Goal: Information Seeking & Learning: Learn about a topic

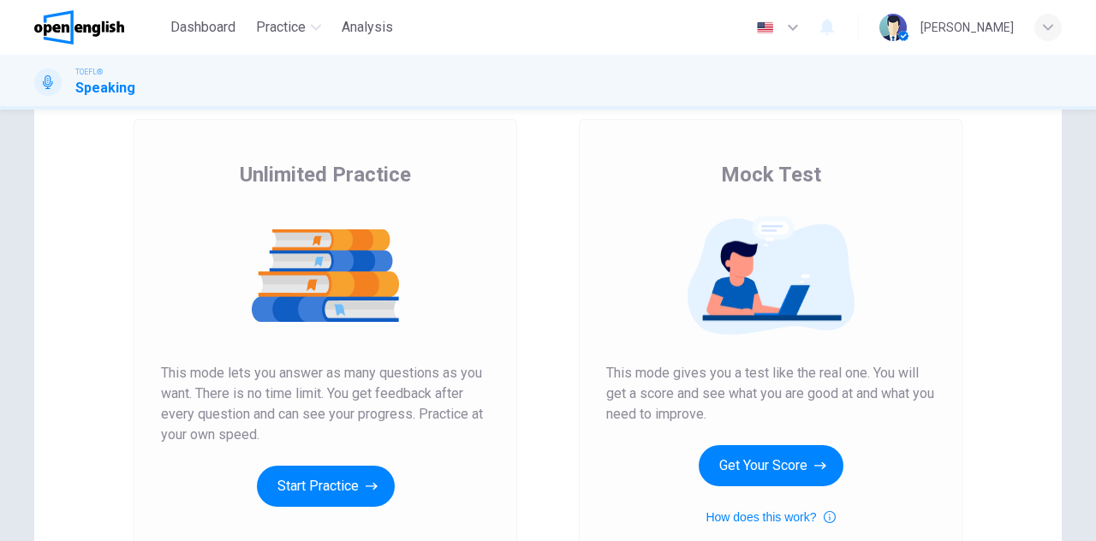
scroll to position [93, 0]
click at [373, 480] on icon "button" at bounding box center [372, 486] width 12 height 17
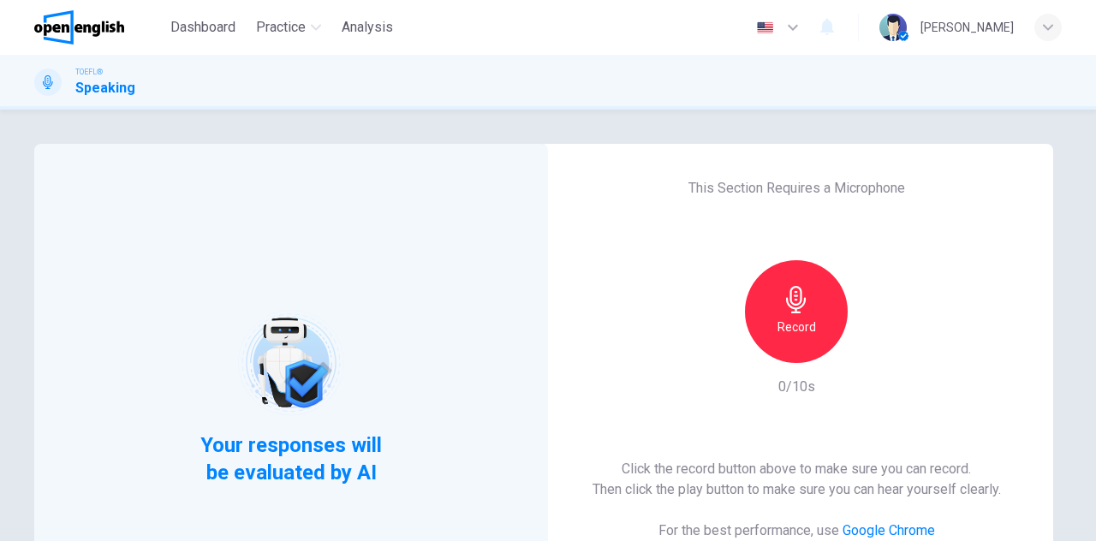
scroll to position [99, 0]
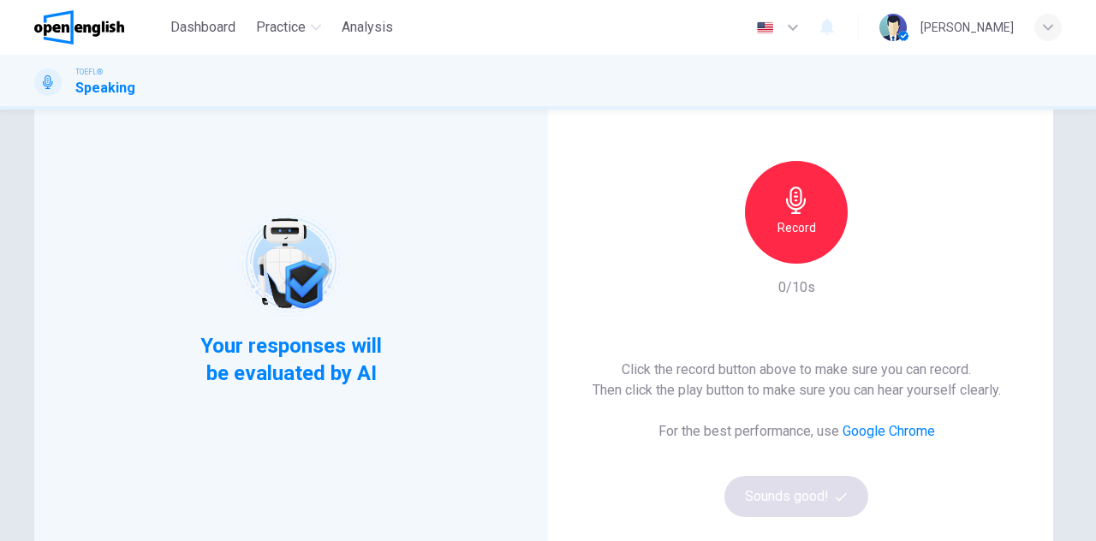
click at [783, 203] on icon "button" at bounding box center [796, 200] width 27 height 27
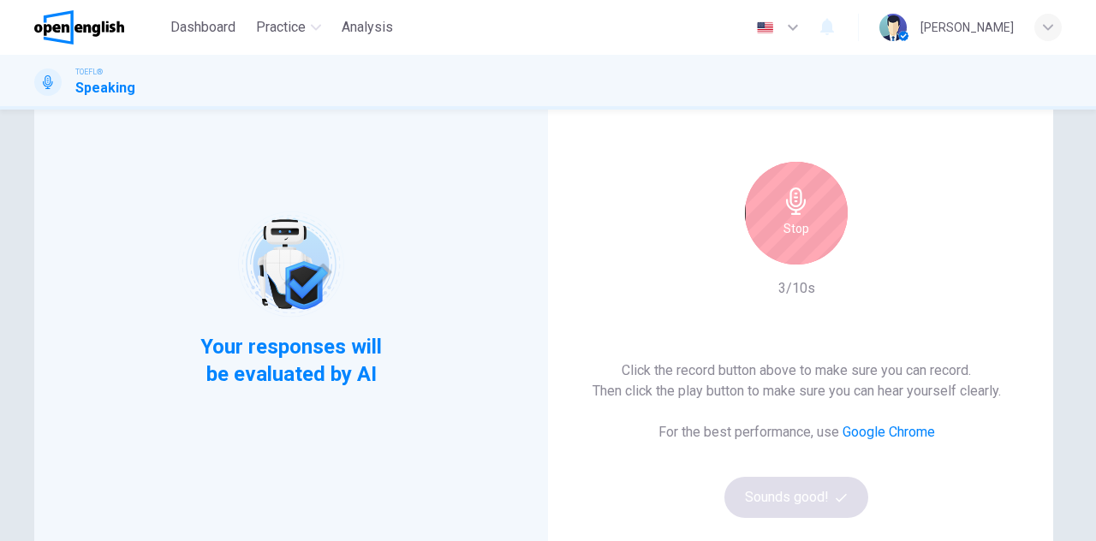
scroll to position [106, 0]
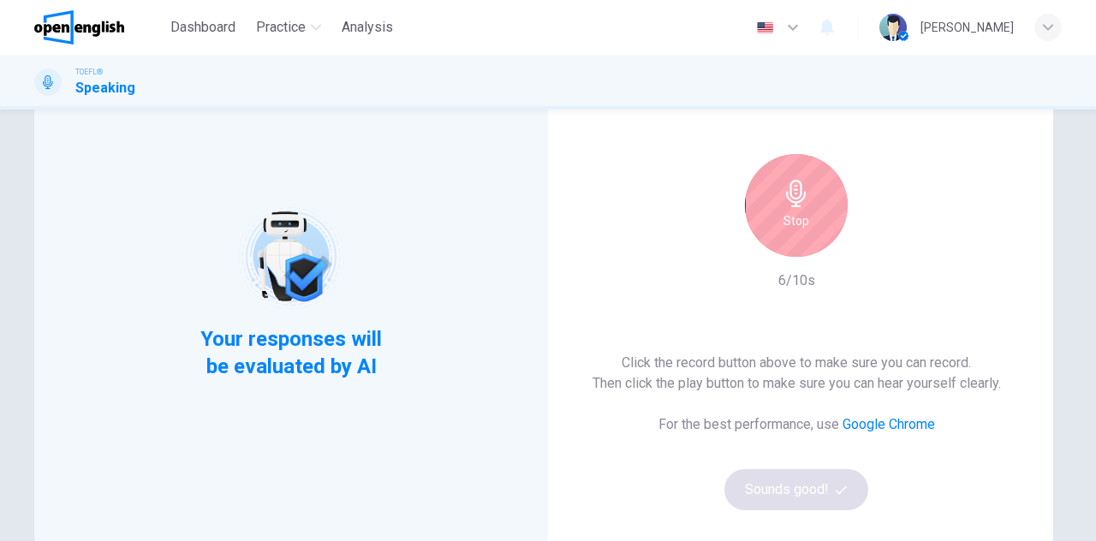
click at [812, 223] on div "Stop" at bounding box center [796, 205] width 103 height 103
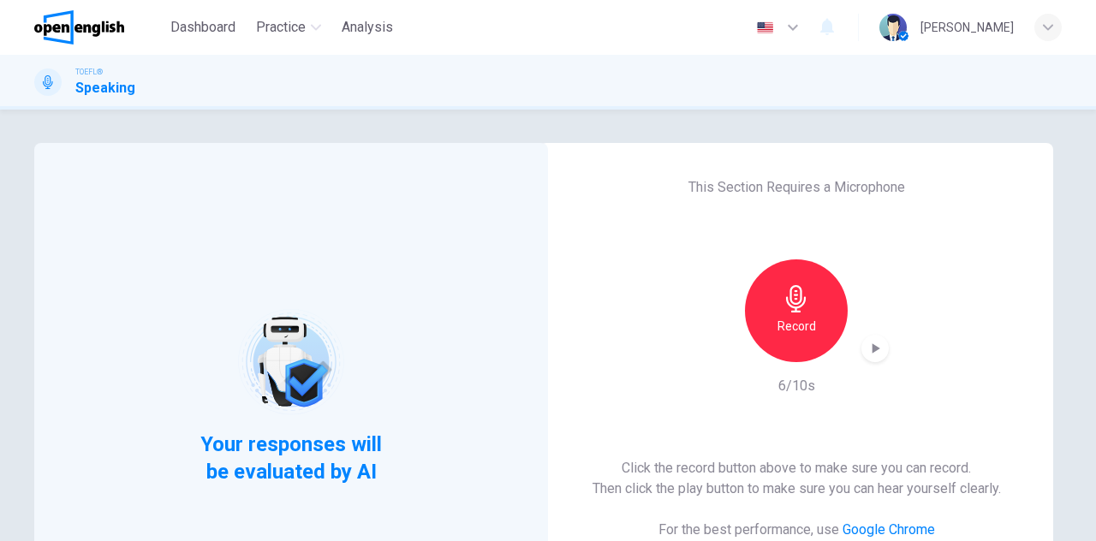
scroll to position [287, 0]
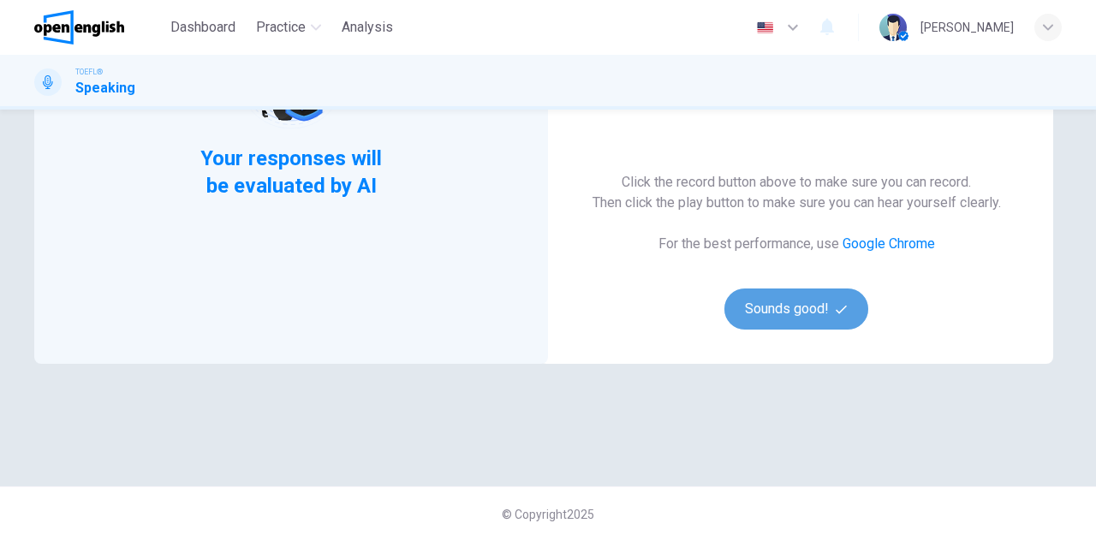
click at [791, 321] on button "Sounds good!" at bounding box center [797, 309] width 144 height 41
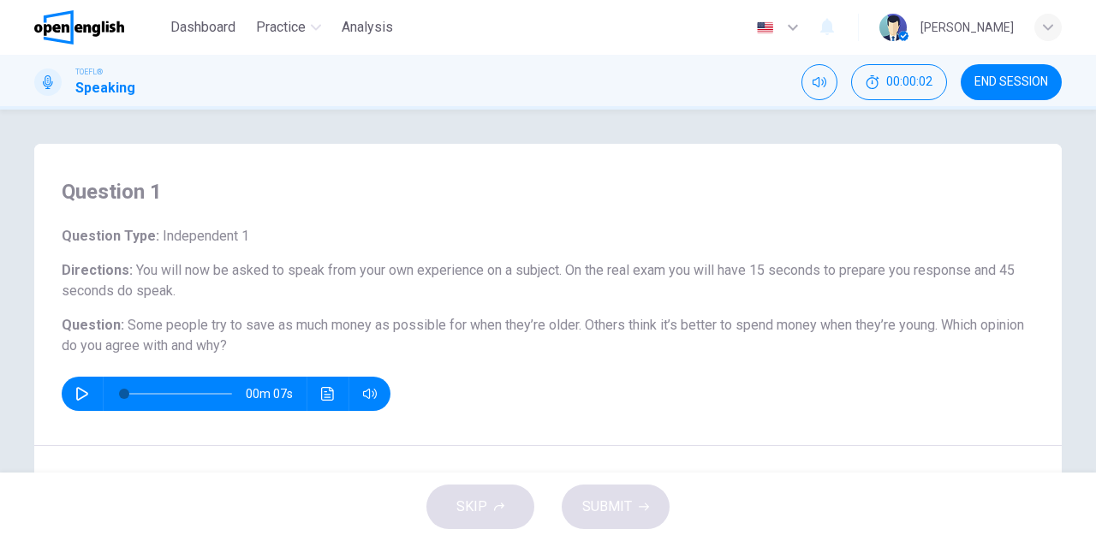
scroll to position [23, 0]
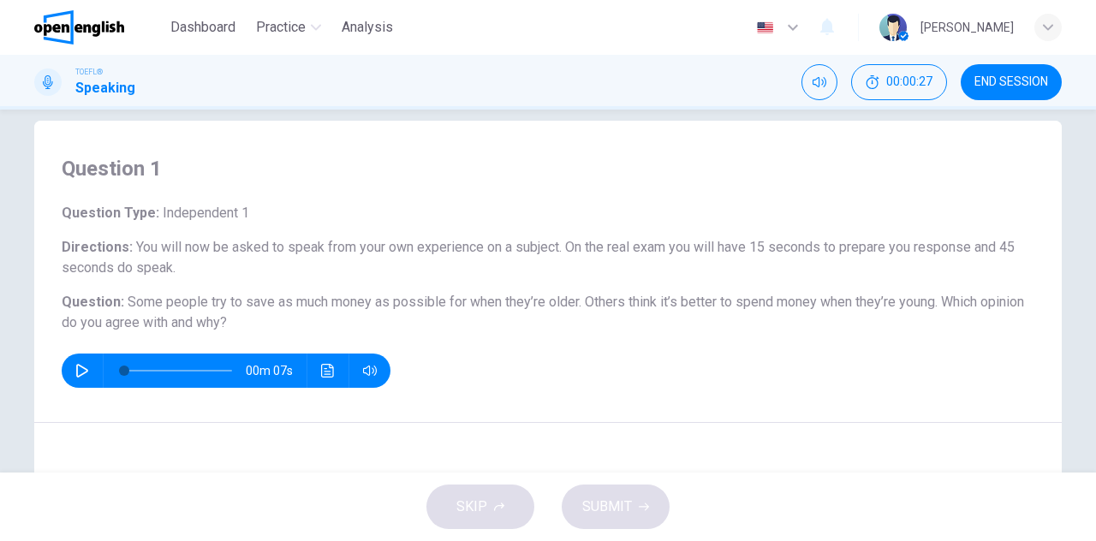
click at [69, 363] on button "button" at bounding box center [82, 371] width 27 height 34
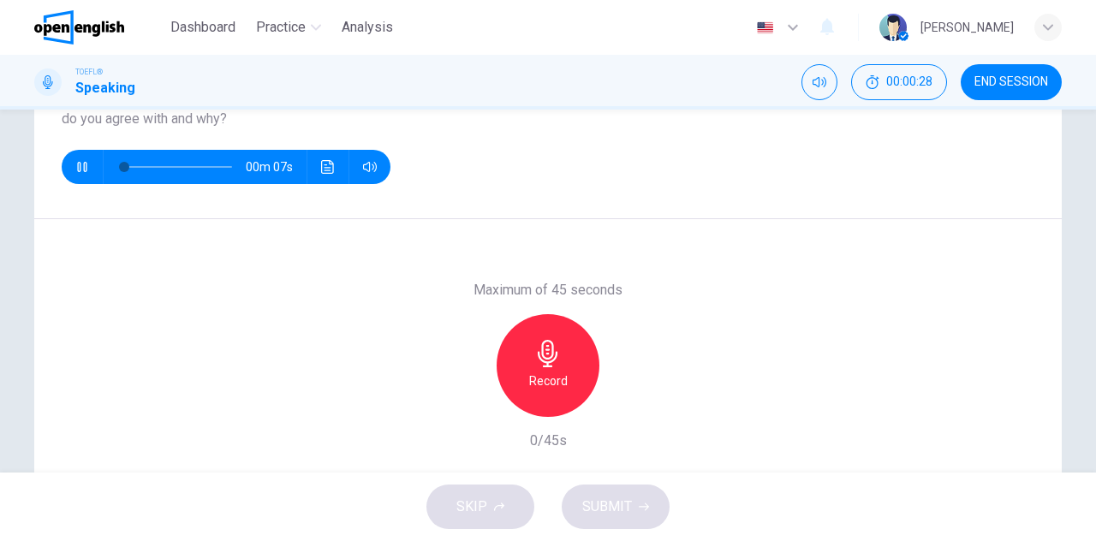
scroll to position [229, 0]
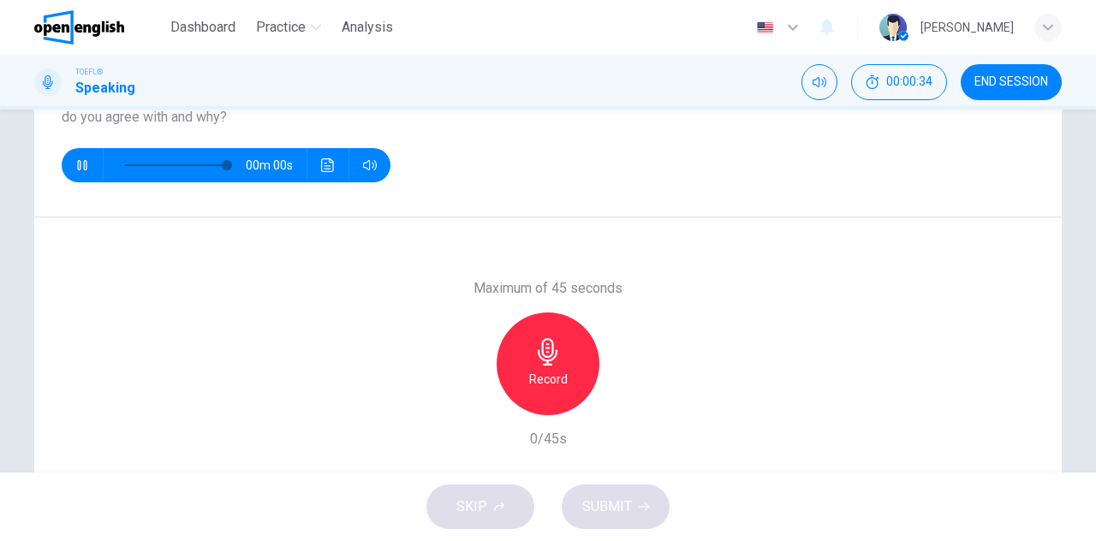
type input "*"
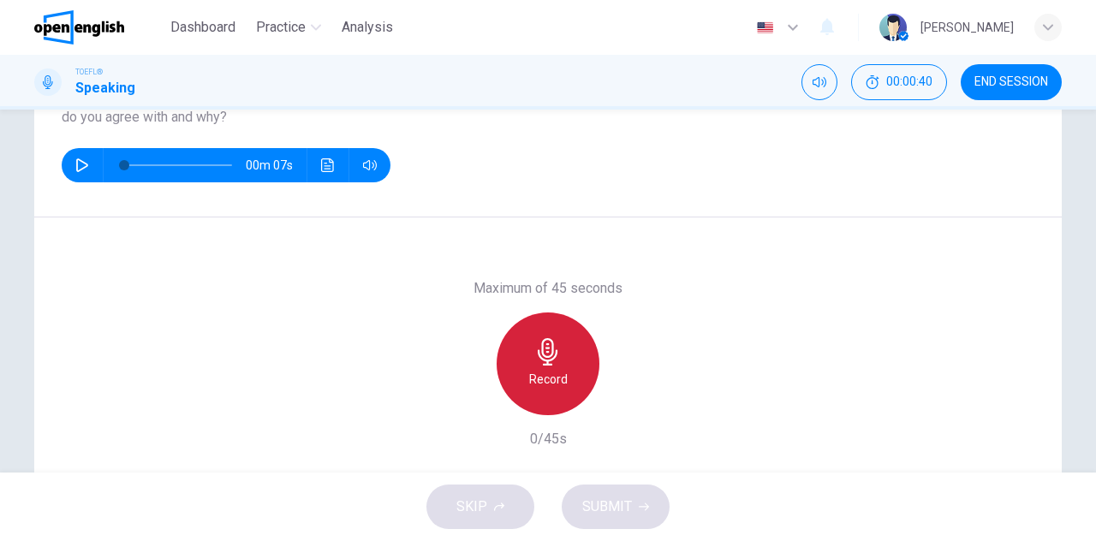
click at [552, 342] on icon "button" at bounding box center [547, 351] width 27 height 27
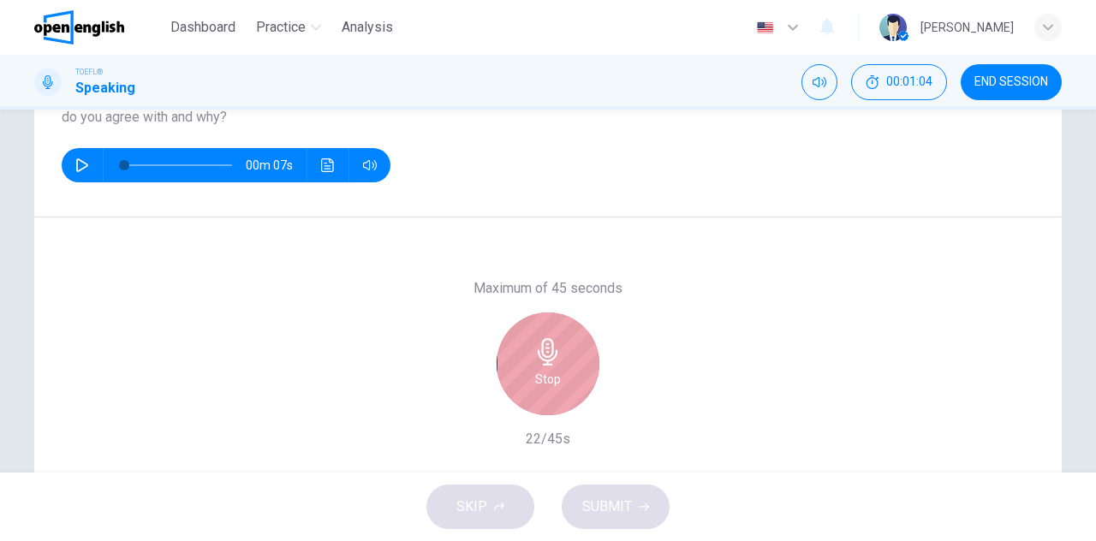
click at [552, 342] on icon "button" at bounding box center [547, 351] width 27 height 27
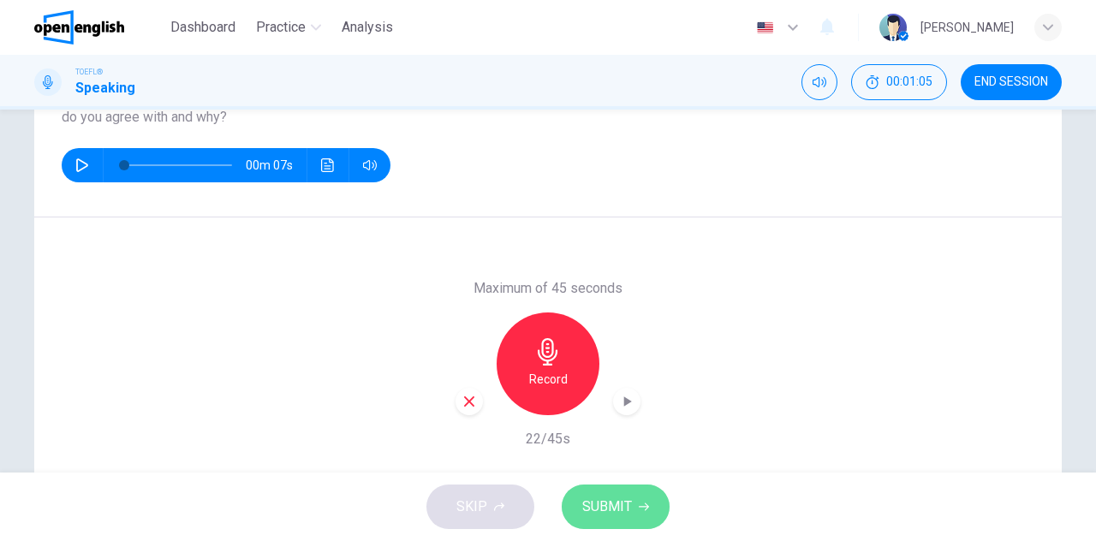
click at [613, 503] on span "SUBMIT" at bounding box center [607, 507] width 50 height 24
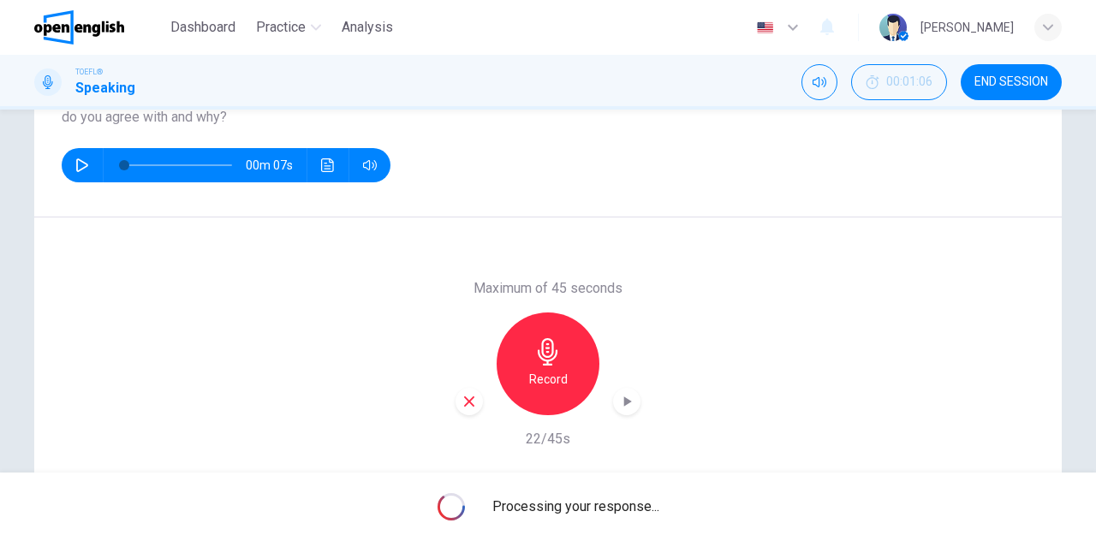
scroll to position [21, 0]
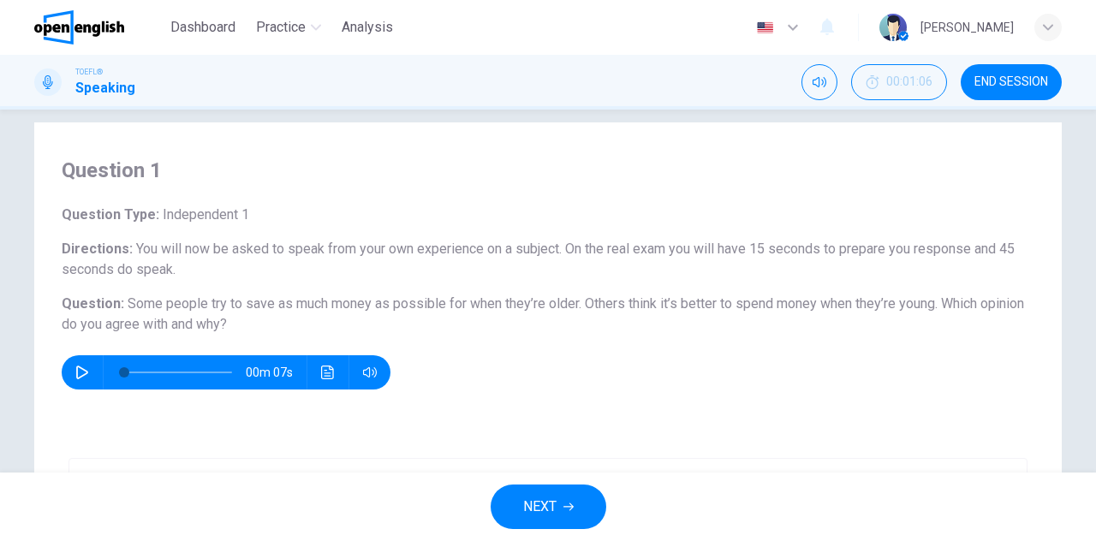
click at [539, 496] on span "NEXT" at bounding box center [539, 507] width 33 height 24
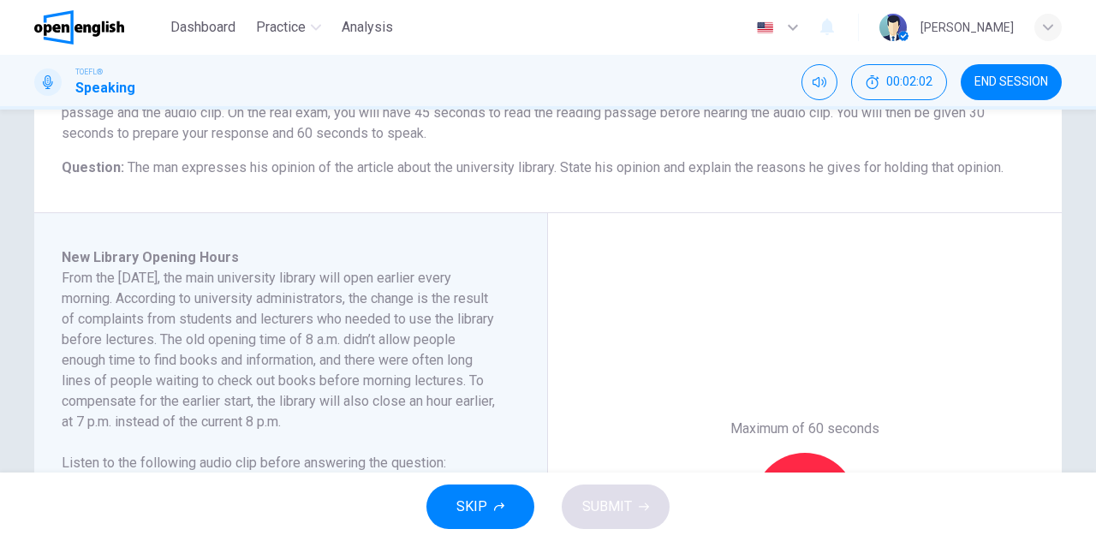
scroll to position [244, 0]
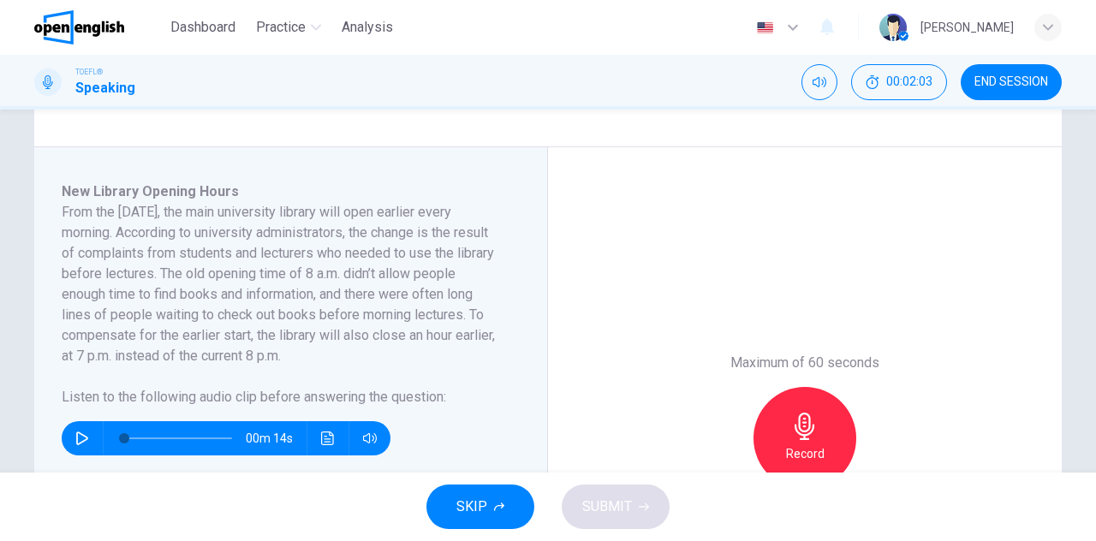
click at [76, 445] on button "button" at bounding box center [82, 438] width 27 height 34
type input "*"
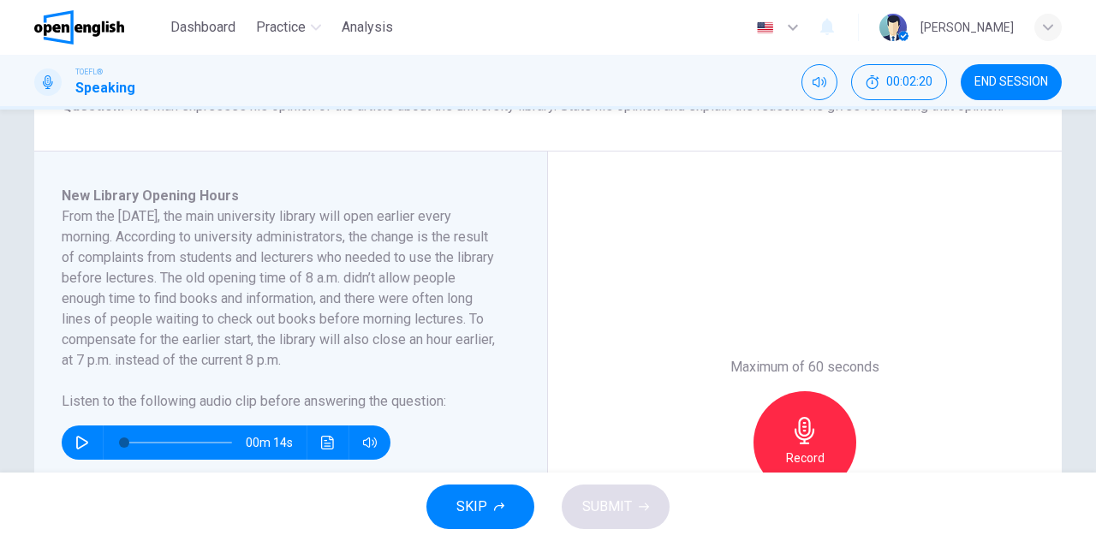
scroll to position [241, 0]
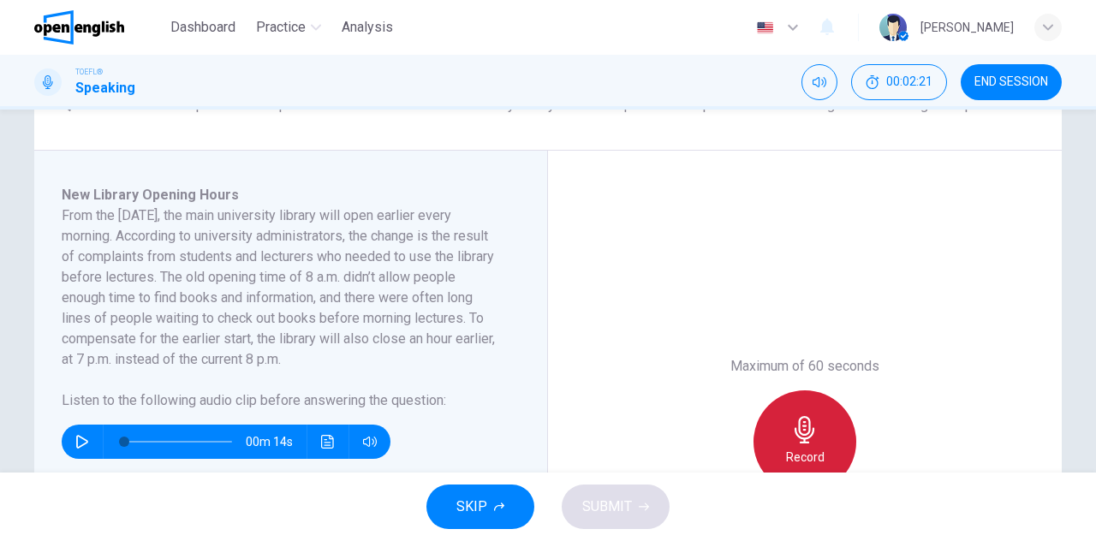
click at [798, 421] on icon "button" at bounding box center [804, 429] width 27 height 27
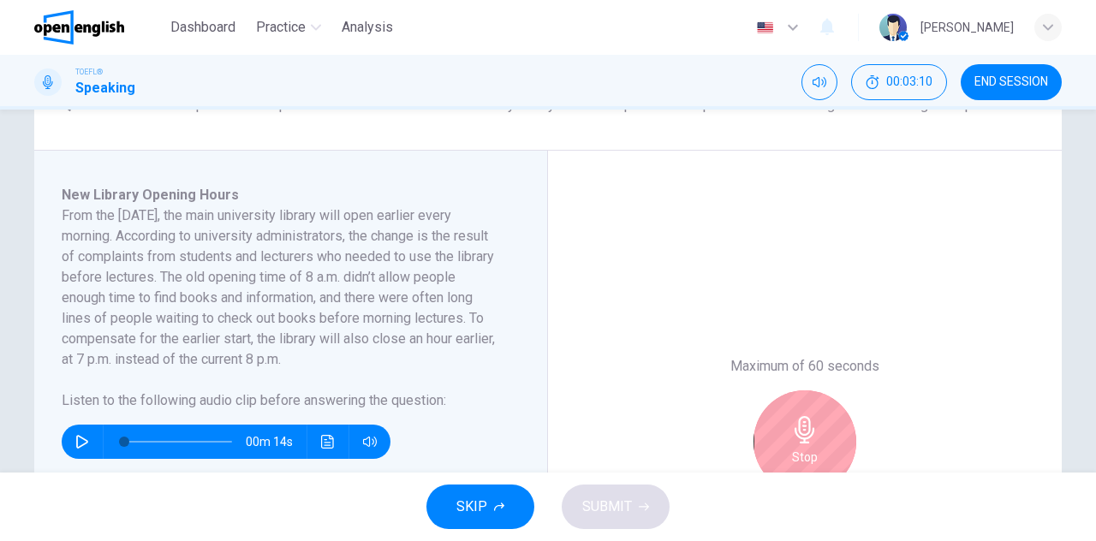
click at [798, 421] on icon "button" at bounding box center [804, 429] width 27 height 27
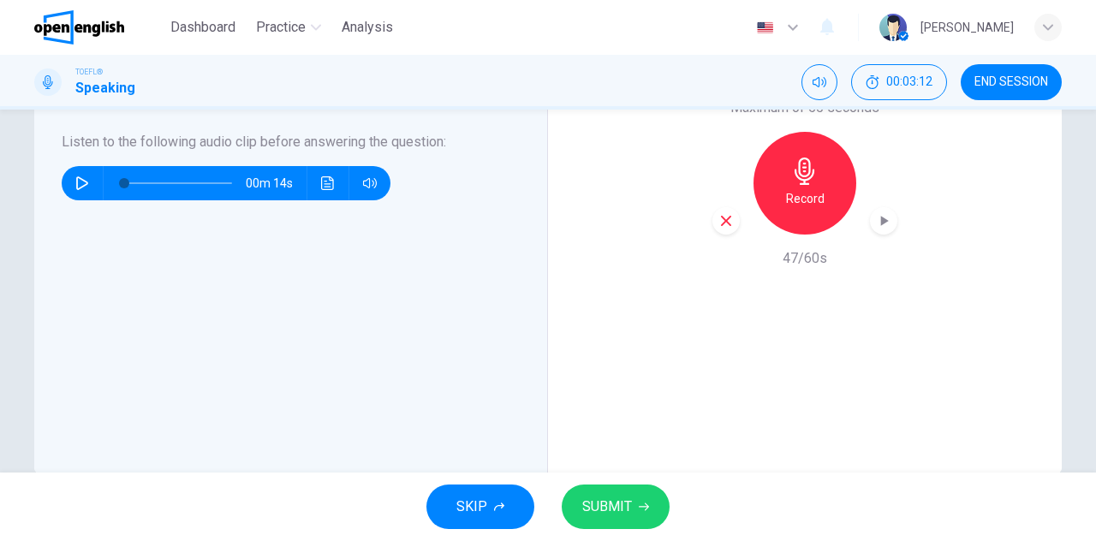
scroll to position [404, 0]
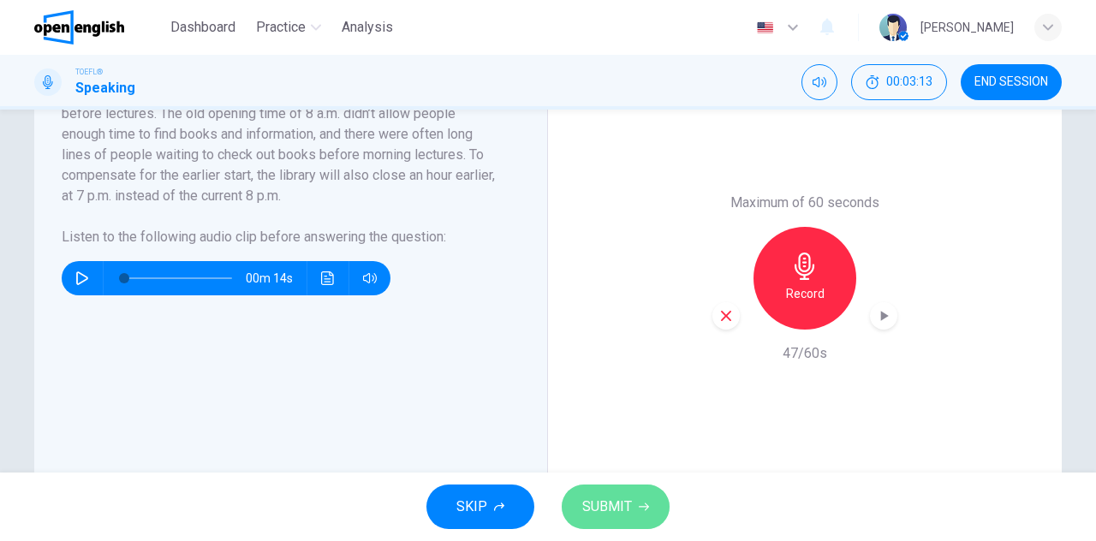
click at [646, 516] on button "SUBMIT" at bounding box center [616, 507] width 108 height 45
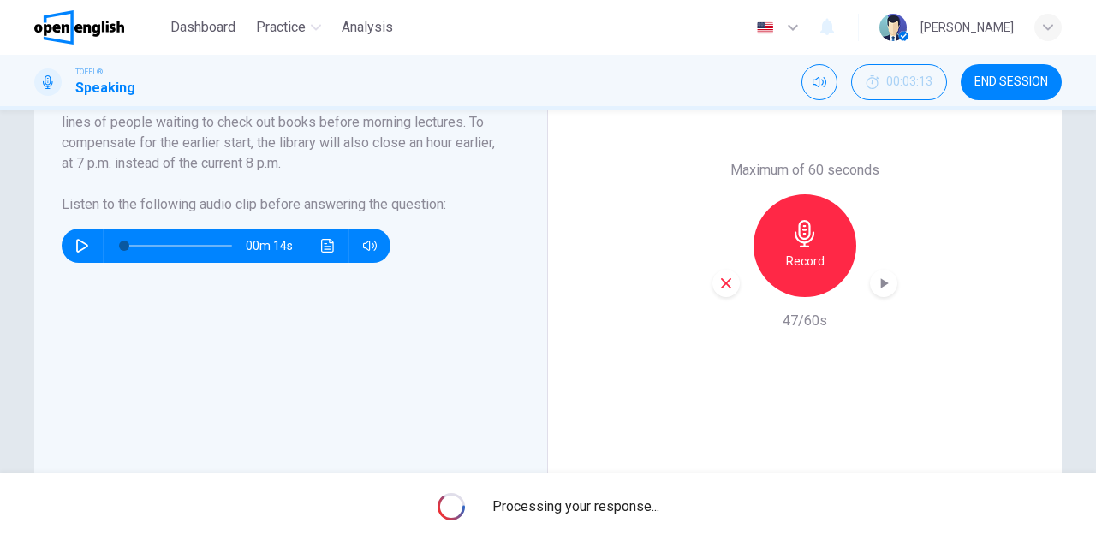
scroll to position [435, 0]
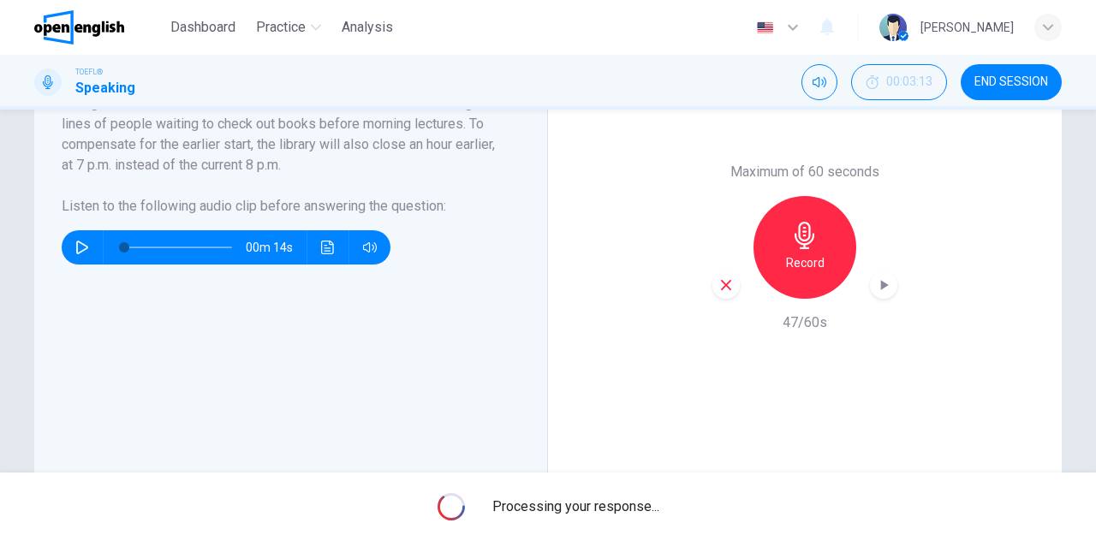
click at [798, 26] on icon "button" at bounding box center [793, 28] width 10 height 6
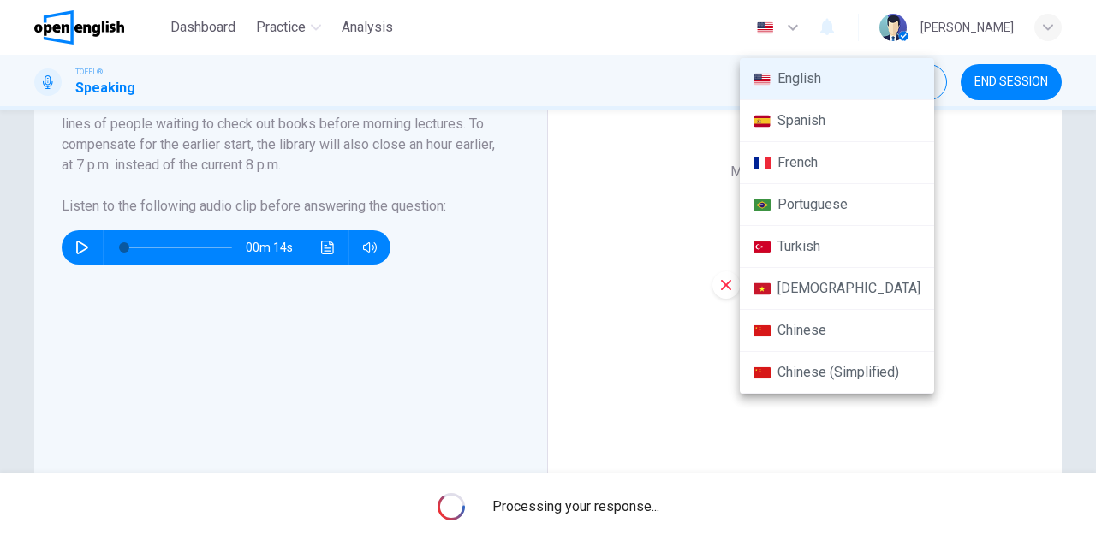
click at [845, 26] on div at bounding box center [548, 270] width 1096 height 541
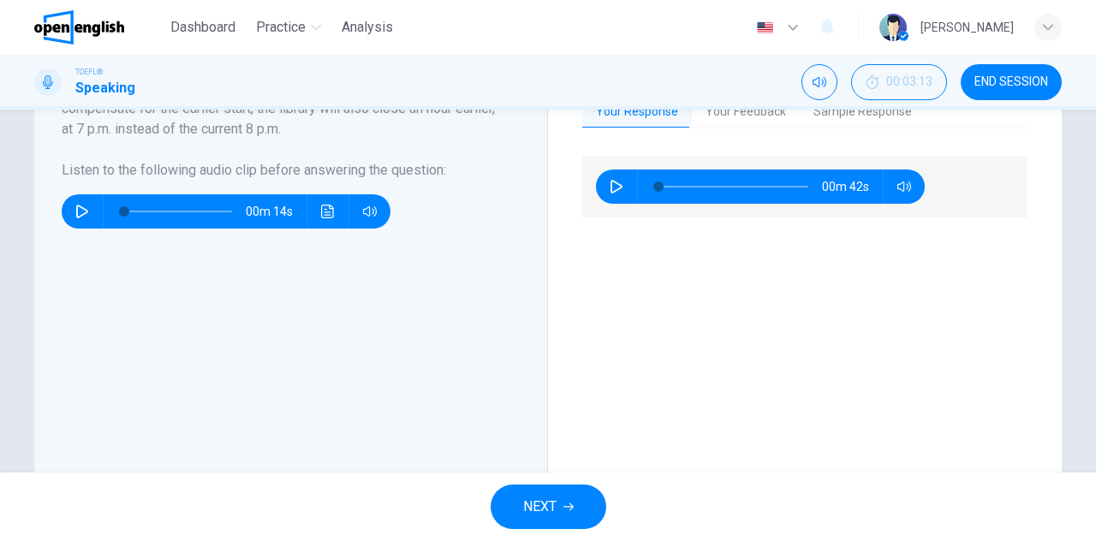
scroll to position [476, 0]
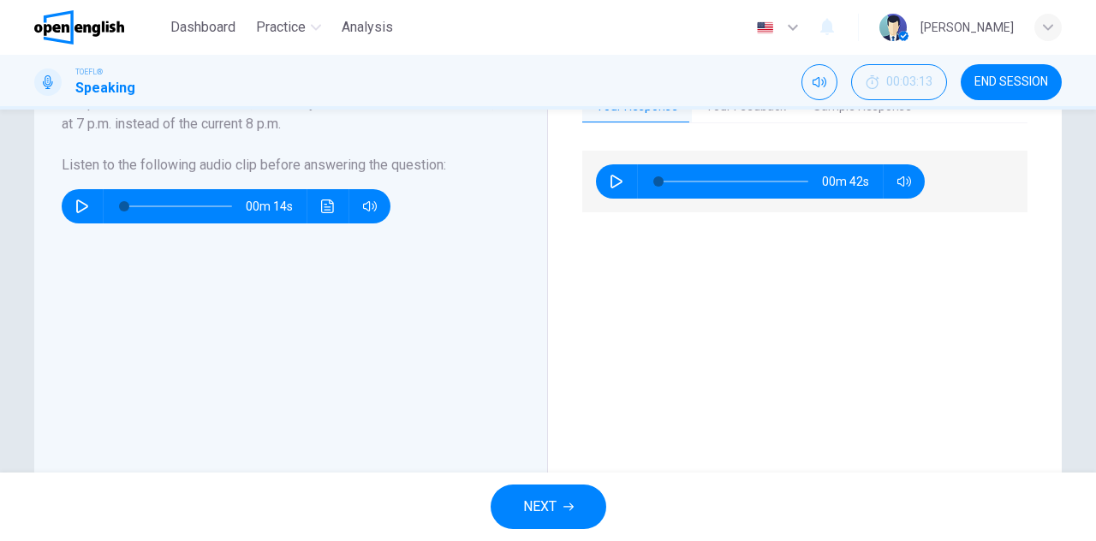
drag, startPoint x: 930, startPoint y: 311, endPoint x: 648, endPoint y: 393, distance: 294.4
click at [648, 393] on div "00m 42s" at bounding box center [804, 314] width 445 height 326
click at [533, 505] on span "NEXT" at bounding box center [539, 507] width 33 height 24
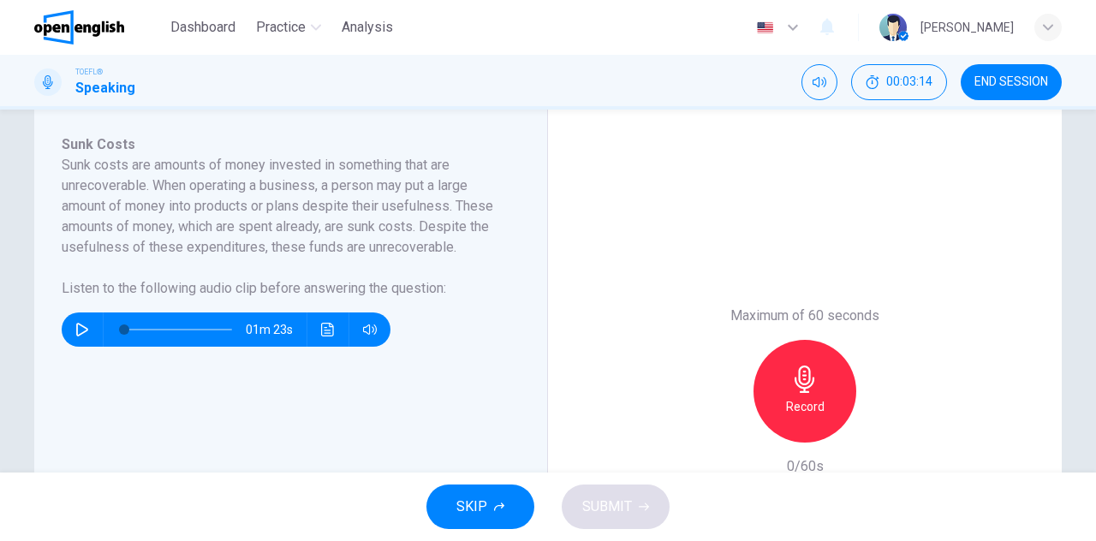
scroll to position [290, 0]
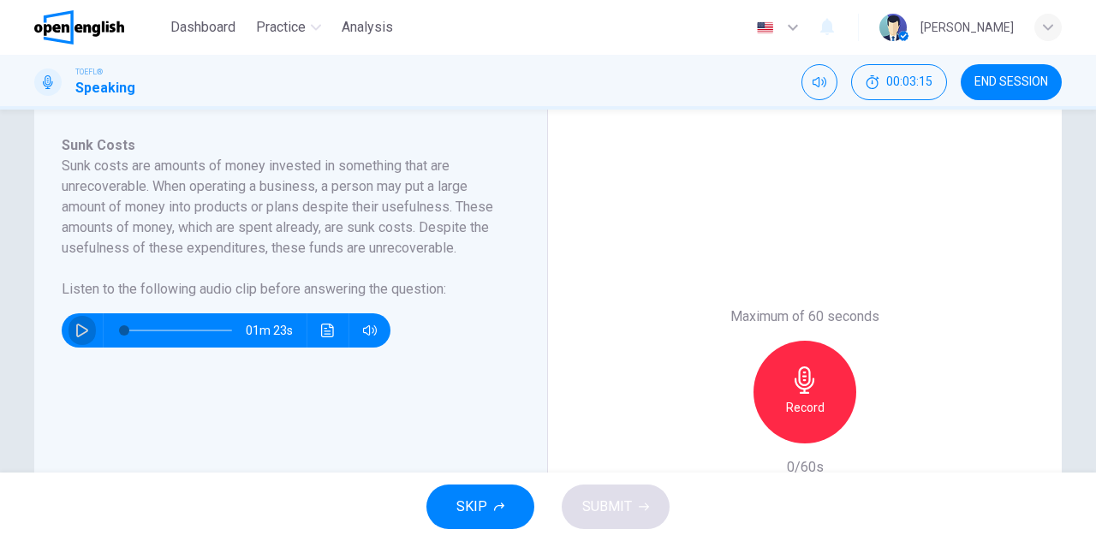
click at [80, 331] on icon "button" at bounding box center [82, 331] width 12 height 14
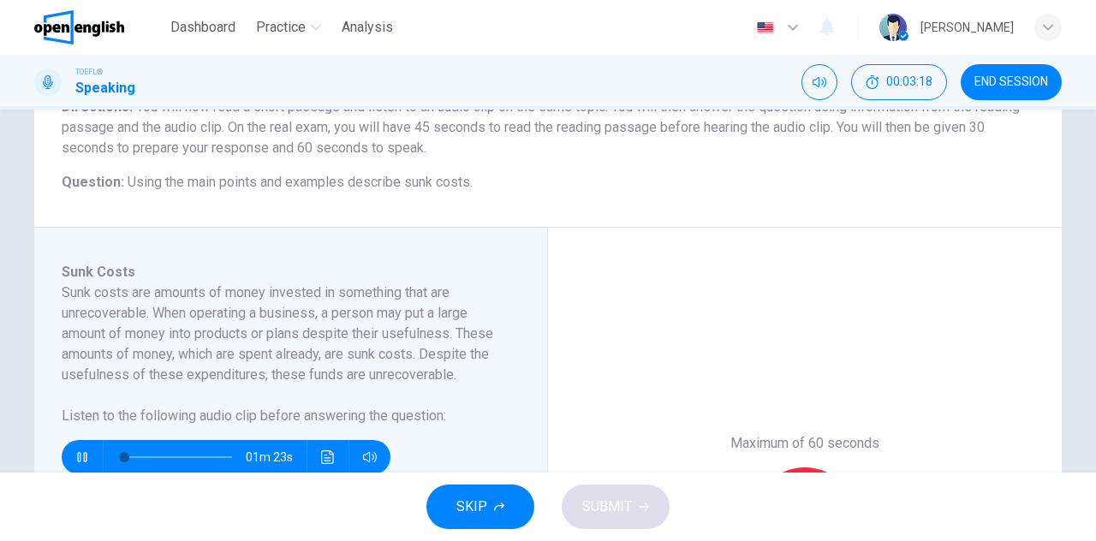
scroll to position [162, 0]
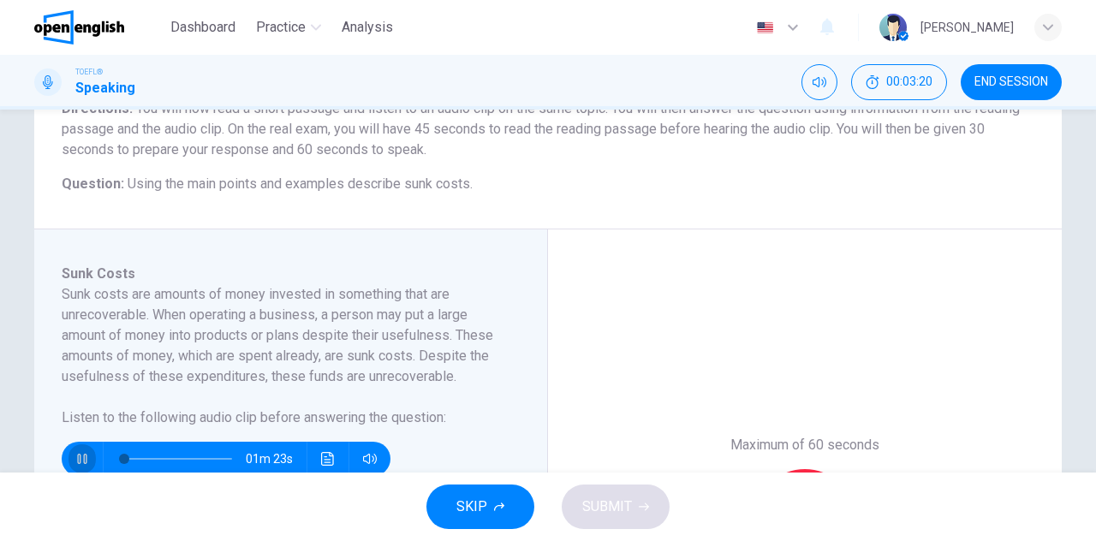
click at [80, 460] on icon "button" at bounding box center [81, 459] width 9 height 10
click at [80, 460] on icon "button" at bounding box center [82, 459] width 14 height 14
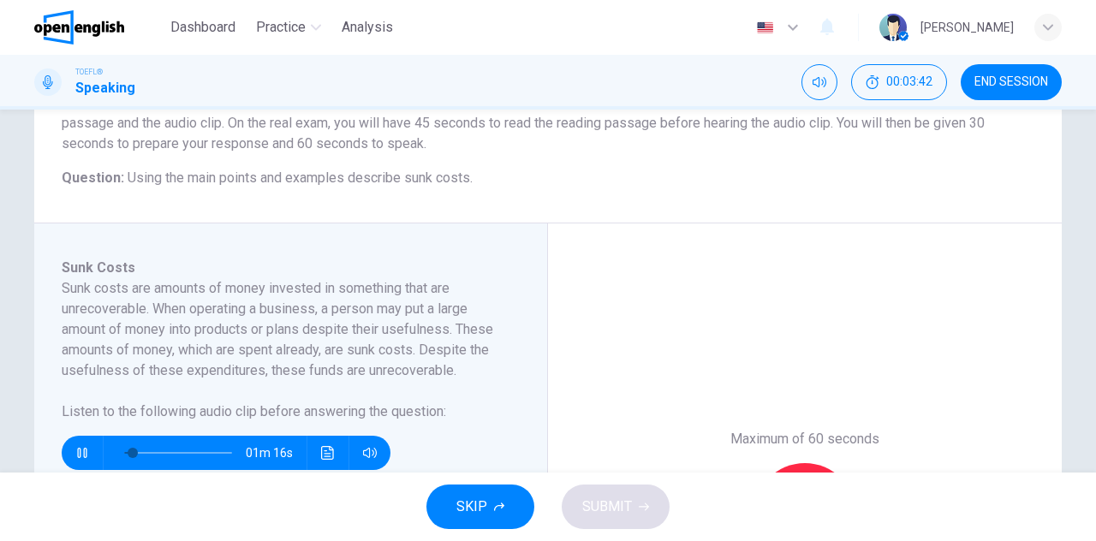
scroll to position [167, 0]
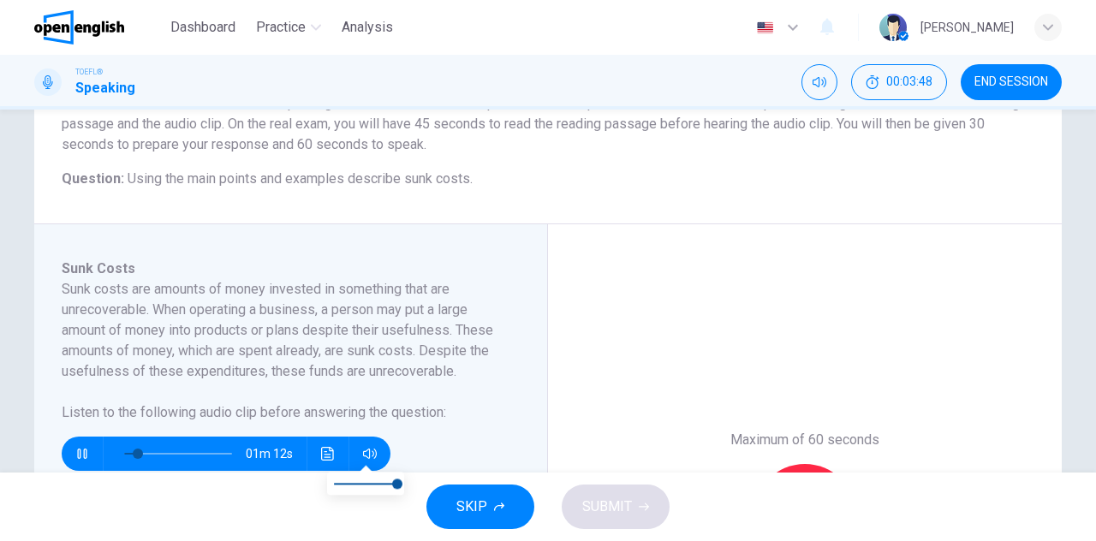
drag, startPoint x: 363, startPoint y: 463, endPoint x: 375, endPoint y: 465, distance: 12.1
click at [375, 465] on body "This site uses cookies, as explained in our Privacy Policy . If you agree to th…" at bounding box center [548, 270] width 1096 height 541
click at [78, 460] on button "button" at bounding box center [82, 454] width 27 height 34
drag, startPoint x: 136, startPoint y: 458, endPoint x: 86, endPoint y: 458, distance: 50.5
click at [86, 458] on div "01m 23s" at bounding box center [226, 454] width 329 height 34
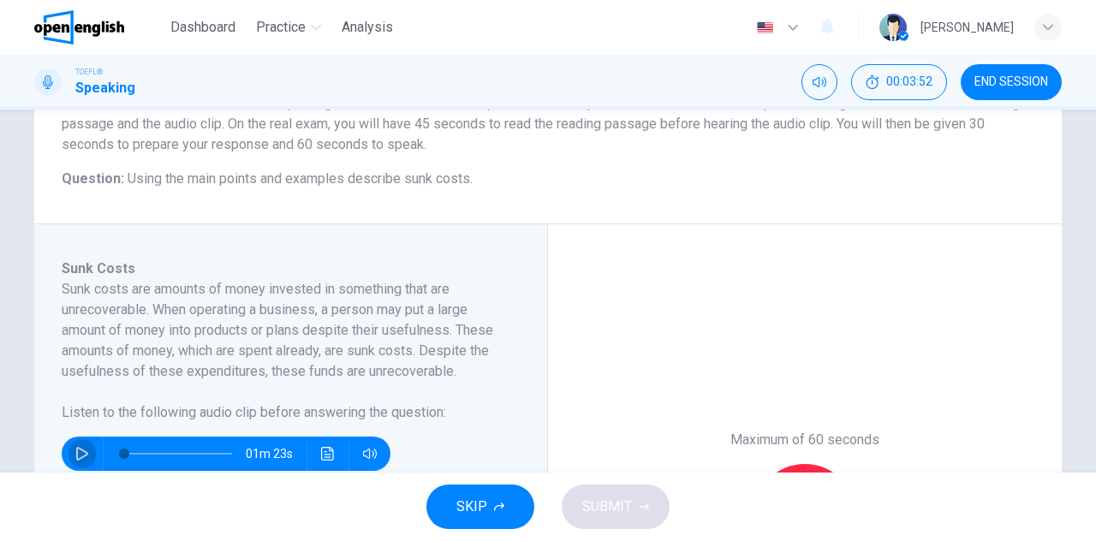
click at [69, 455] on button "button" at bounding box center [82, 454] width 27 height 34
drag, startPoint x: 131, startPoint y: 453, endPoint x: 108, endPoint y: 453, distance: 23.1
click at [130, 453] on span at bounding box center [135, 454] width 10 height 10
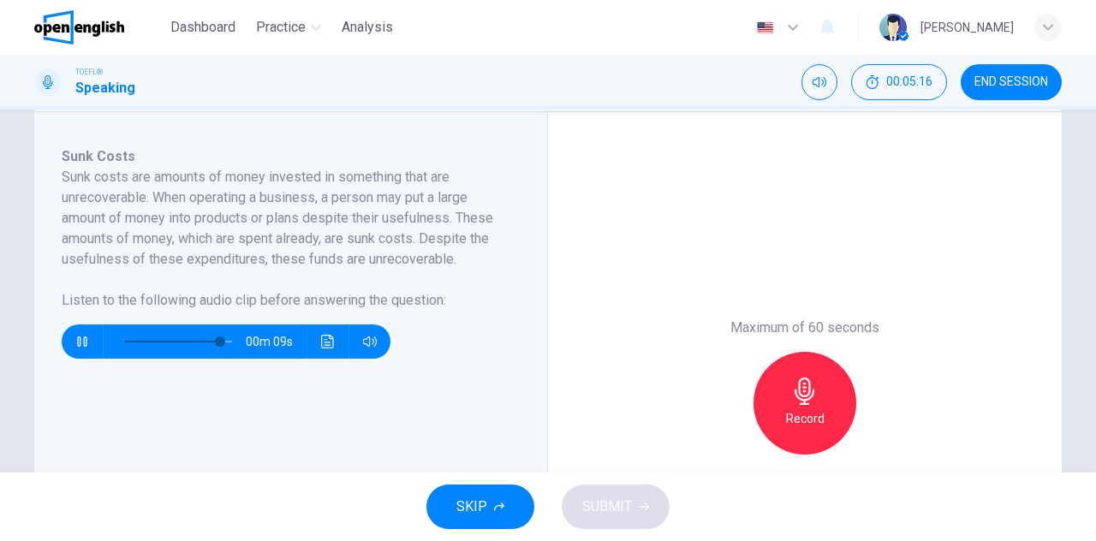
scroll to position [273, 0]
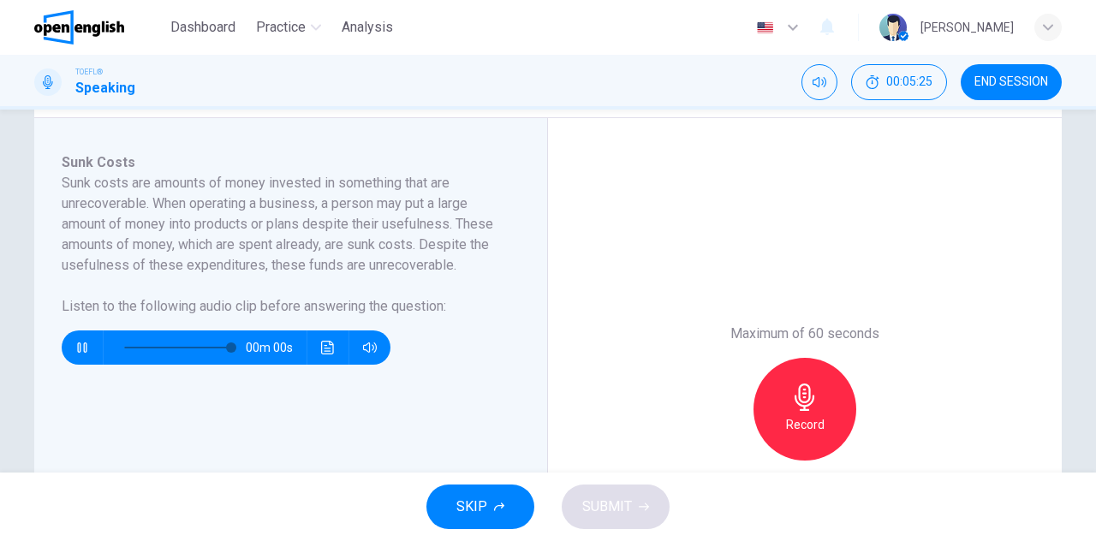
type input "*"
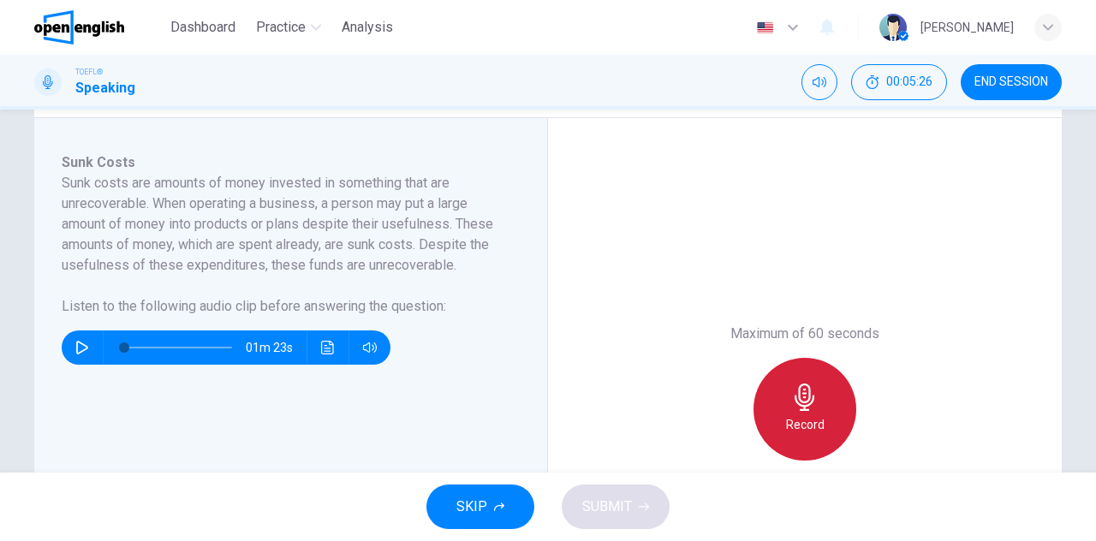
click at [798, 403] on icon "button" at bounding box center [804, 397] width 27 height 27
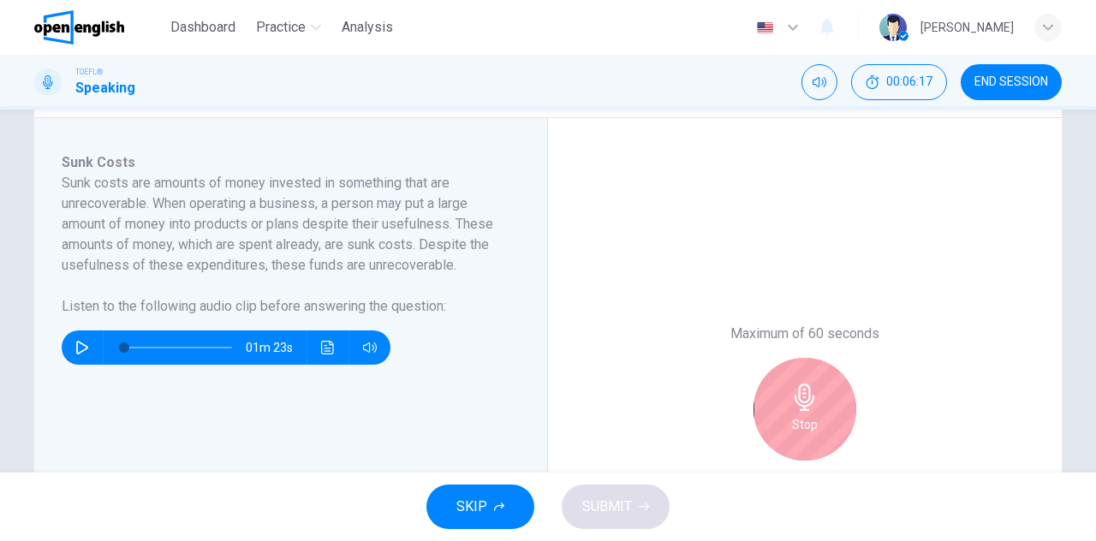
click at [793, 399] on icon "button" at bounding box center [804, 397] width 27 height 27
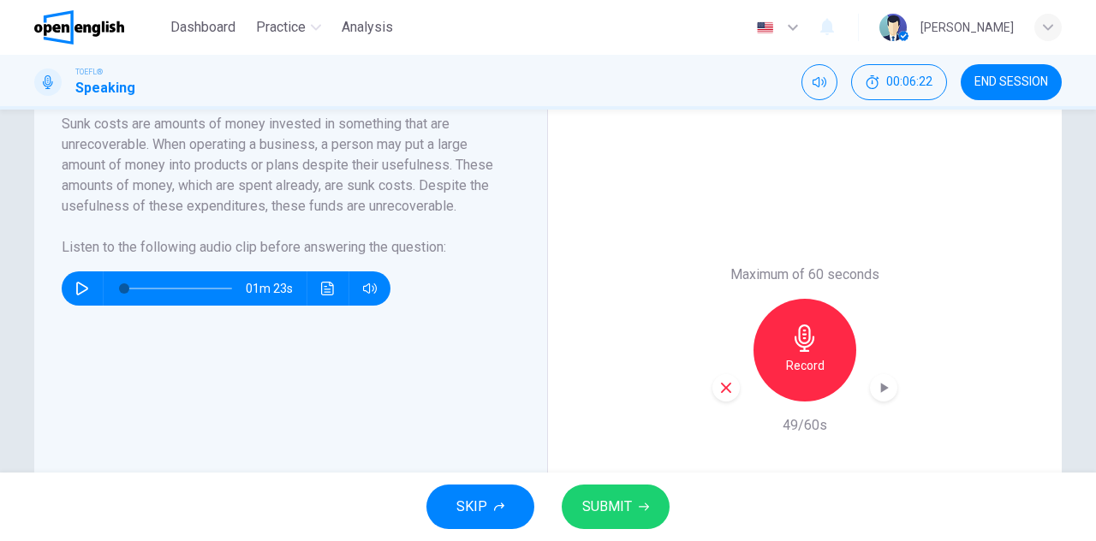
scroll to position [331, 0]
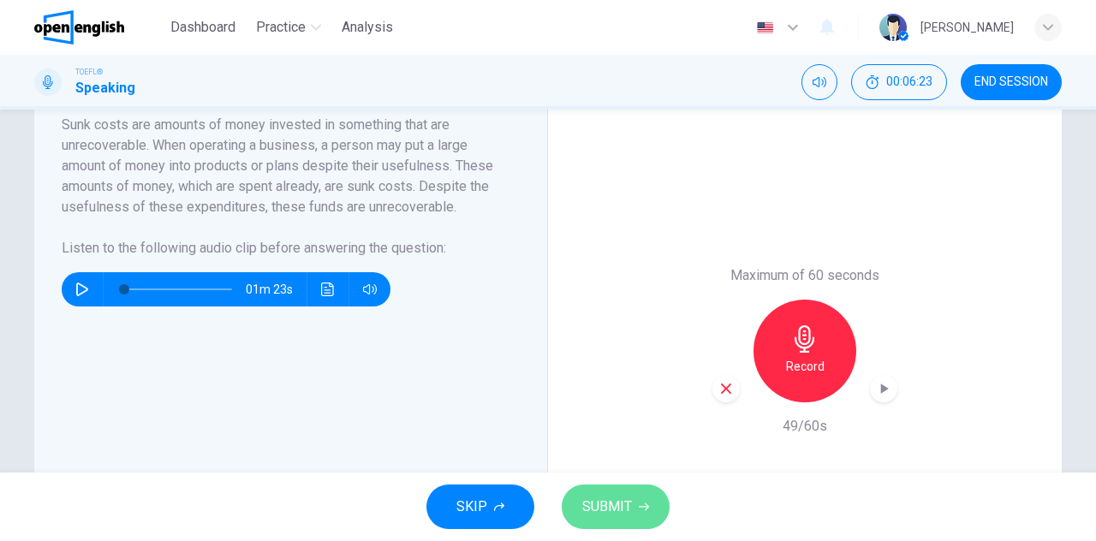
click at [608, 501] on span "SUBMIT" at bounding box center [607, 507] width 50 height 24
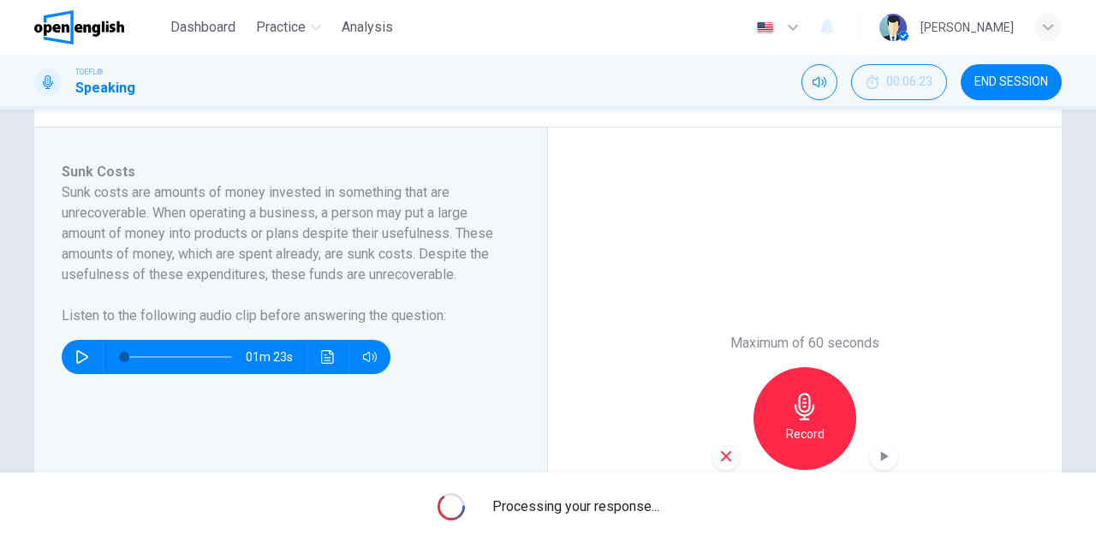
scroll to position [304, 0]
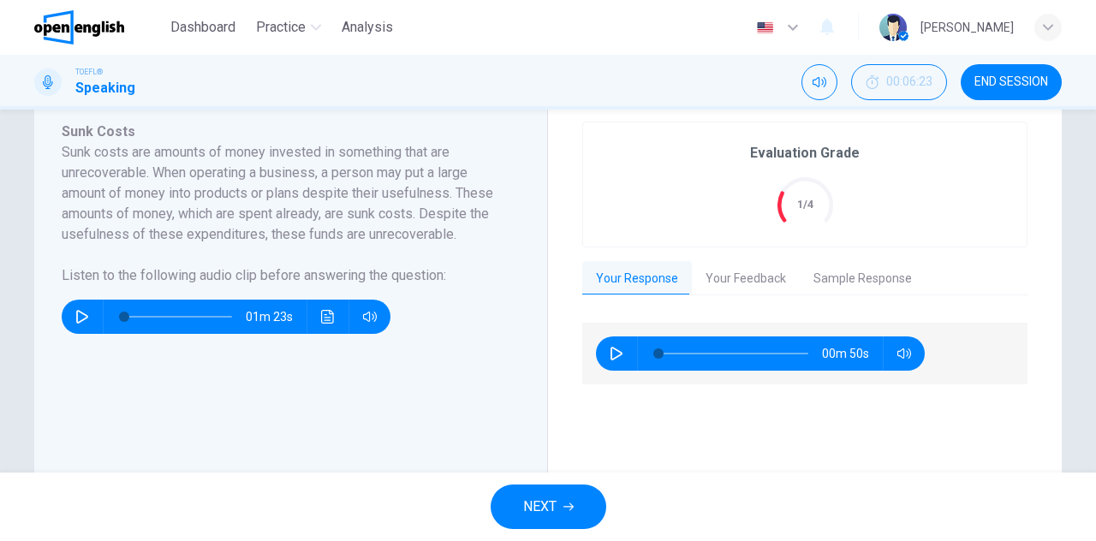
click at [731, 263] on button "Your Feedback" at bounding box center [746, 279] width 108 height 36
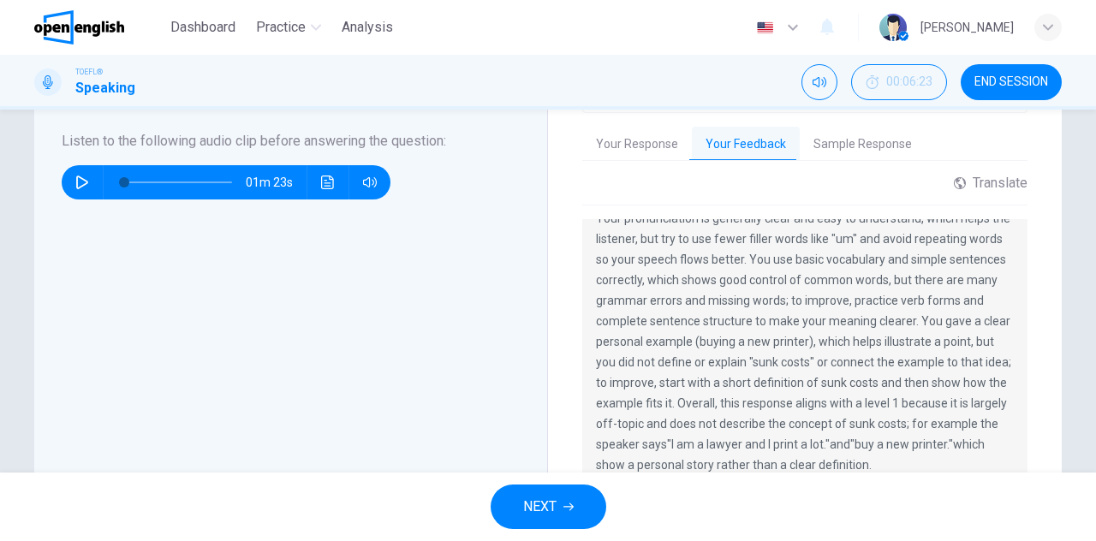
scroll to position [447, 0]
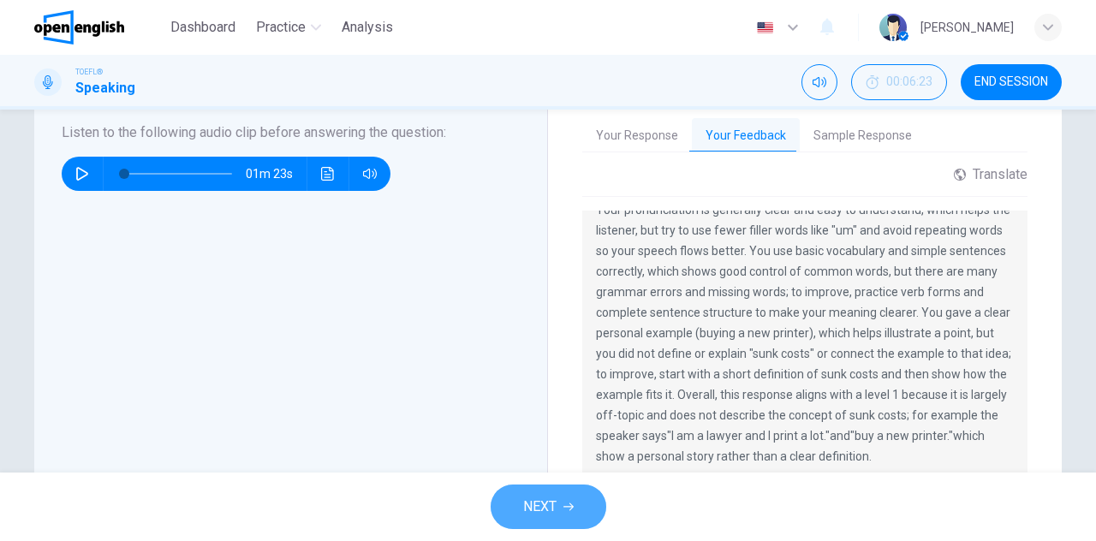
click at [567, 505] on icon "button" at bounding box center [569, 507] width 10 height 10
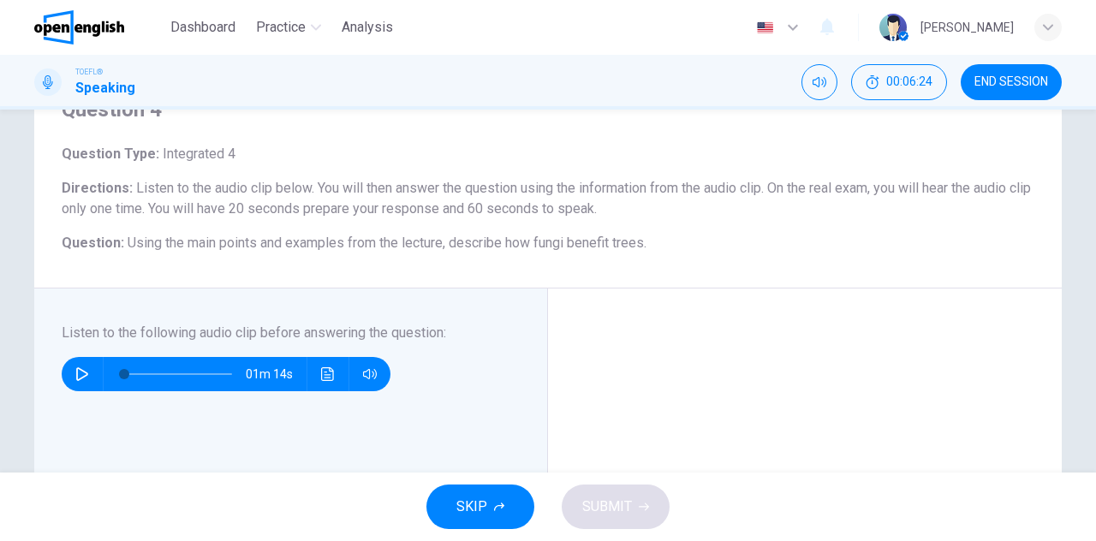
scroll to position [81, 0]
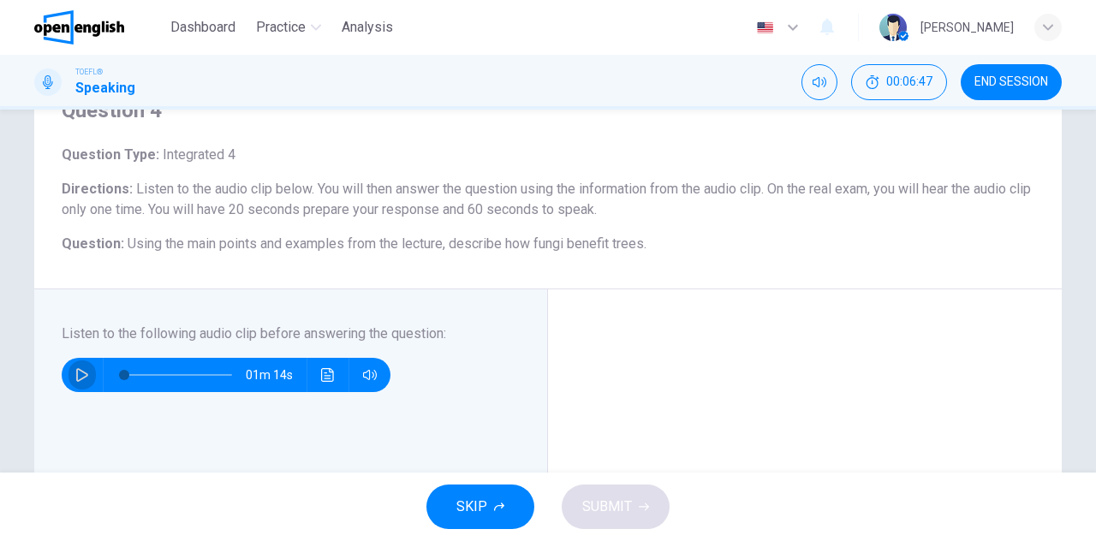
click at [76, 369] on icon "button" at bounding box center [82, 375] width 12 height 14
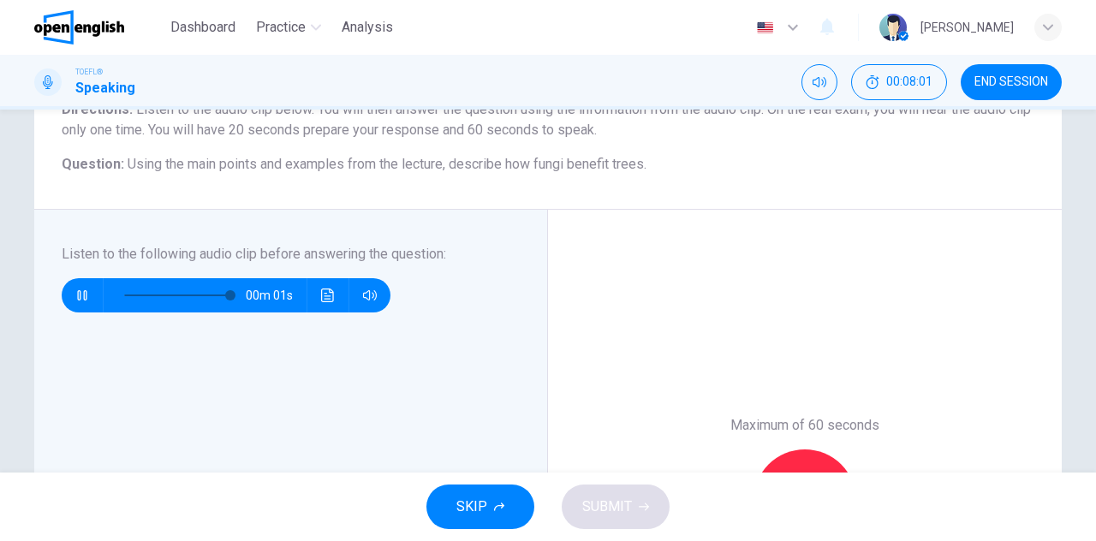
type input "*"
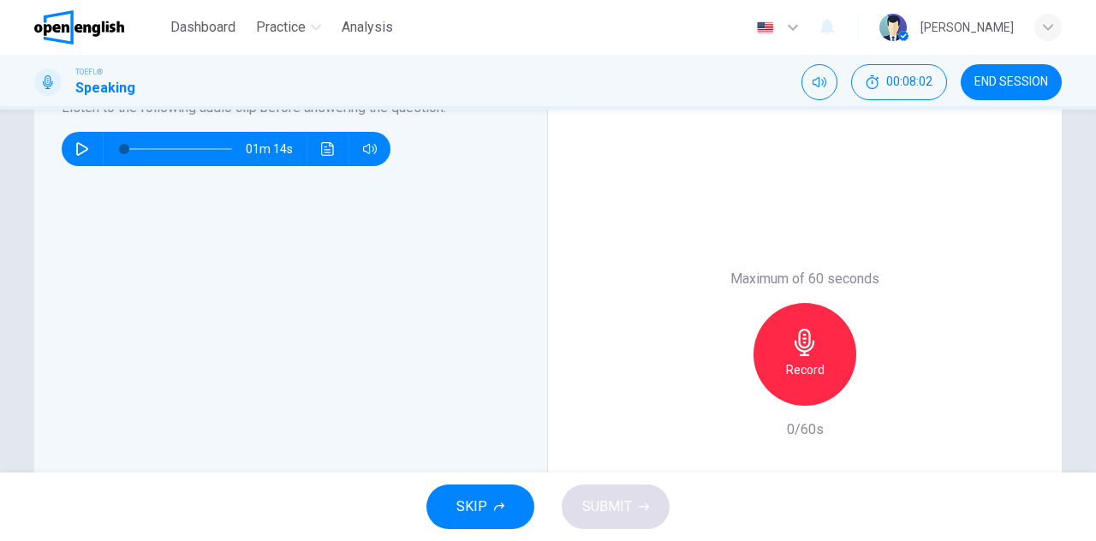
scroll to position [311, 0]
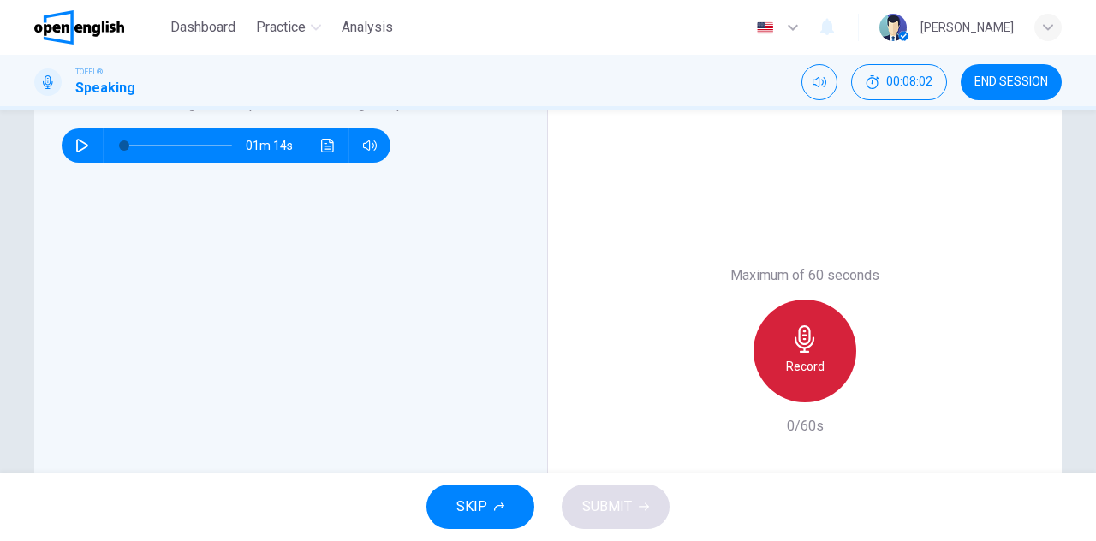
click at [798, 393] on div "Record" at bounding box center [805, 351] width 103 height 103
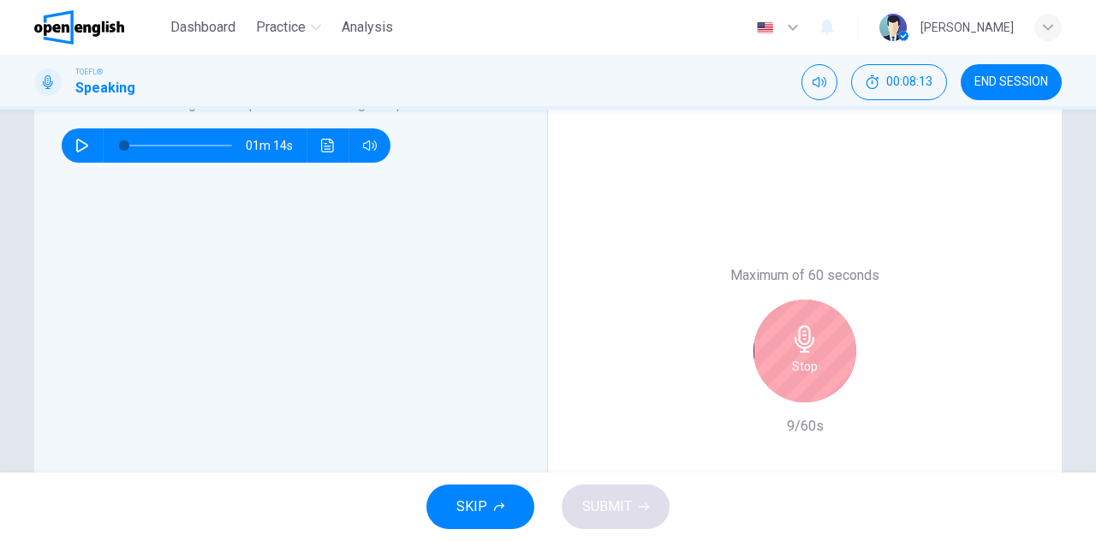
click at [798, 393] on div "Stop" at bounding box center [805, 351] width 103 height 103
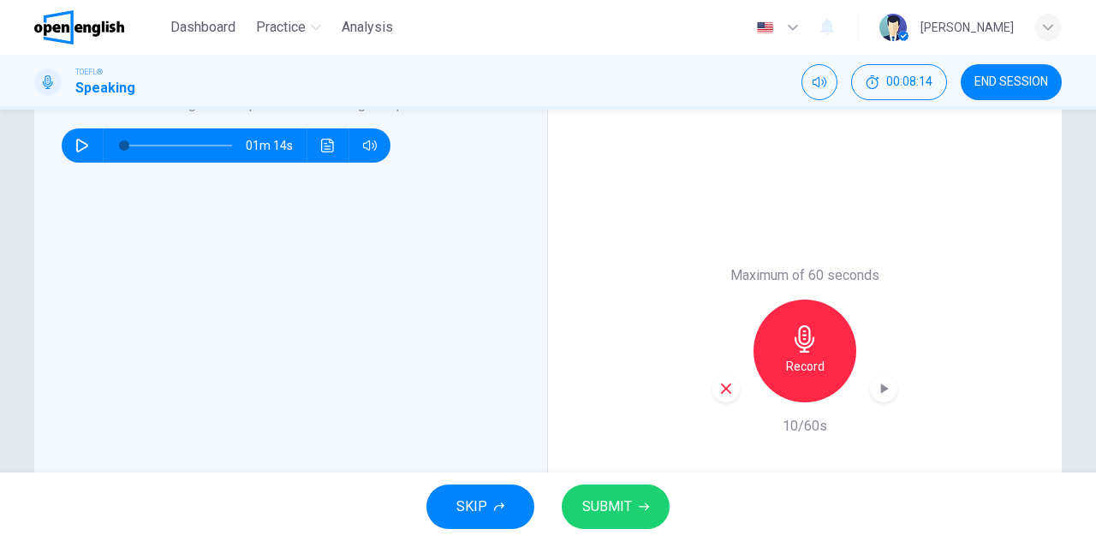
click at [713, 385] on div "button" at bounding box center [726, 388] width 27 height 27
click at [809, 342] on icon "button" at bounding box center [805, 338] width 20 height 27
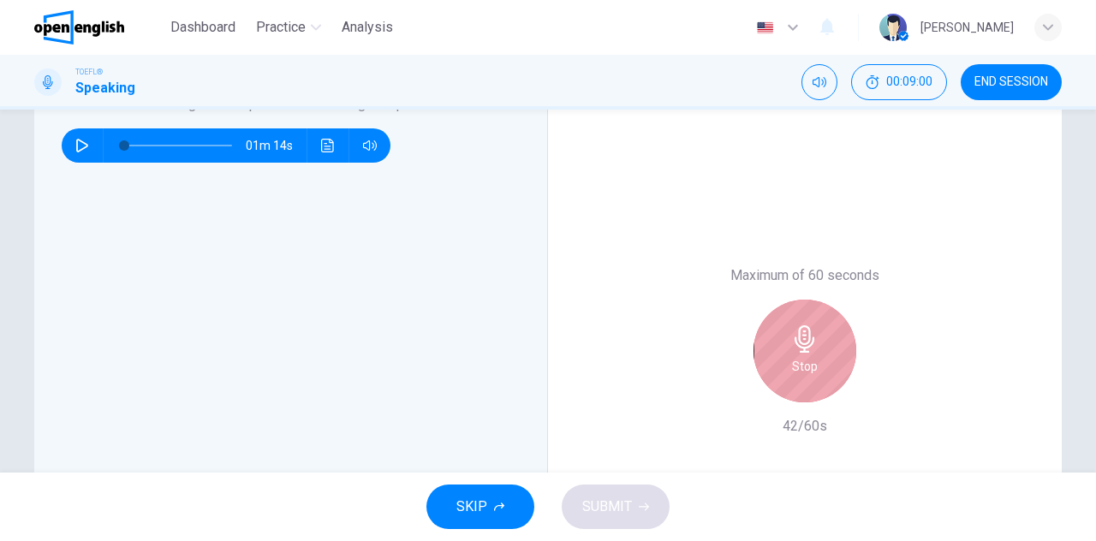
click at [809, 342] on icon "button" at bounding box center [805, 338] width 20 height 27
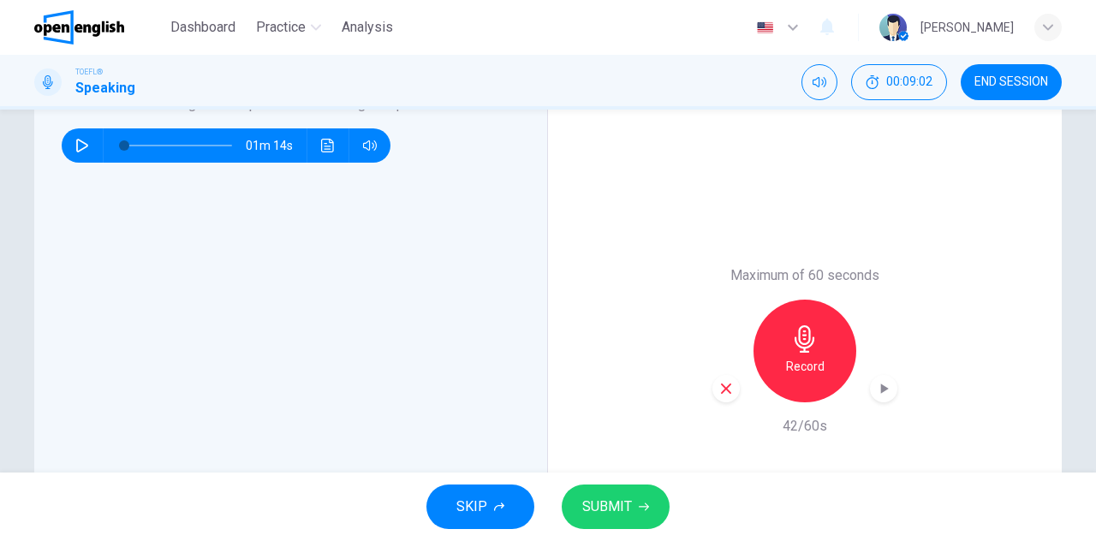
click at [605, 483] on div "SKIP SUBMIT" at bounding box center [548, 507] width 1096 height 69
click at [603, 503] on span "SUBMIT" at bounding box center [607, 507] width 50 height 24
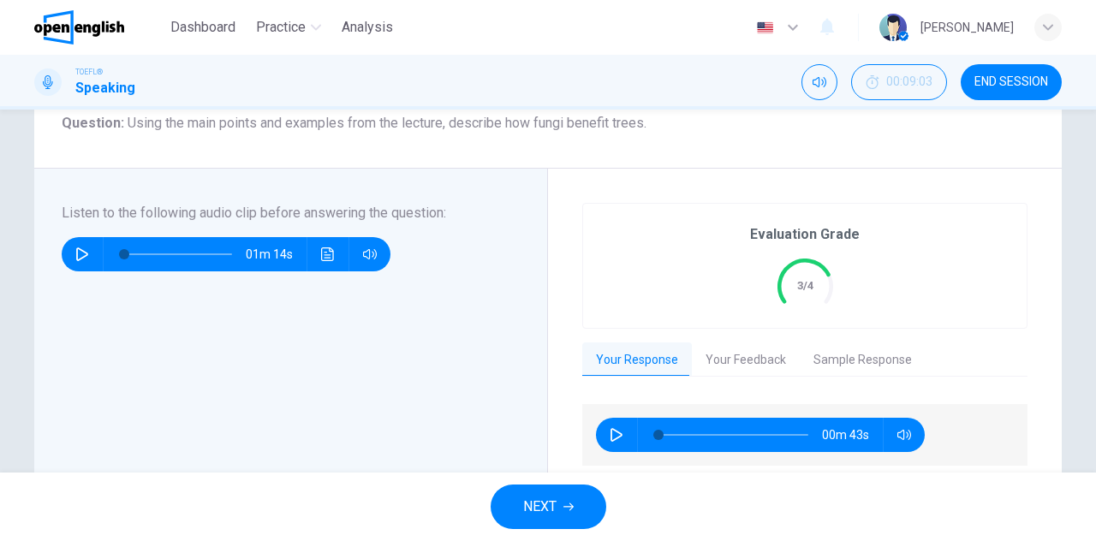
scroll to position [257, 0]
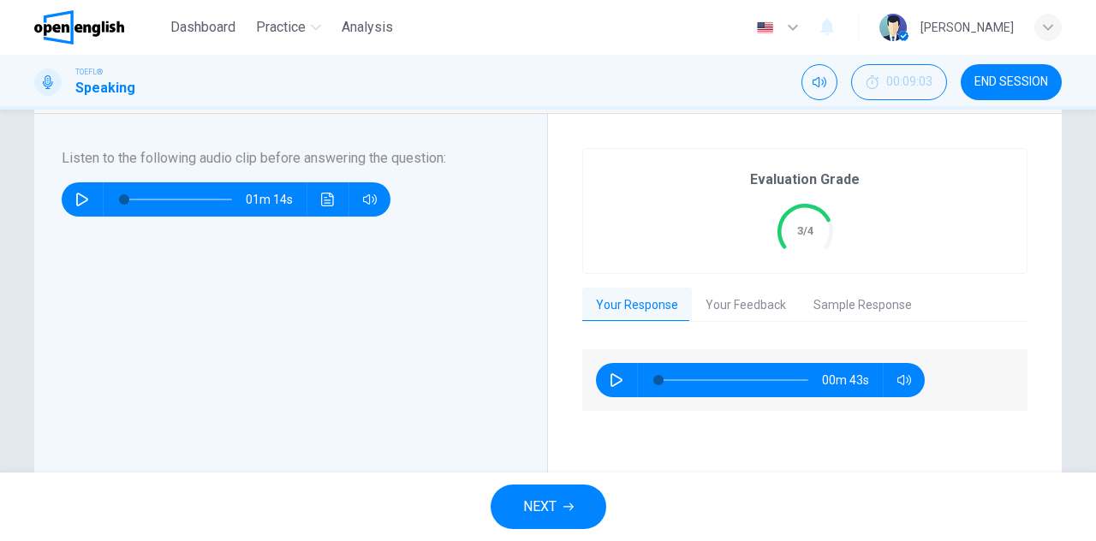
click at [776, 319] on button "Your Feedback" at bounding box center [746, 306] width 108 height 36
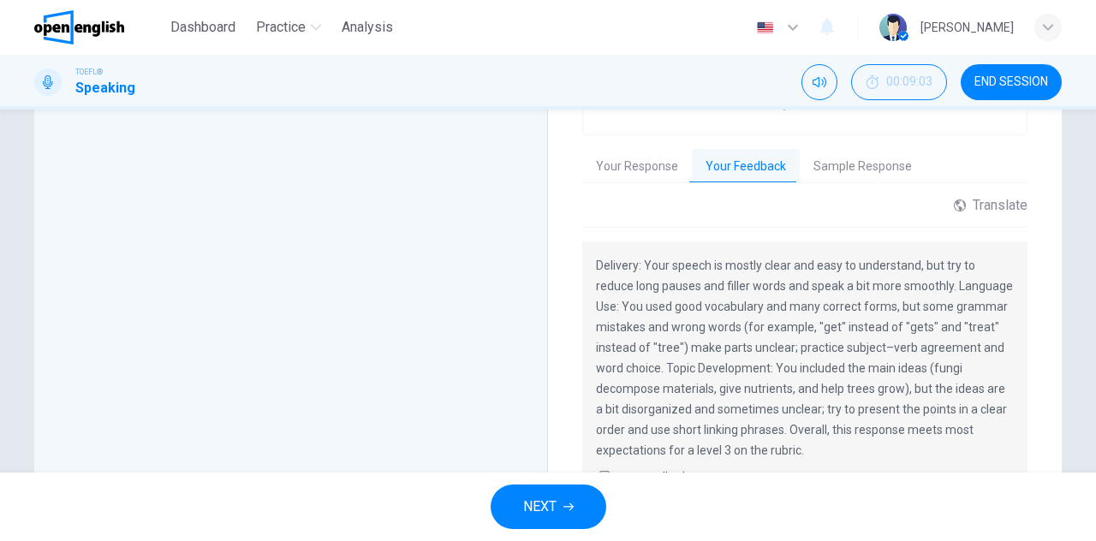
scroll to position [415, 0]
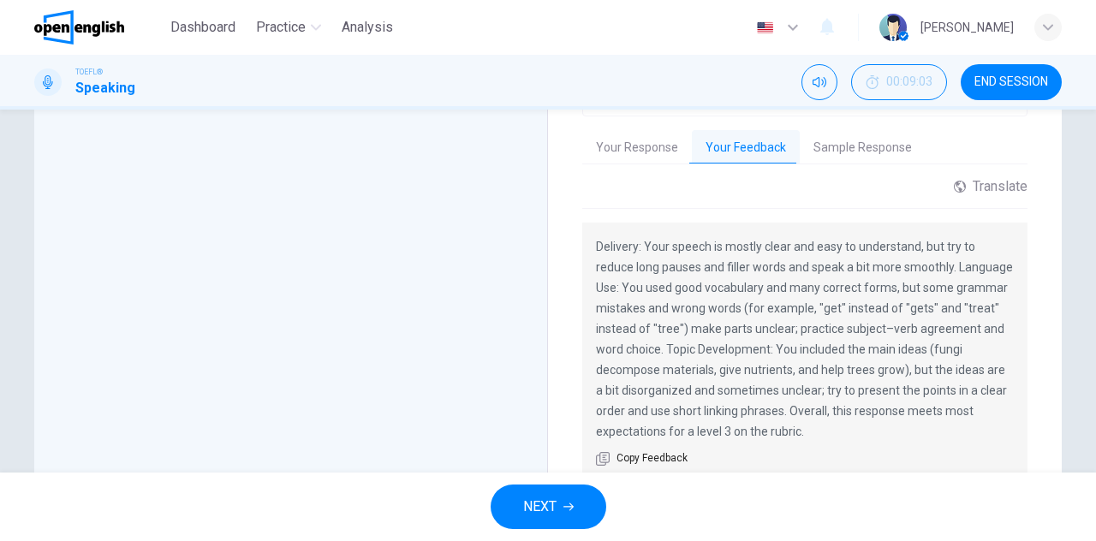
click at [883, 145] on button "Sample Response" at bounding box center [863, 148] width 126 height 36
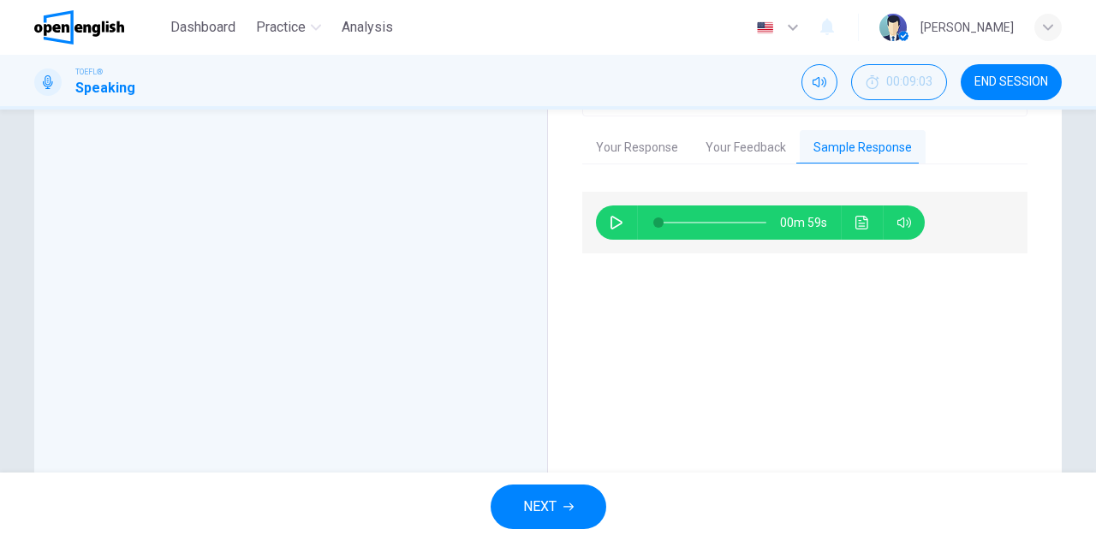
click at [610, 225] on icon "button" at bounding box center [617, 223] width 14 height 14
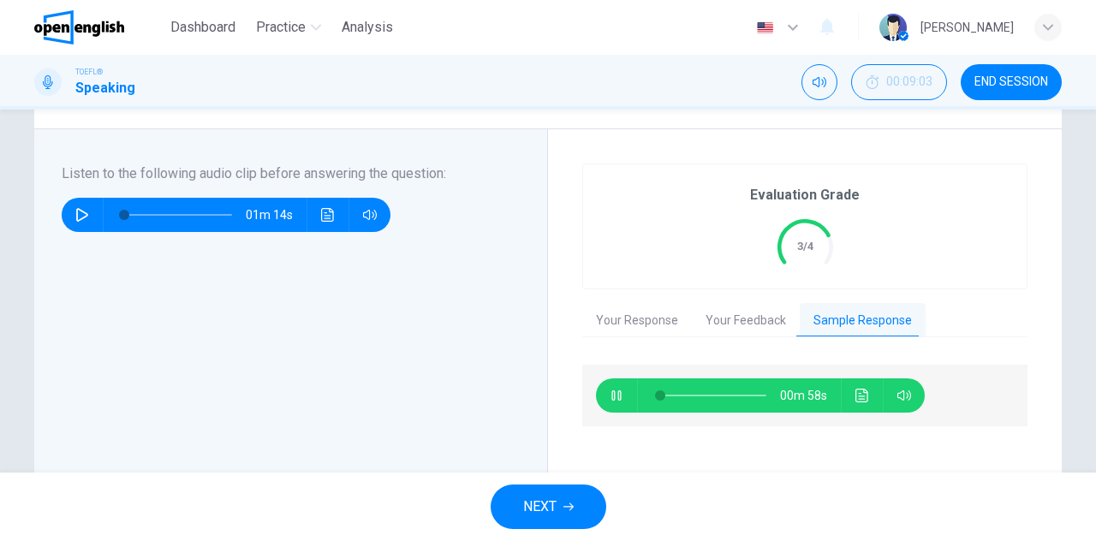
scroll to position [233, 0]
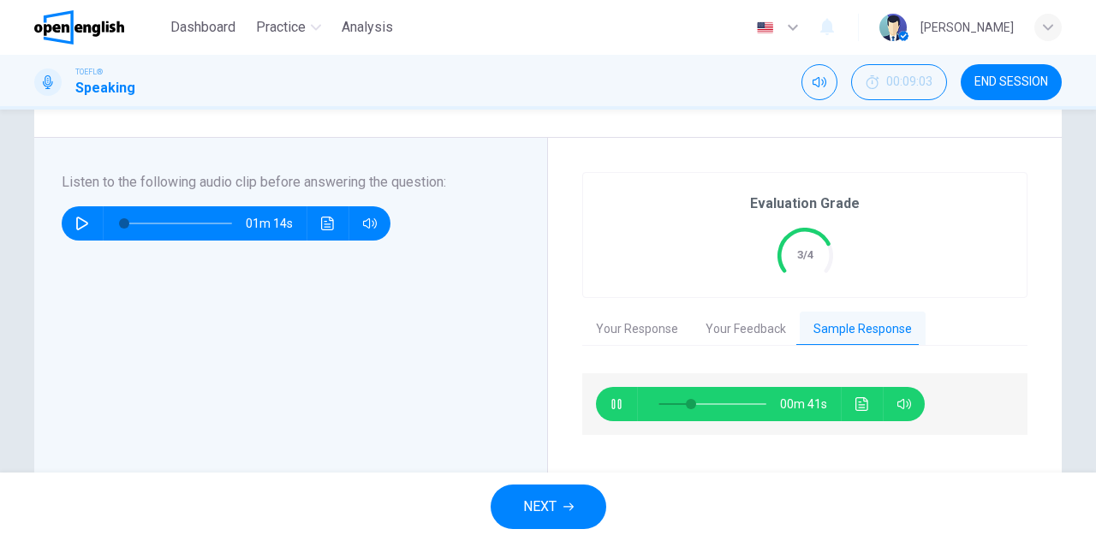
click at [597, 480] on div "NEXT" at bounding box center [548, 507] width 1096 height 69
type input "**"
click at [544, 515] on span "NEXT" at bounding box center [539, 507] width 33 height 24
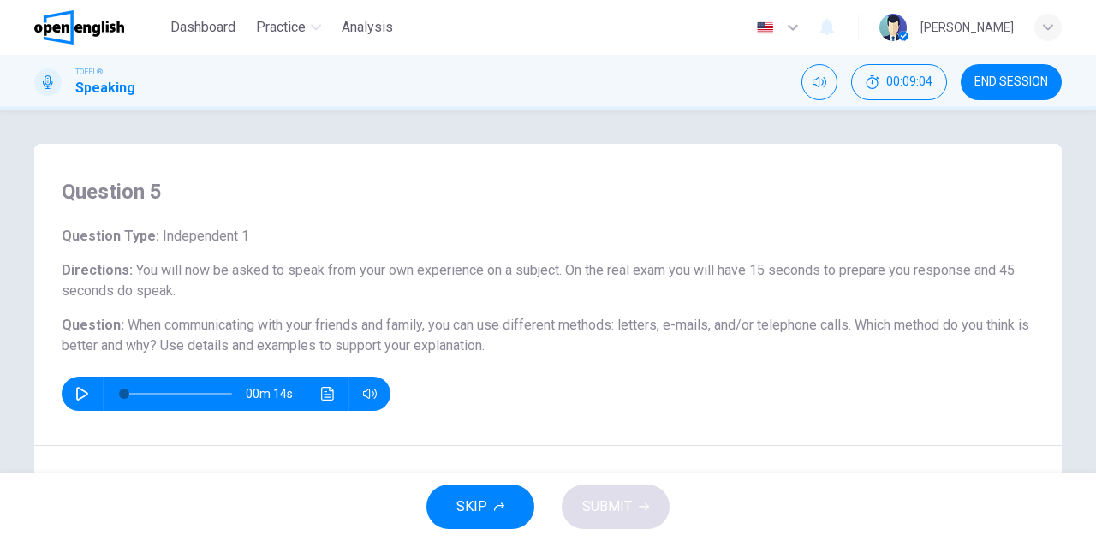
click at [75, 390] on icon "button" at bounding box center [82, 394] width 14 height 14
type input "*"
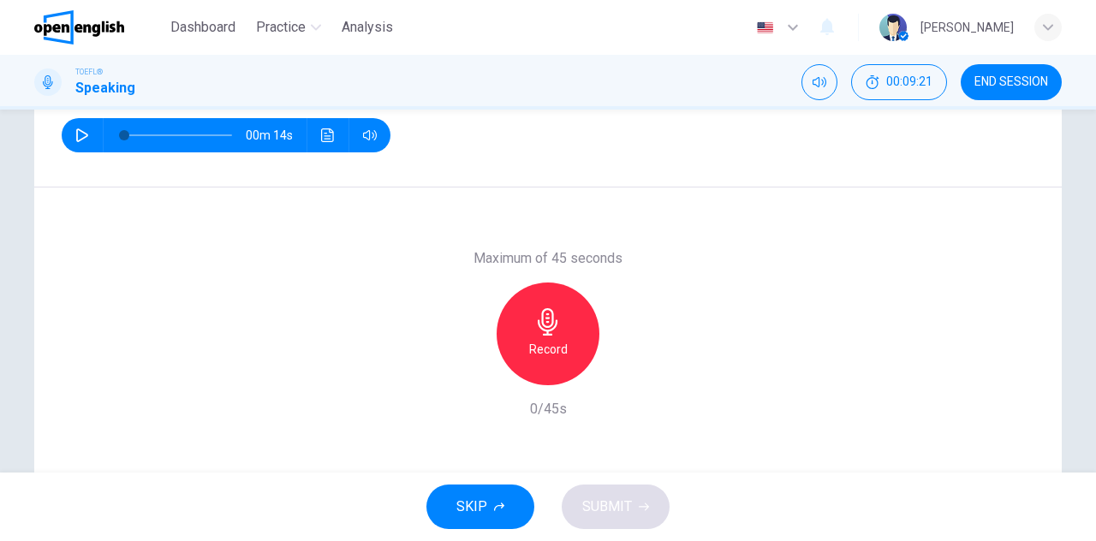
scroll to position [259, 0]
click at [534, 330] on icon "button" at bounding box center [547, 321] width 27 height 27
click at [608, 505] on span "SUBMIT" at bounding box center [607, 507] width 50 height 24
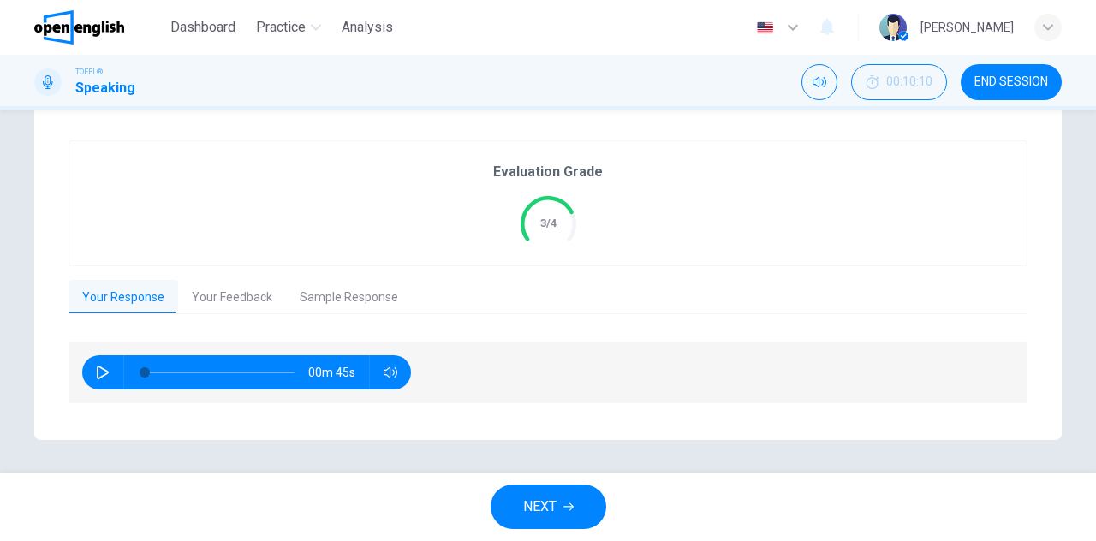
scroll to position [339, 0]
click at [248, 292] on button "Your Feedback" at bounding box center [232, 298] width 108 height 36
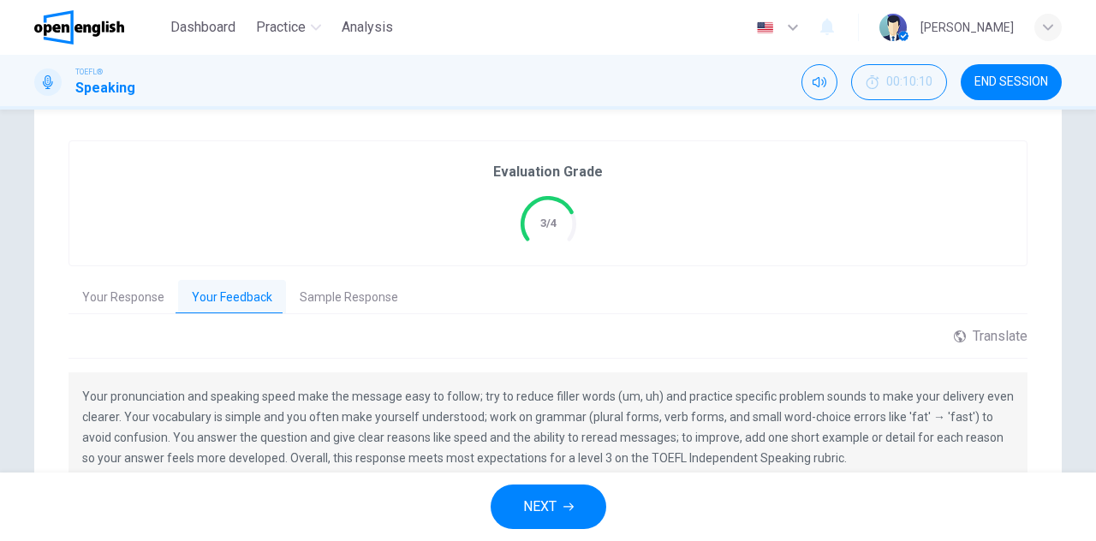
scroll to position [444, 0]
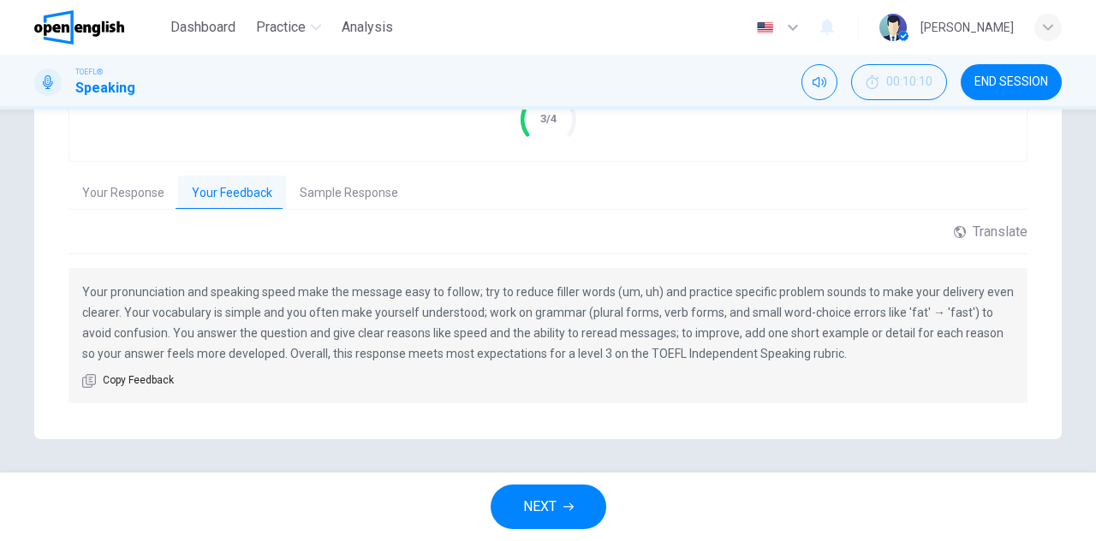
click at [553, 515] on span "NEXT" at bounding box center [539, 507] width 33 height 24
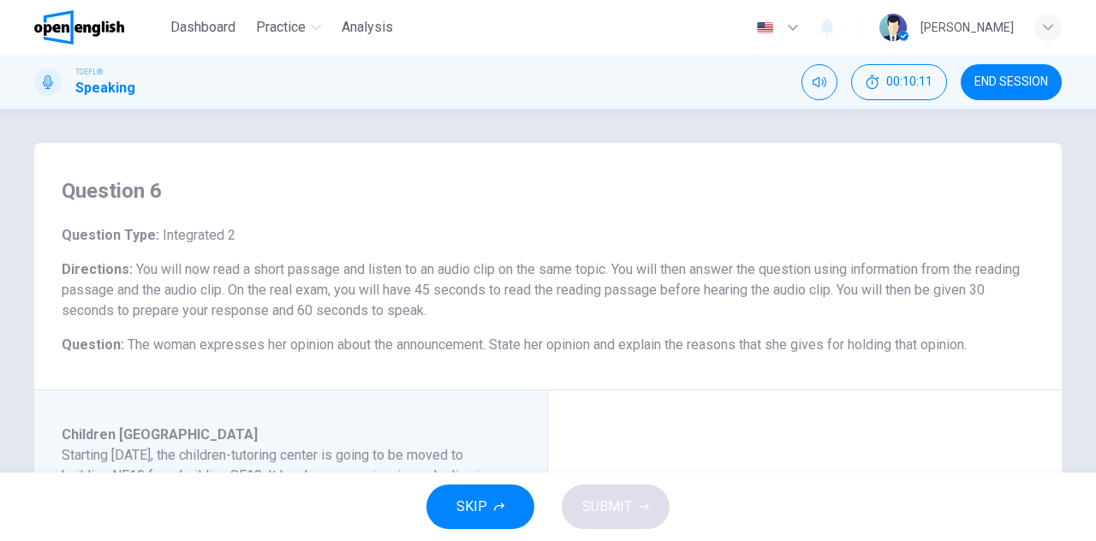
scroll to position [256, 0]
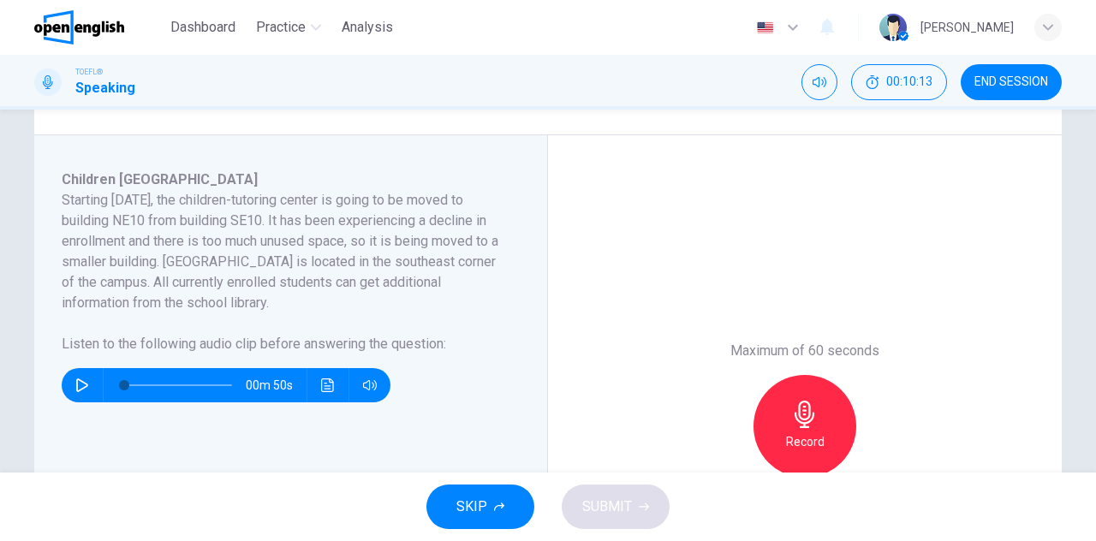
click at [75, 385] on icon "button" at bounding box center [82, 386] width 14 height 14
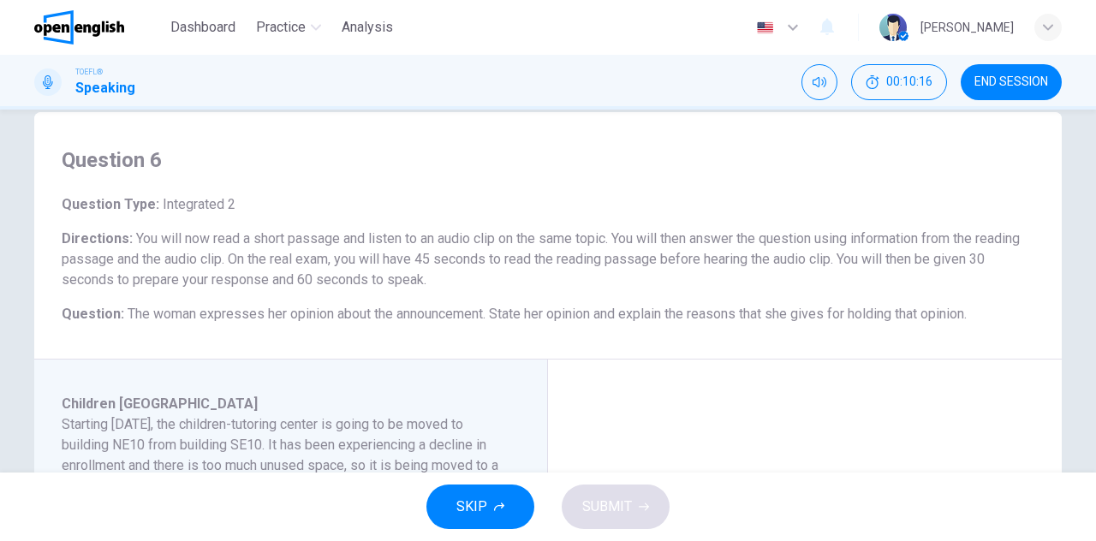
scroll to position [192, 0]
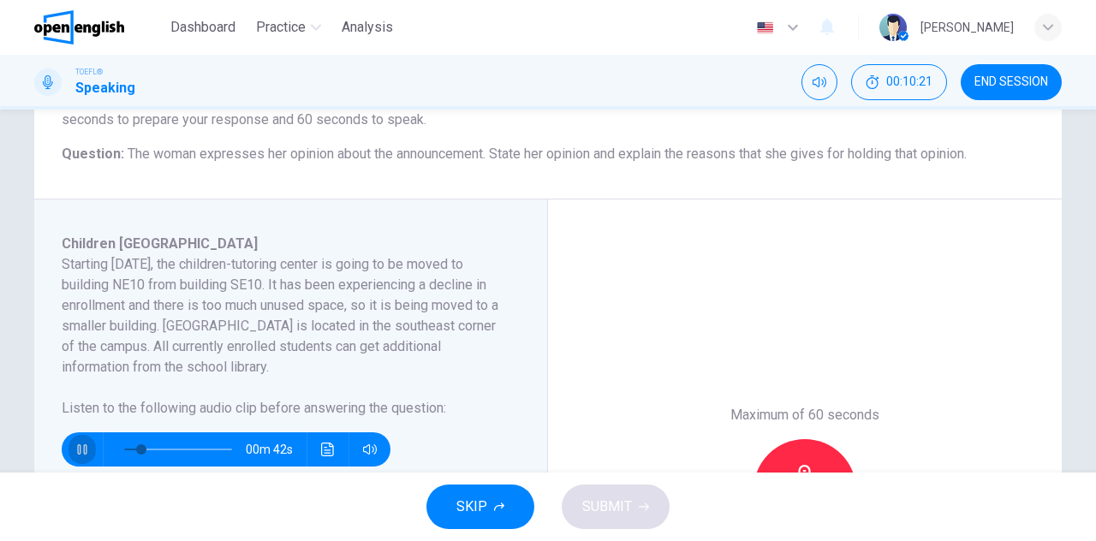
click at [75, 446] on icon "button" at bounding box center [82, 450] width 14 height 14
drag, startPoint x: 111, startPoint y: 450, endPoint x: 95, endPoint y: 451, distance: 16.4
click at [95, 451] on div "00m 50s" at bounding box center [226, 450] width 329 height 34
click at [81, 453] on icon "button" at bounding box center [82, 450] width 14 height 14
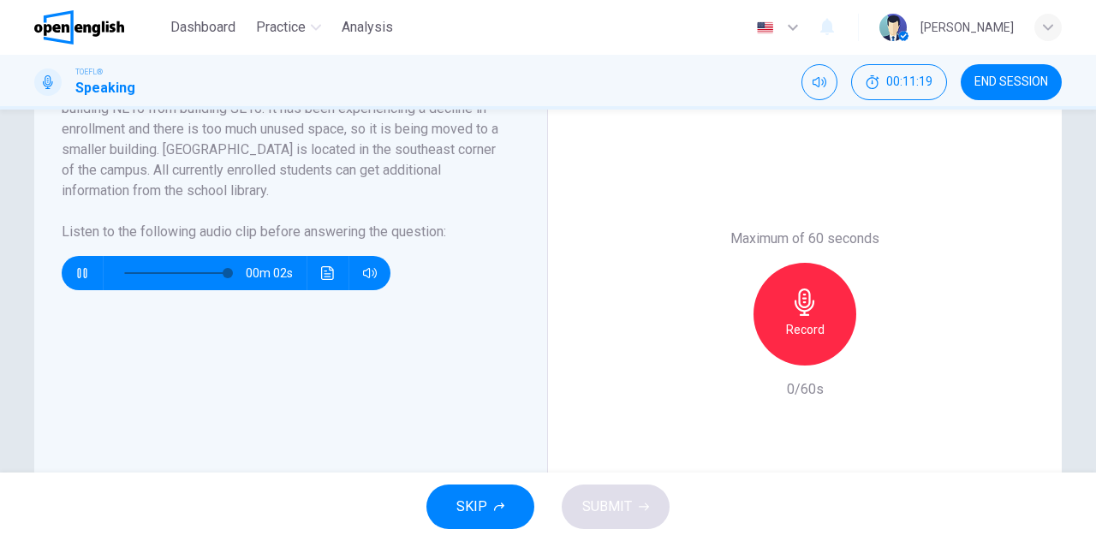
scroll to position [376, 0]
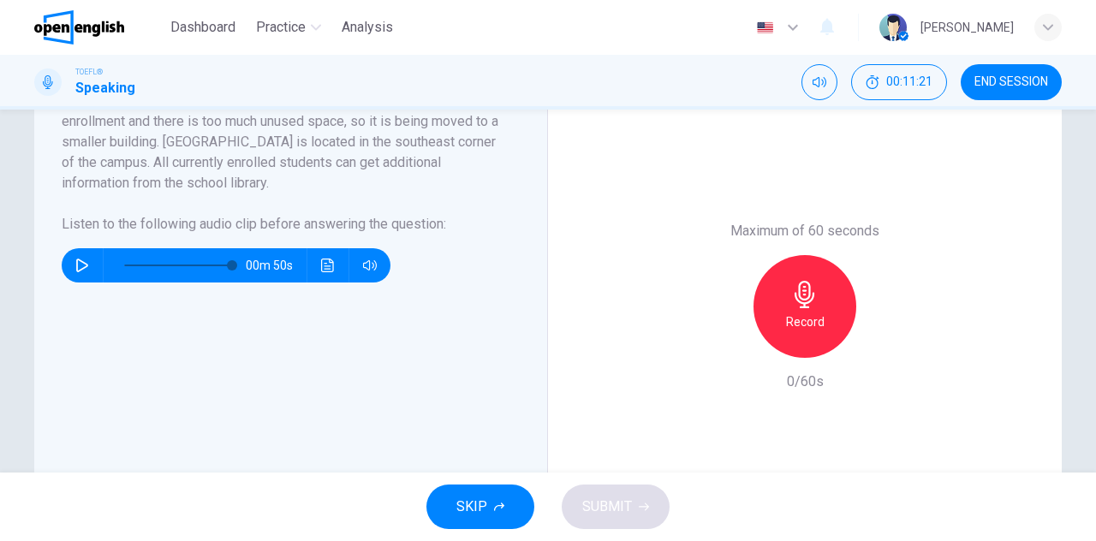
type input "*"
click at [818, 316] on h6 "Record" at bounding box center [805, 322] width 39 height 21
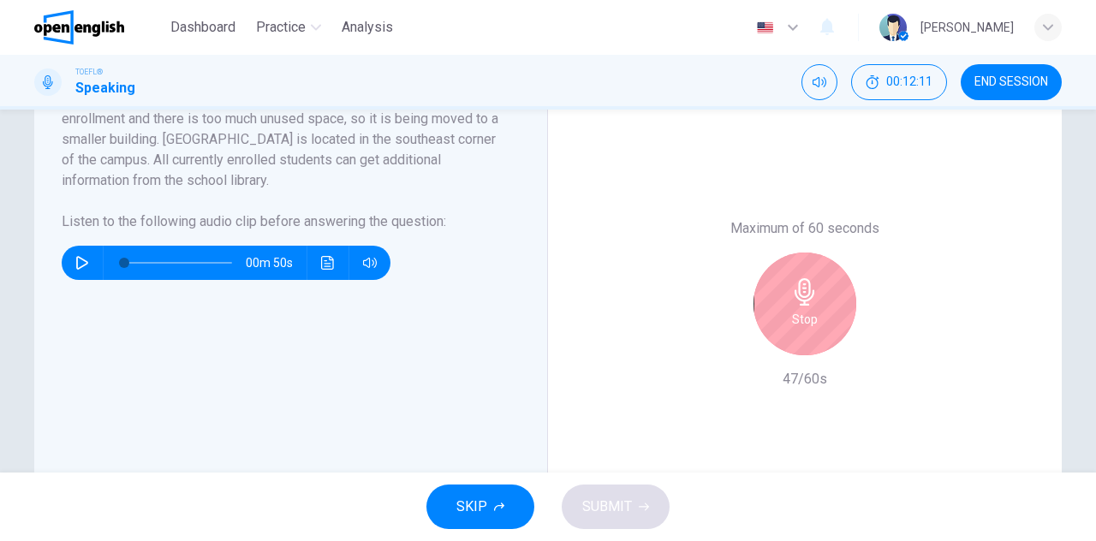
scroll to position [379, 0]
click at [809, 308] on div "Stop" at bounding box center [805, 304] width 103 height 103
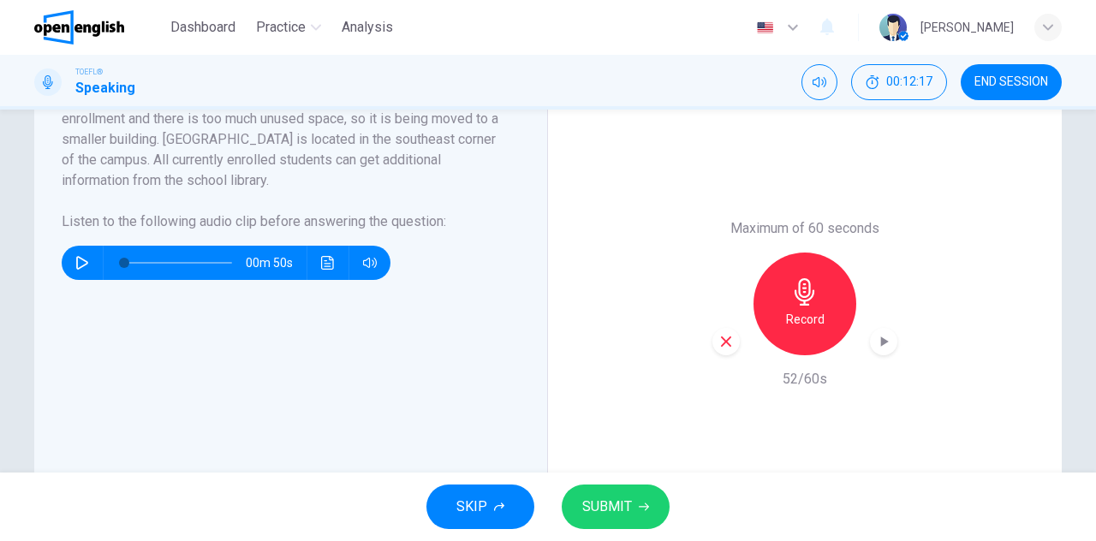
click at [590, 513] on span "SUBMIT" at bounding box center [607, 507] width 50 height 24
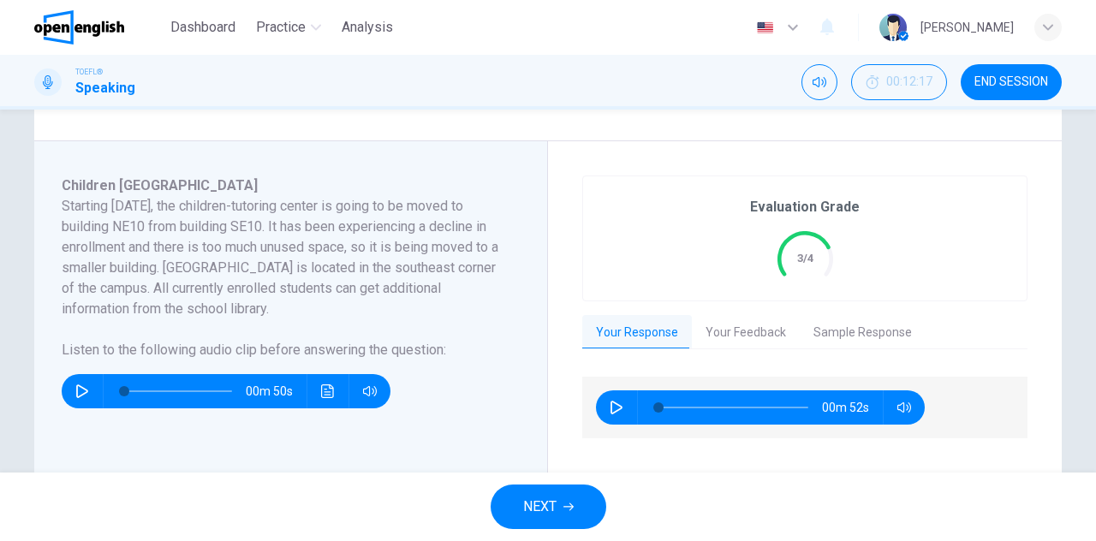
scroll to position [261, 0]
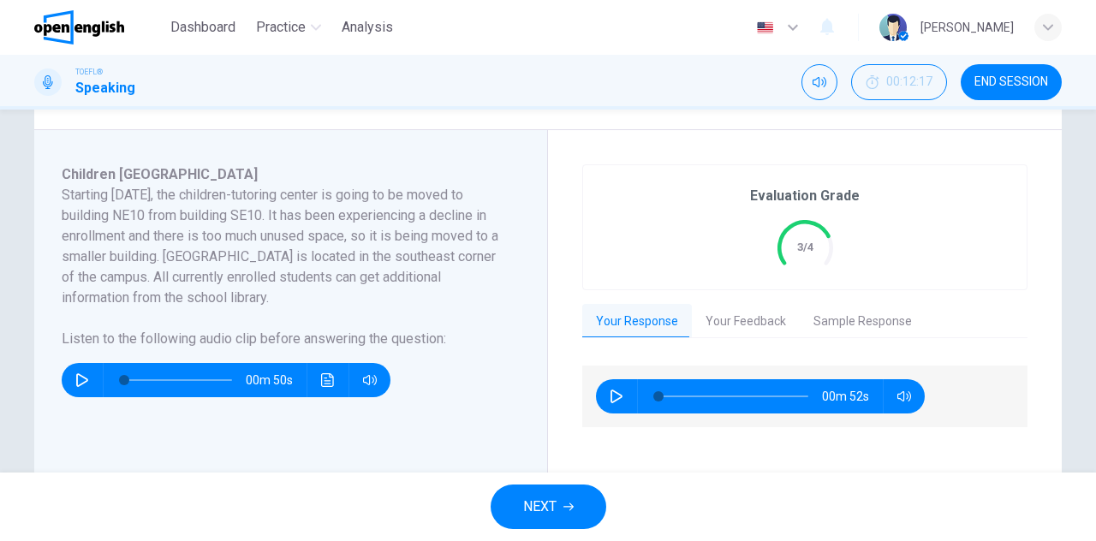
click at [717, 314] on button "Your Feedback" at bounding box center [746, 322] width 108 height 36
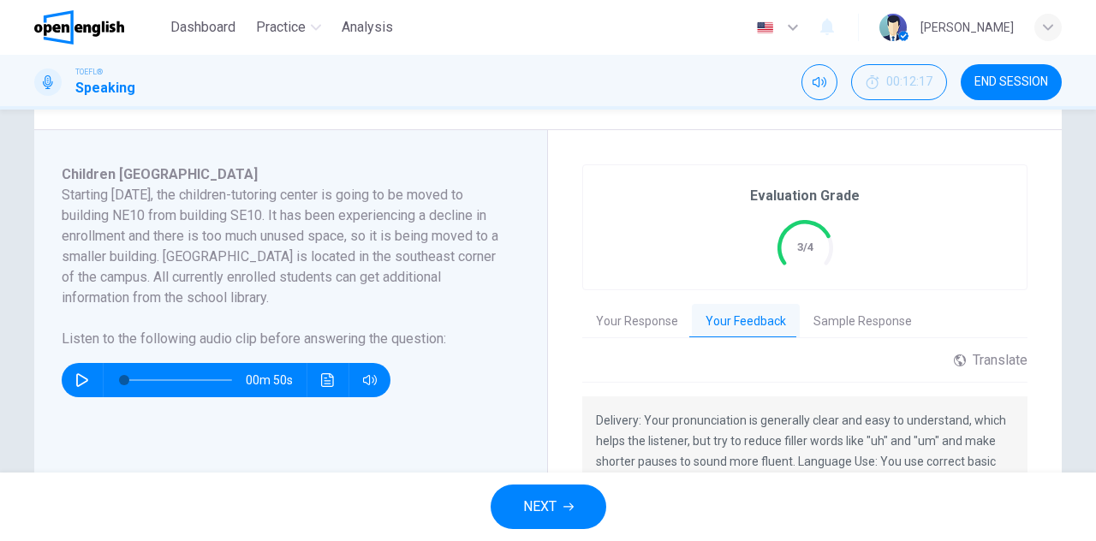
scroll to position [349, 0]
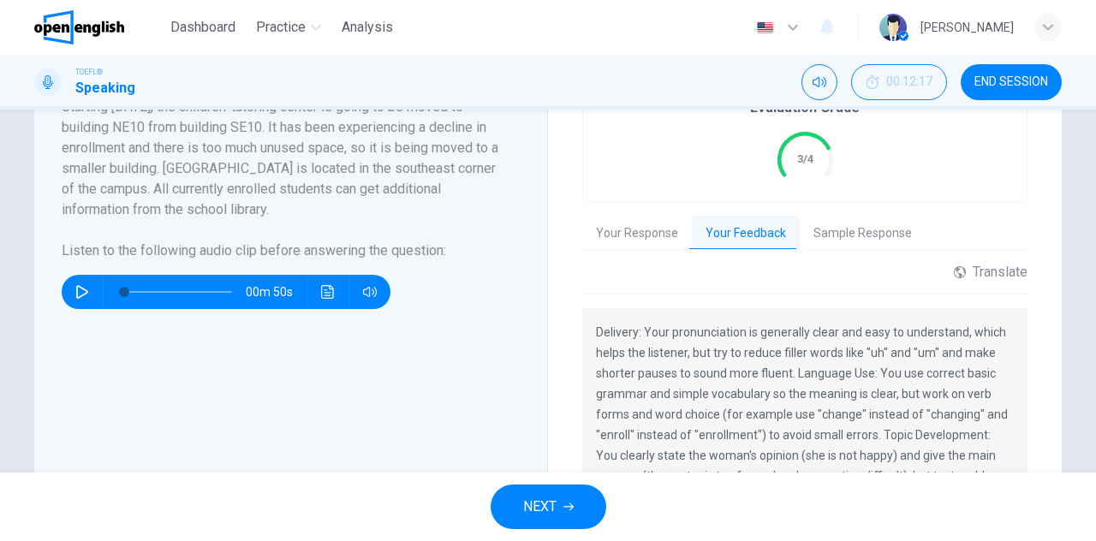
click at [617, 239] on button "Your Response" at bounding box center [637, 234] width 110 height 36
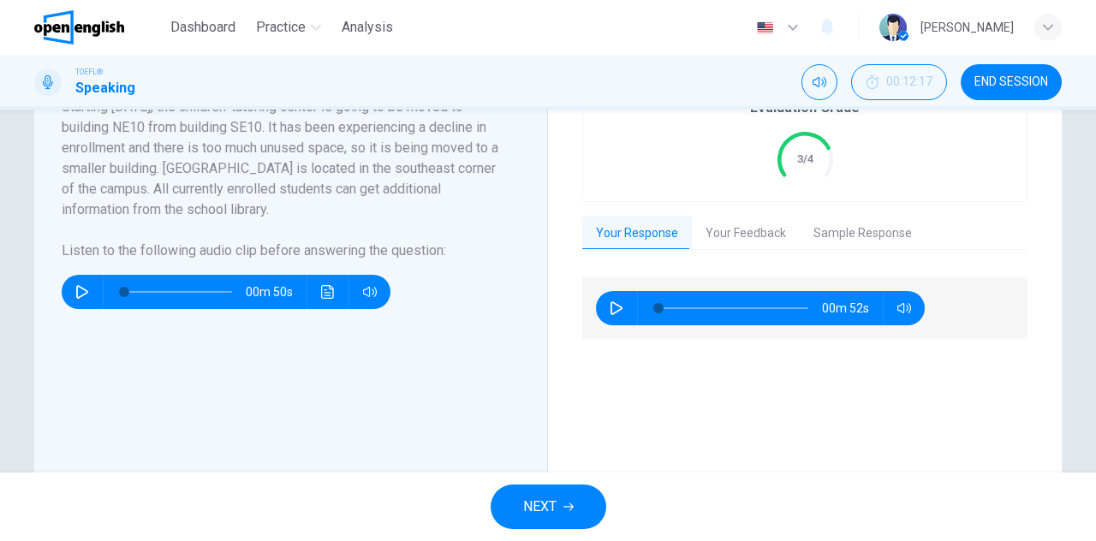
click at [613, 309] on icon "button" at bounding box center [617, 309] width 12 height 14
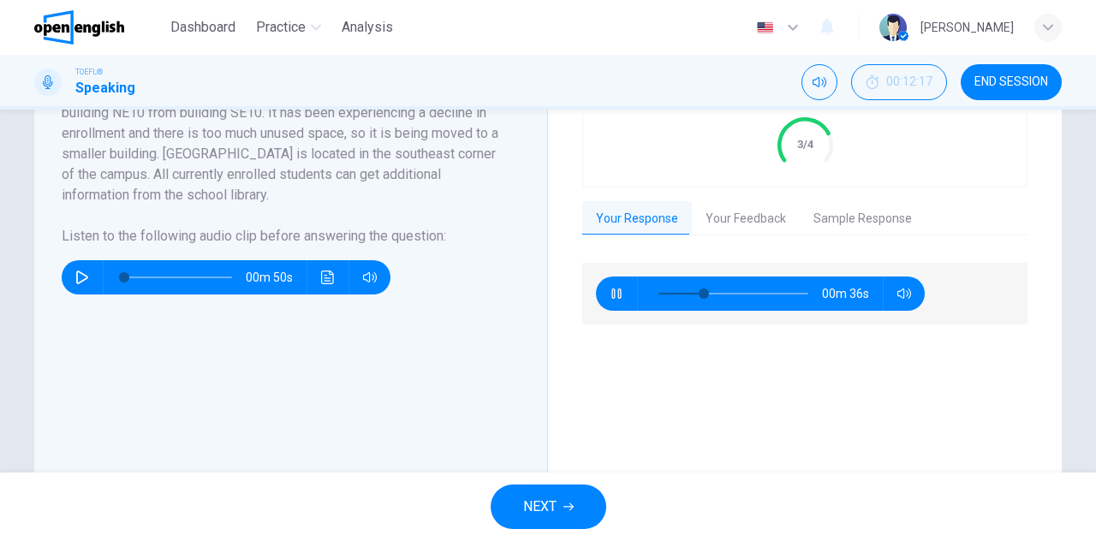
scroll to position [365, 0]
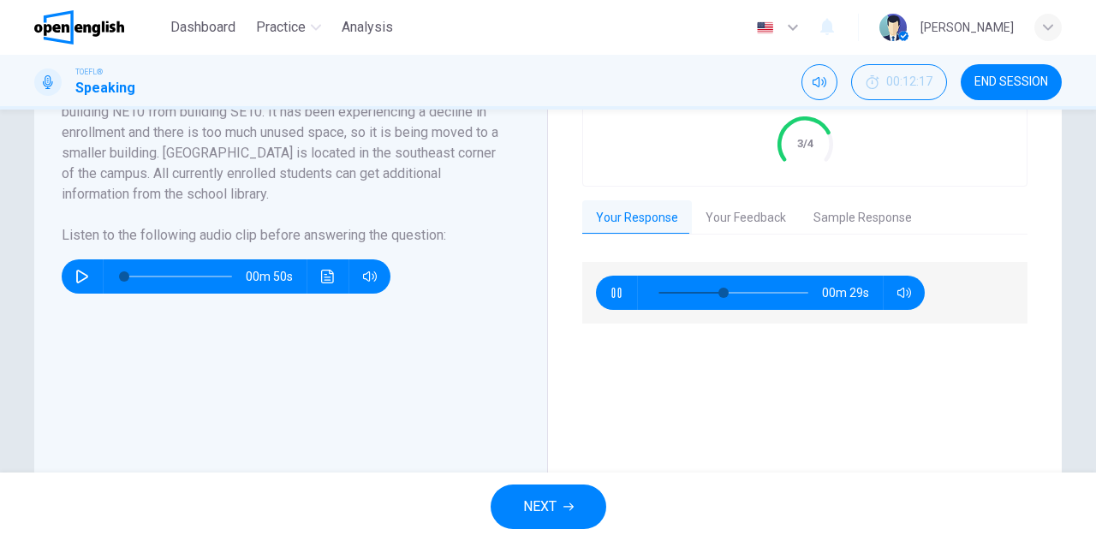
type input "**"
click at [731, 212] on button "Your Feedback" at bounding box center [746, 218] width 108 height 36
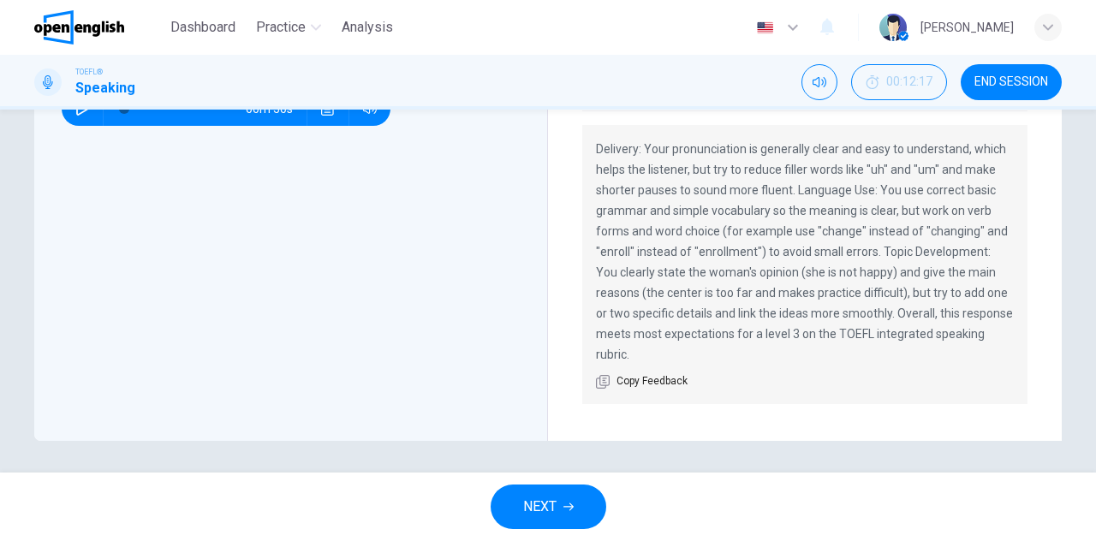
scroll to position [534, 0]
click at [546, 522] on button "NEXT" at bounding box center [549, 507] width 116 height 45
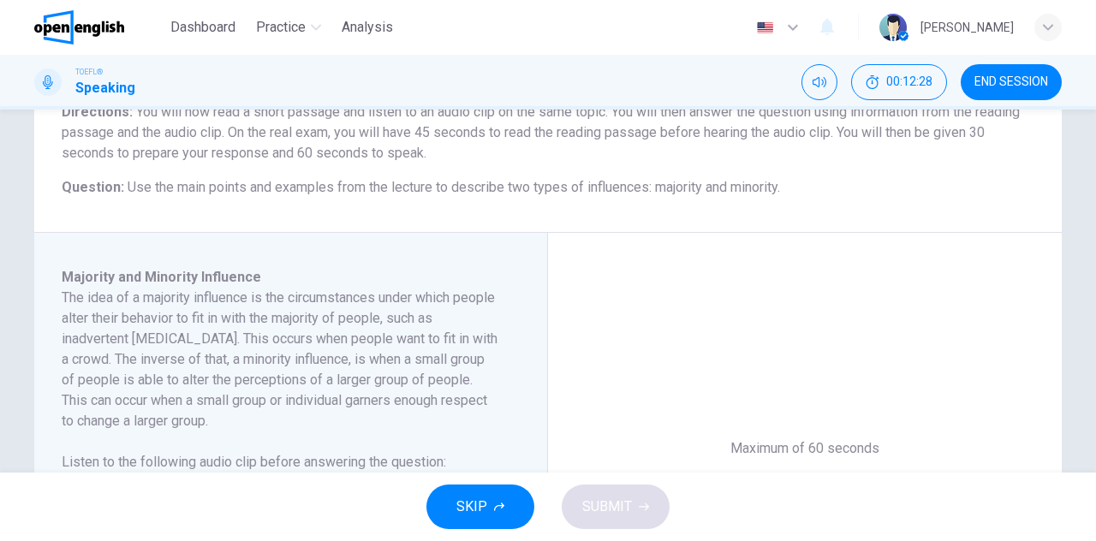
scroll to position [221, 0]
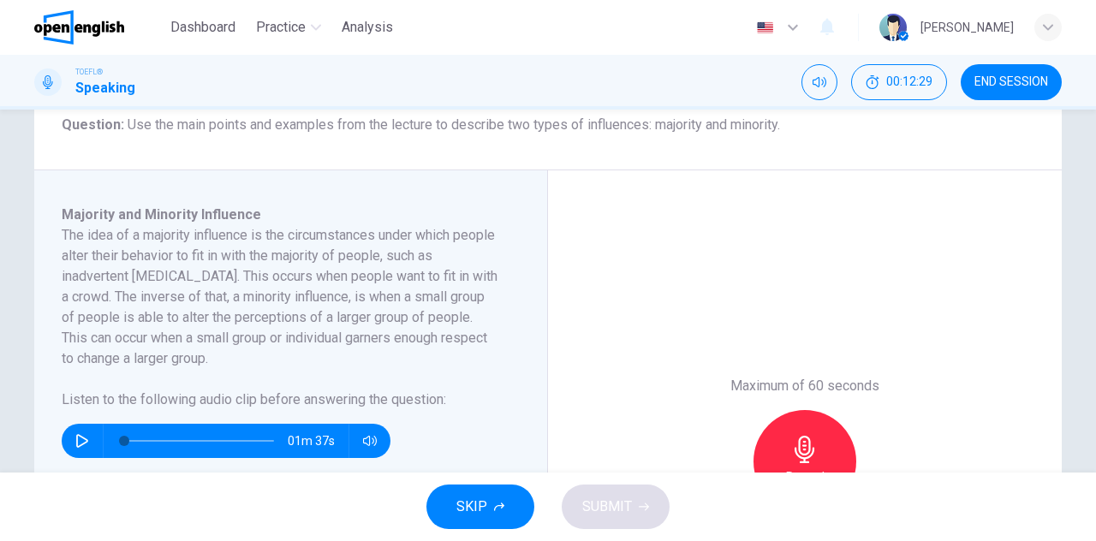
click at [69, 449] on button "button" at bounding box center [82, 441] width 27 height 34
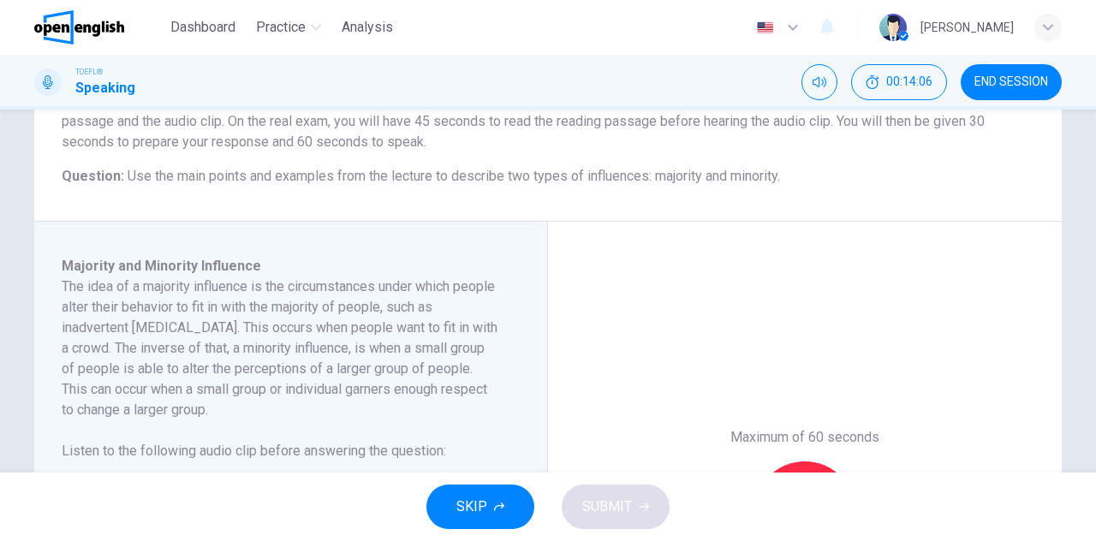
scroll to position [170, 0]
type input "*"
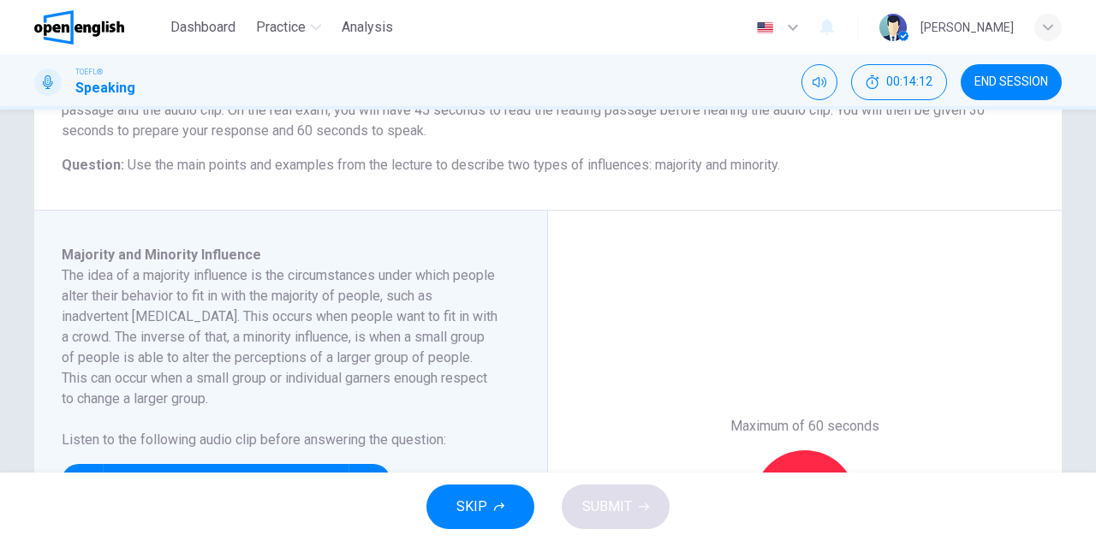
scroll to position [286, 0]
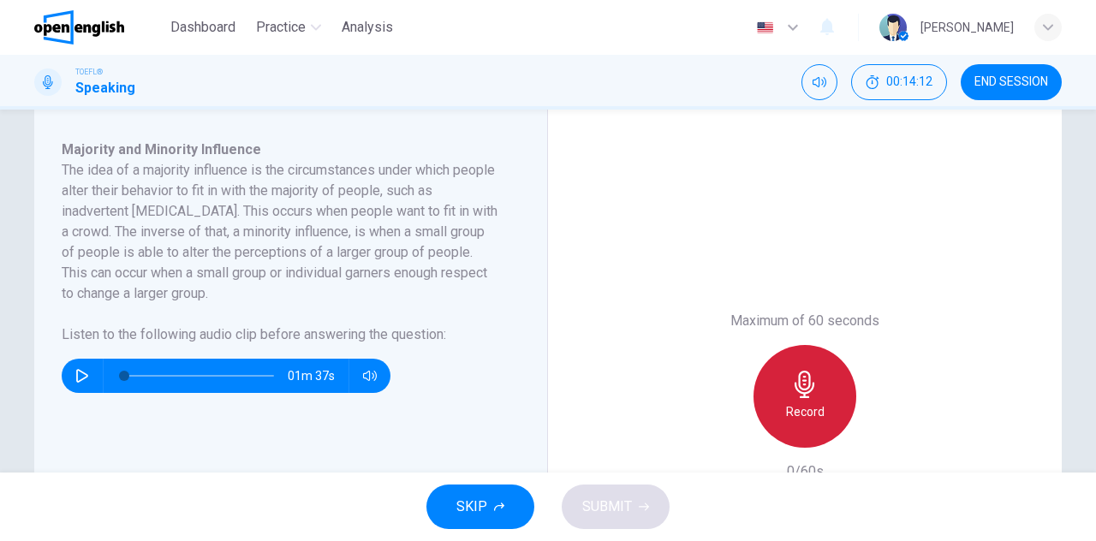
click at [791, 377] on icon "button" at bounding box center [804, 384] width 27 height 27
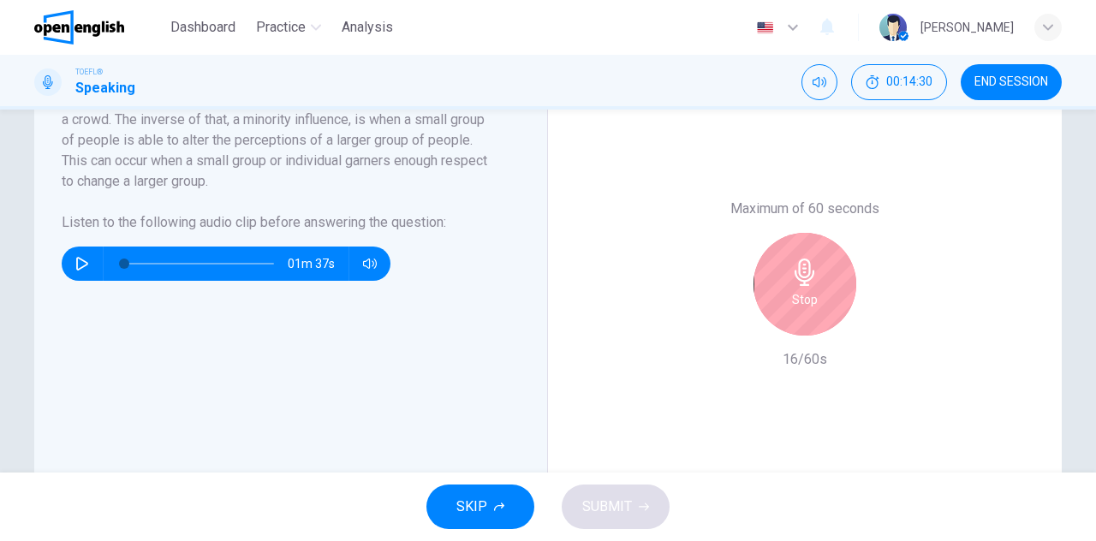
scroll to position [396, 0]
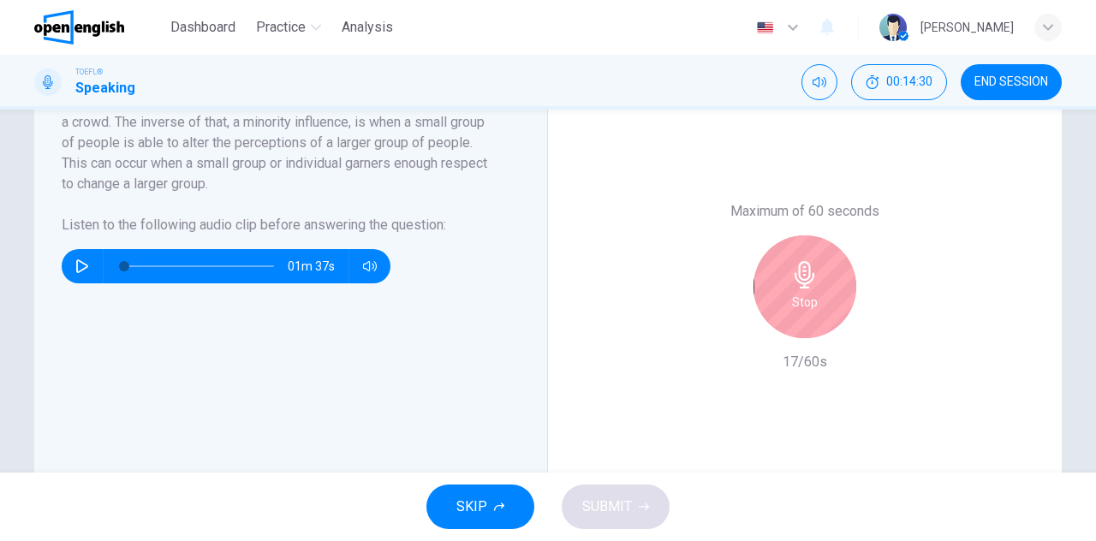
click at [839, 337] on div "Stop" at bounding box center [805, 287] width 185 height 103
click at [791, 270] on icon "button" at bounding box center [804, 274] width 27 height 27
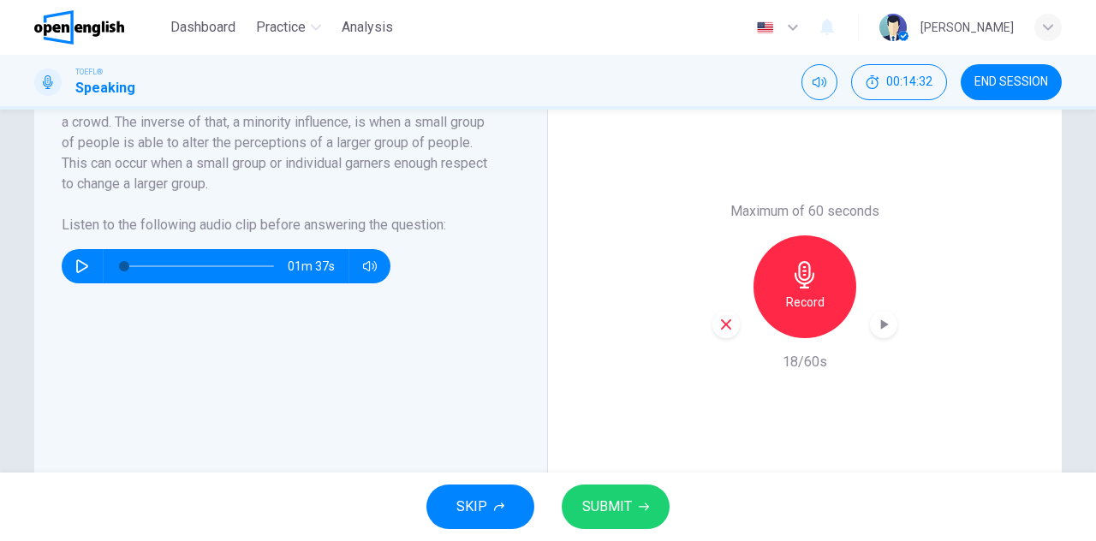
click at [728, 319] on icon "button" at bounding box center [726, 324] width 15 height 15
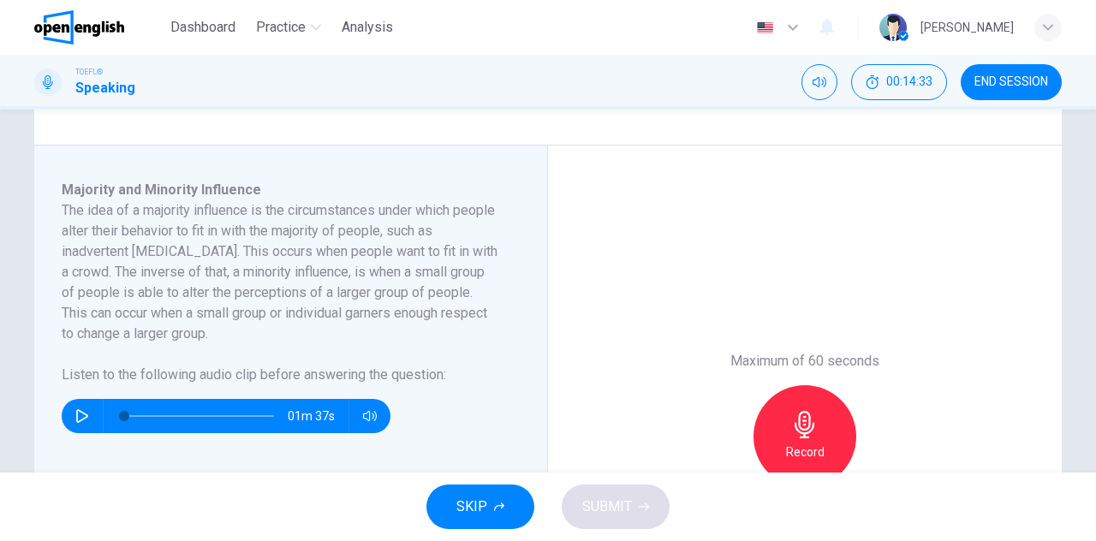
scroll to position [244, 0]
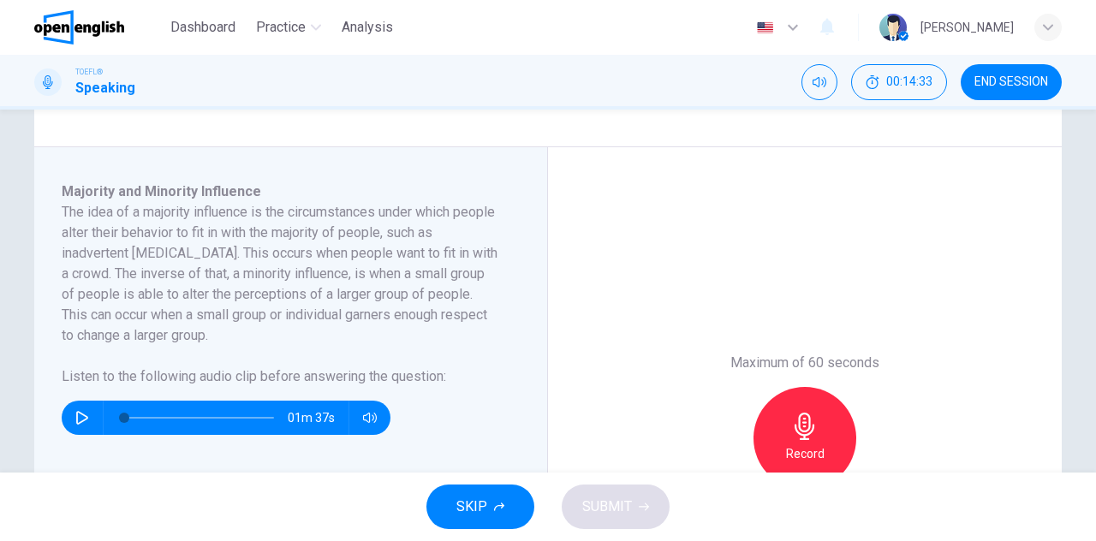
click at [791, 438] on icon "button" at bounding box center [804, 426] width 27 height 27
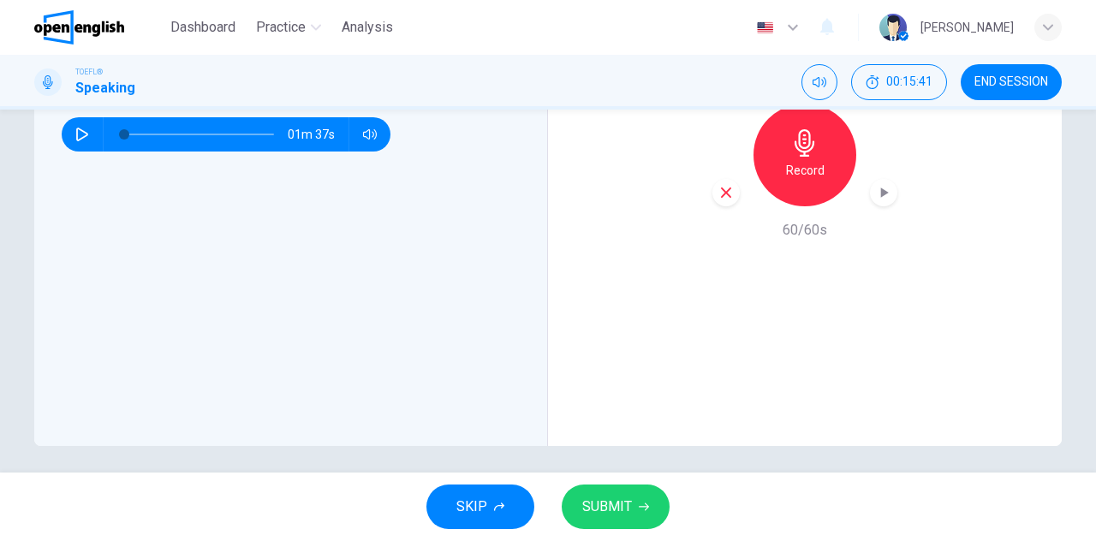
scroll to position [528, 0]
click at [621, 506] on span "SUBMIT" at bounding box center [607, 507] width 50 height 24
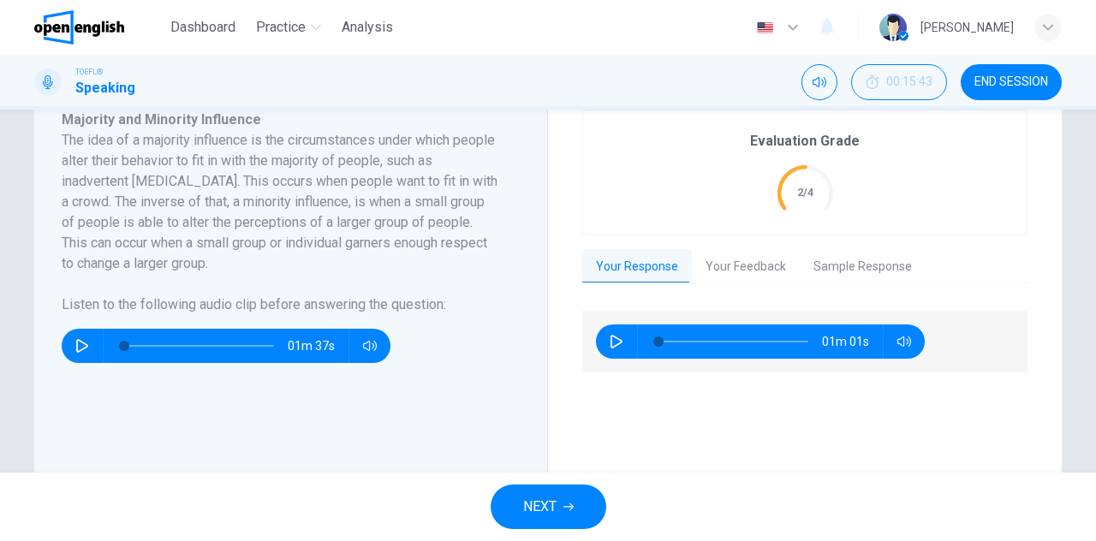
scroll to position [317, 0]
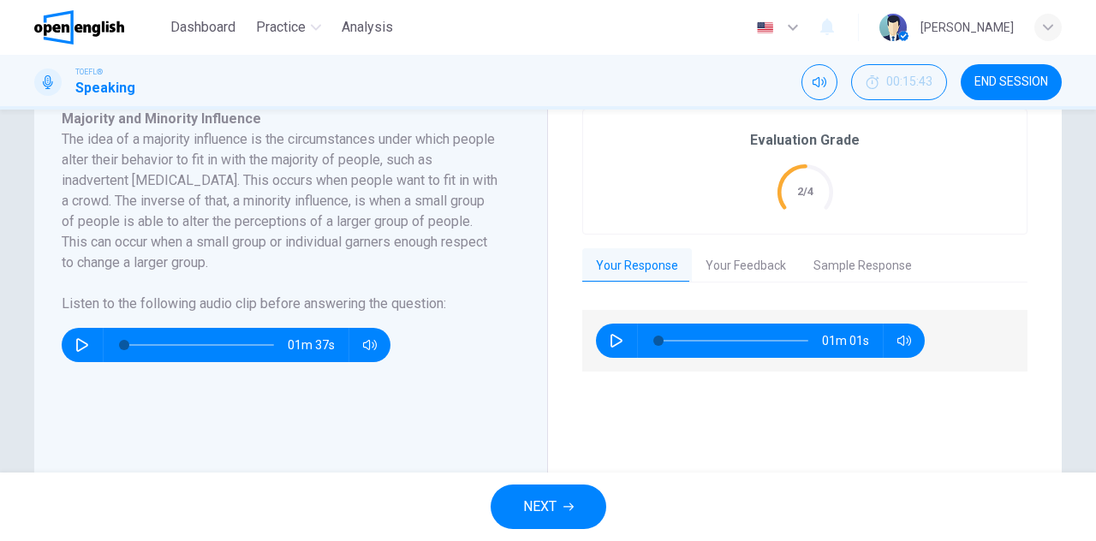
click at [728, 270] on button "Your Feedback" at bounding box center [746, 266] width 108 height 36
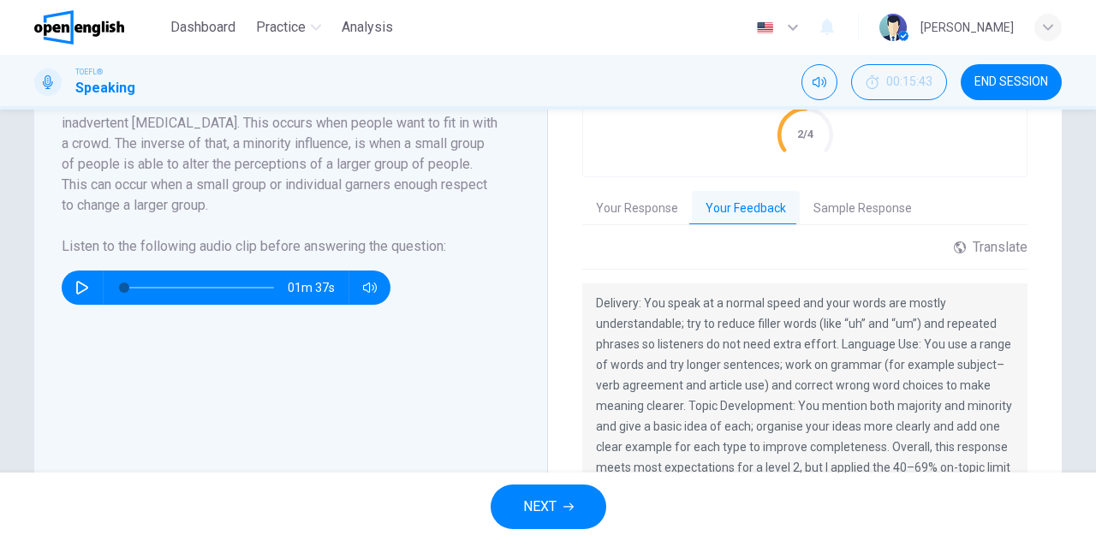
scroll to position [375, 0]
click at [573, 516] on button "NEXT" at bounding box center [549, 507] width 116 height 45
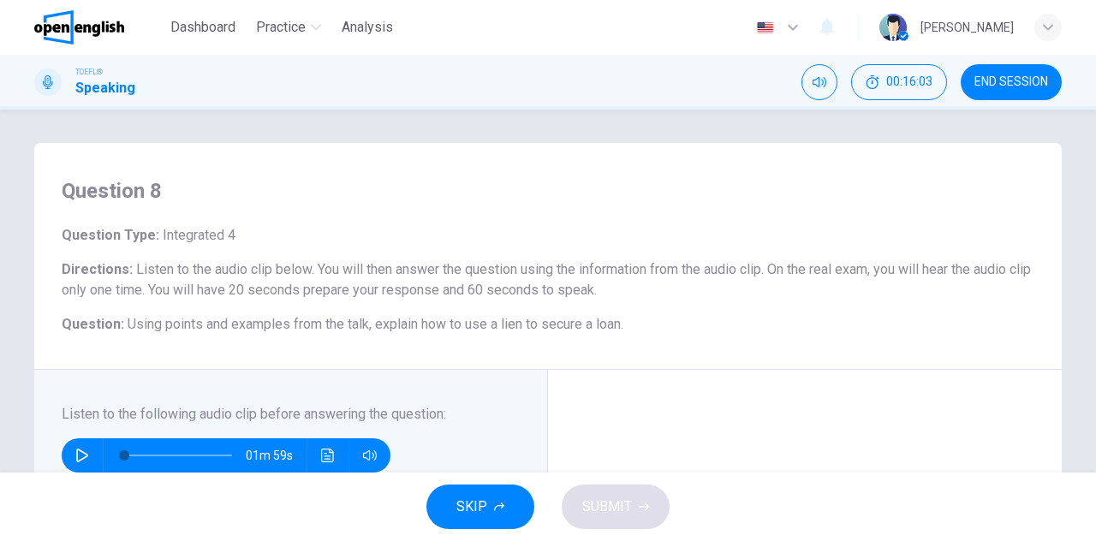
scroll to position [155, 0]
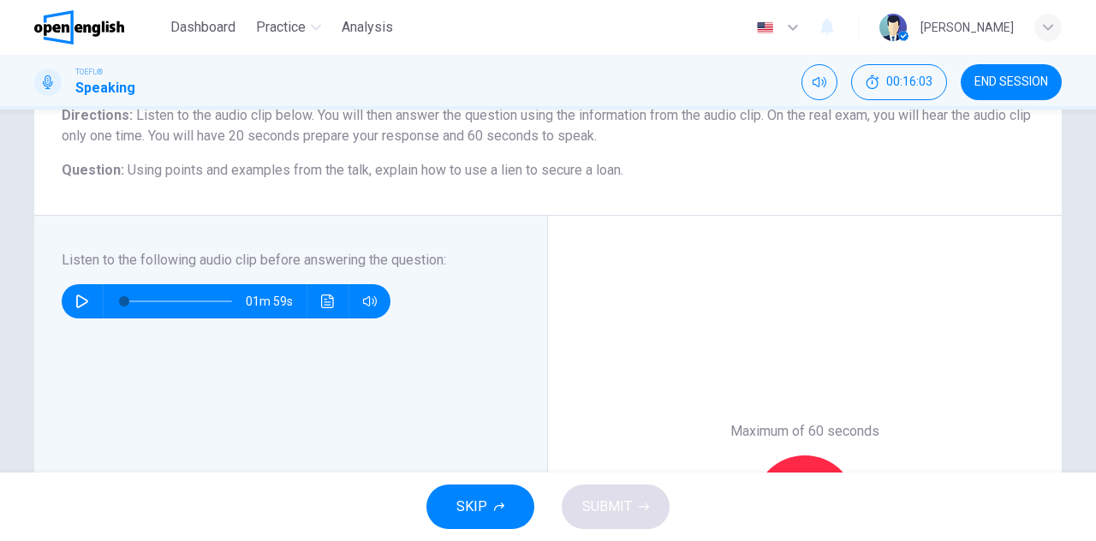
click at [110, 267] on h6 "Listen to the following audio clip before answering the question :" at bounding box center [281, 260] width 438 height 21
click at [84, 292] on button "button" at bounding box center [82, 301] width 27 height 34
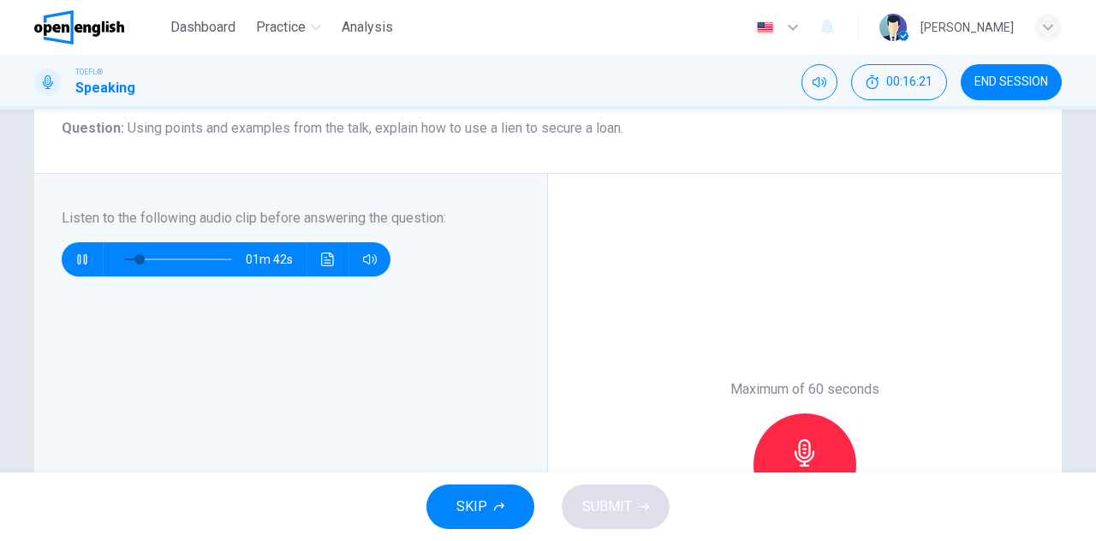
scroll to position [196, 0]
click at [75, 258] on icon "button" at bounding box center [82, 261] width 14 height 14
click at [75, 263] on icon "button" at bounding box center [82, 261] width 14 height 14
drag, startPoint x: 135, startPoint y: 260, endPoint x: 96, endPoint y: 255, distance: 39.6
click at [96, 255] on div "01m 49s" at bounding box center [226, 260] width 329 height 34
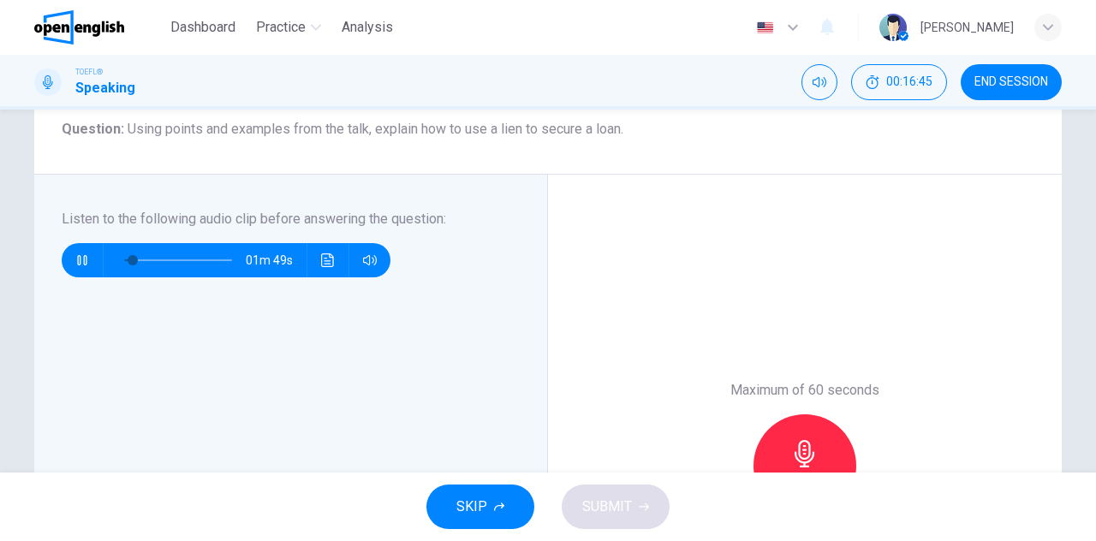
click at [579, 301] on div "Maximum of 60 seconds Record 0/60s" at bounding box center [805, 466] width 514 height 582
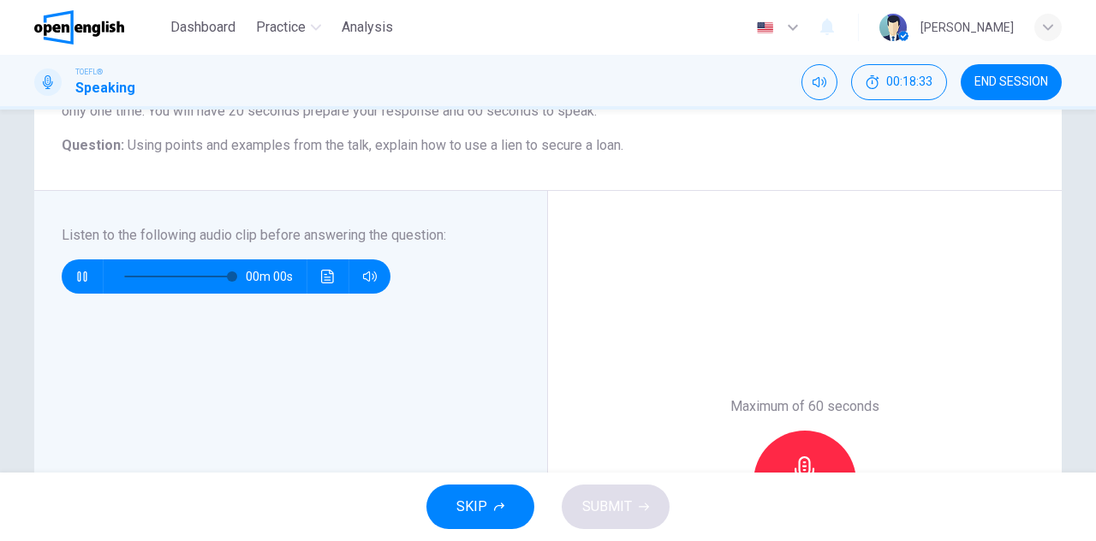
scroll to position [221, 0]
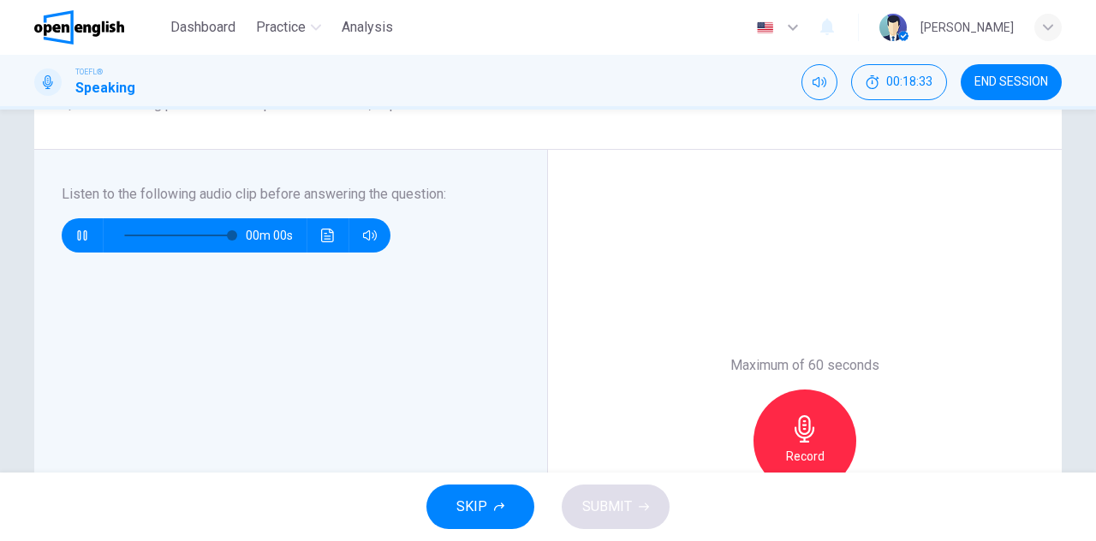
type input "*"
click at [821, 421] on div "Record" at bounding box center [805, 441] width 103 height 103
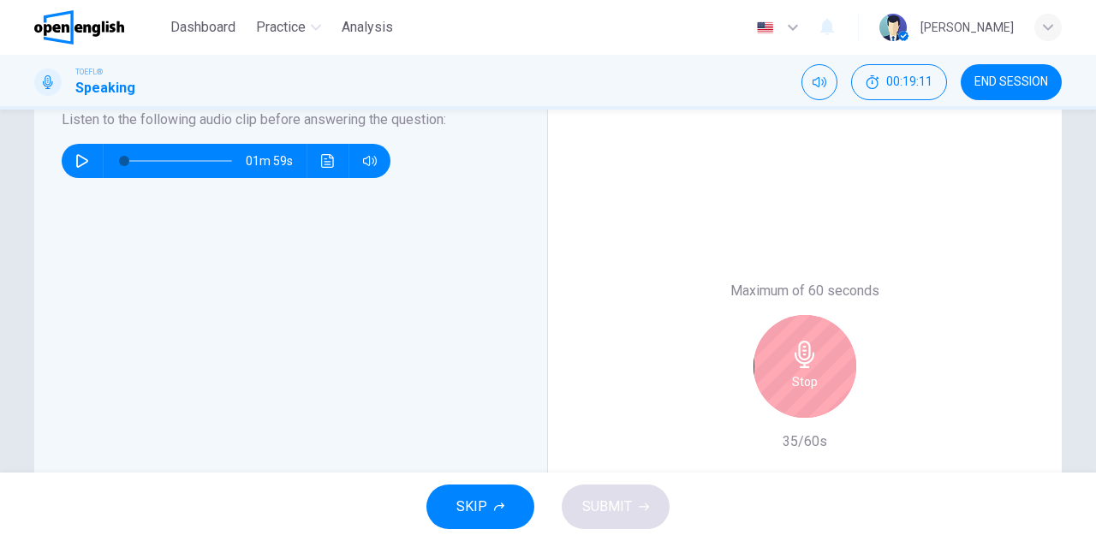
scroll to position [296, 0]
click at [805, 341] on icon "button" at bounding box center [804, 354] width 27 height 27
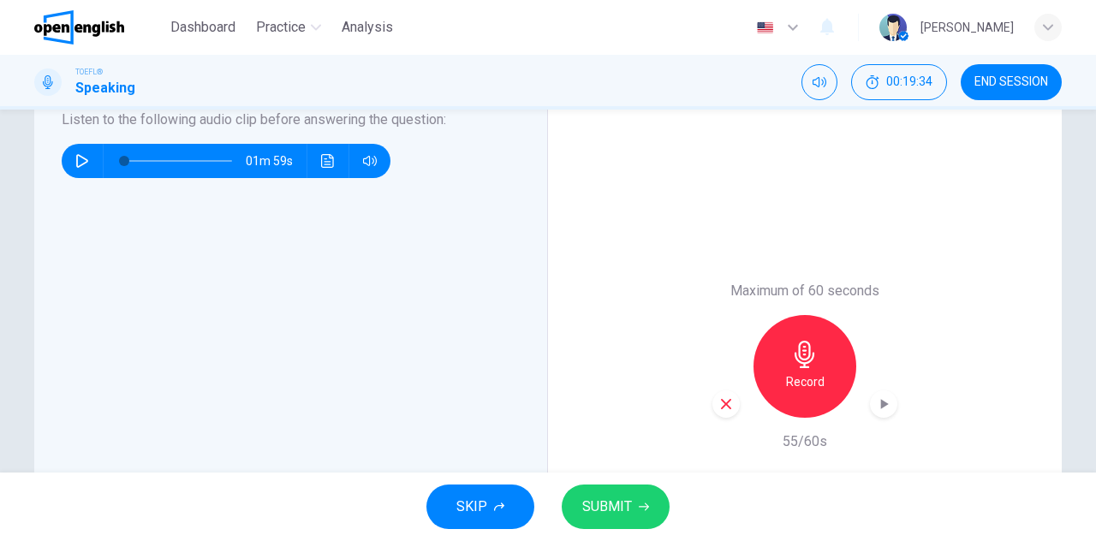
click at [593, 499] on span "SUBMIT" at bounding box center [607, 507] width 50 height 24
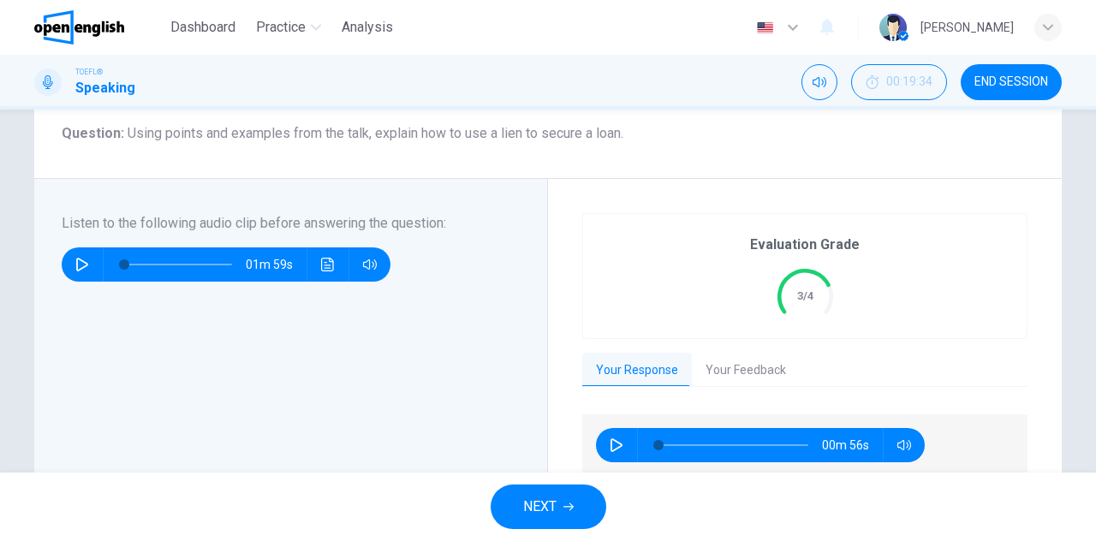
scroll to position [191, 0]
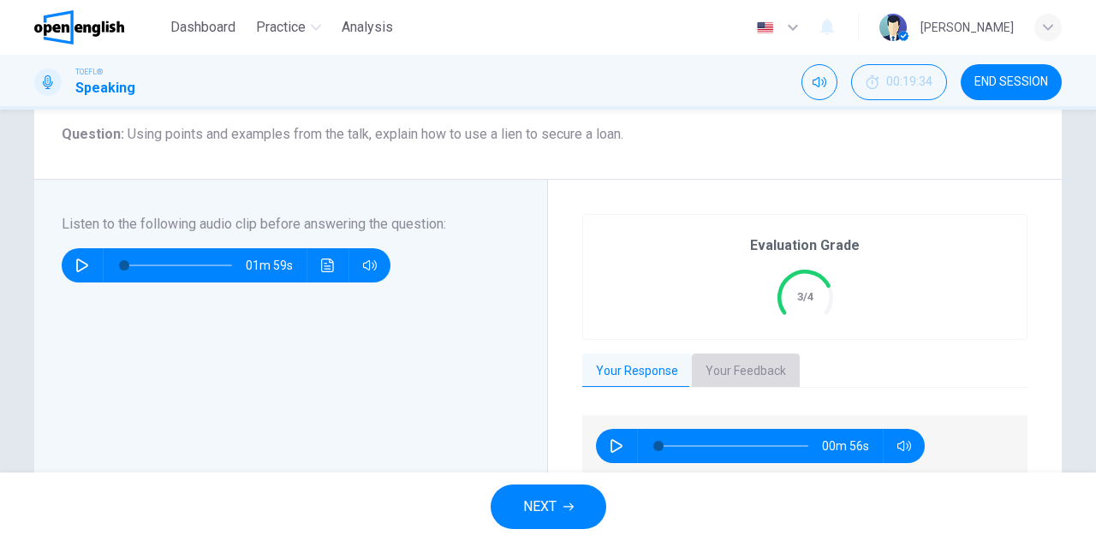
click at [755, 373] on button "Your Feedback" at bounding box center [746, 372] width 108 height 36
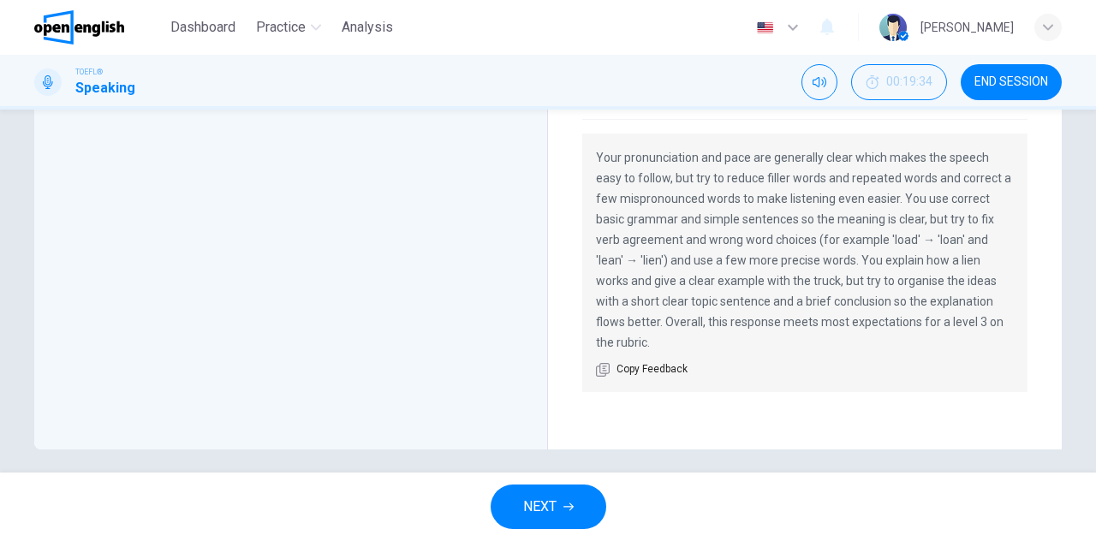
scroll to position [514, 0]
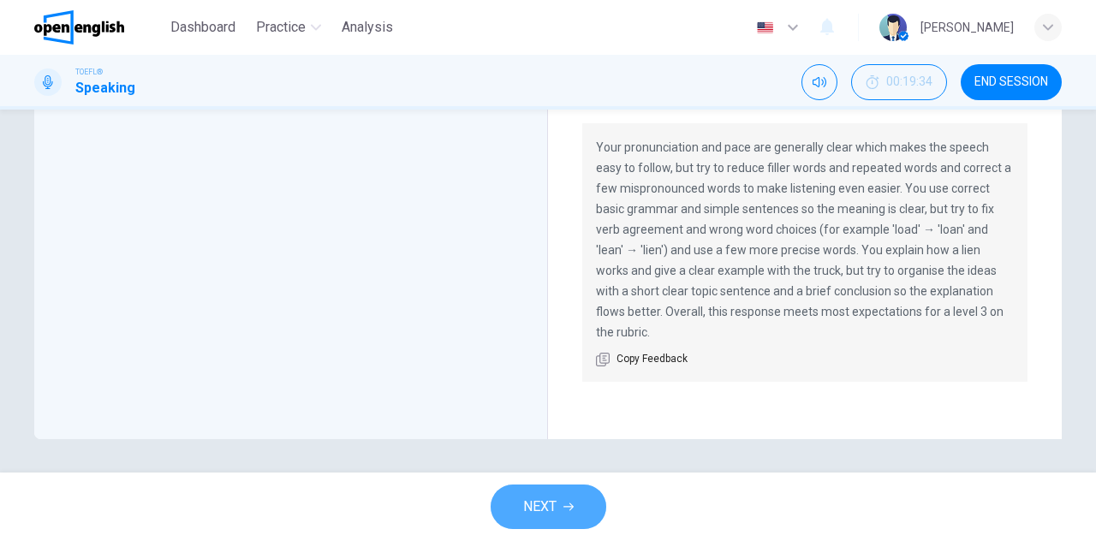
click at [590, 500] on button "NEXT" at bounding box center [549, 507] width 116 height 45
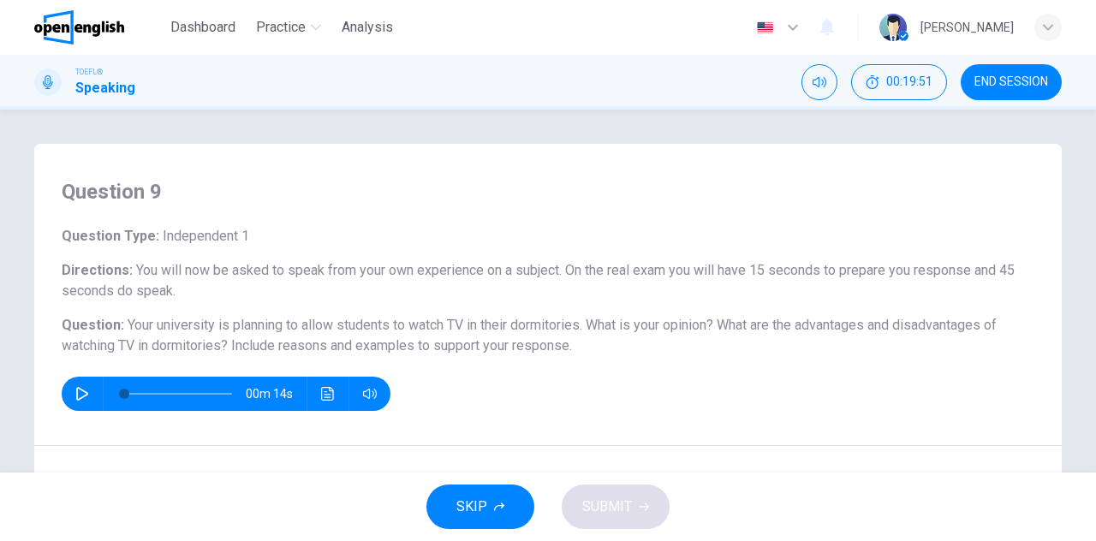
scroll to position [63, 0]
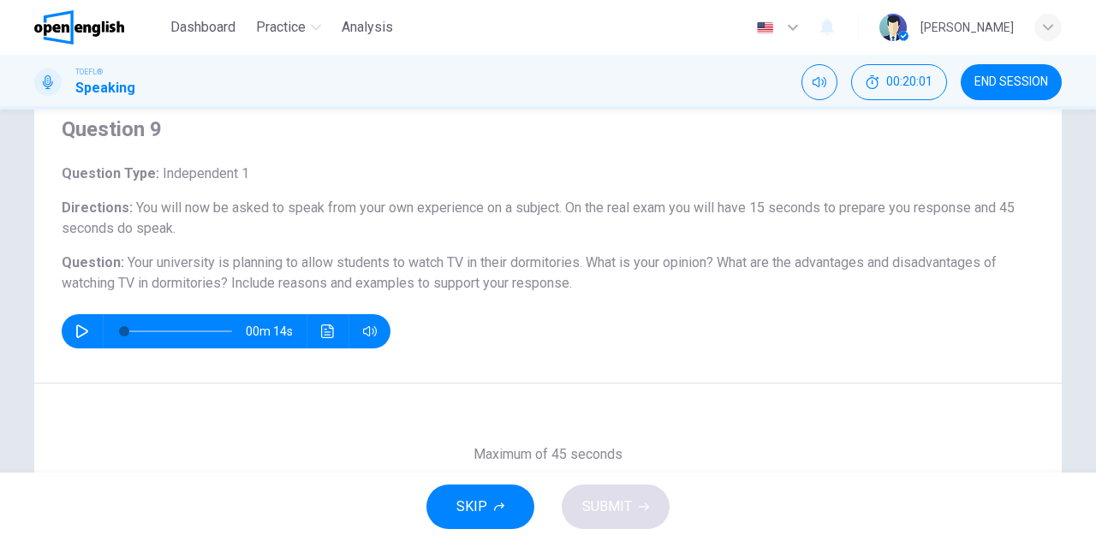
click at [42, 328] on div "Question 9 Question Type : Independent 1 Directions : You will now be asked to …" at bounding box center [548, 232] width 1028 height 302
click at [87, 329] on button "button" at bounding box center [82, 331] width 27 height 34
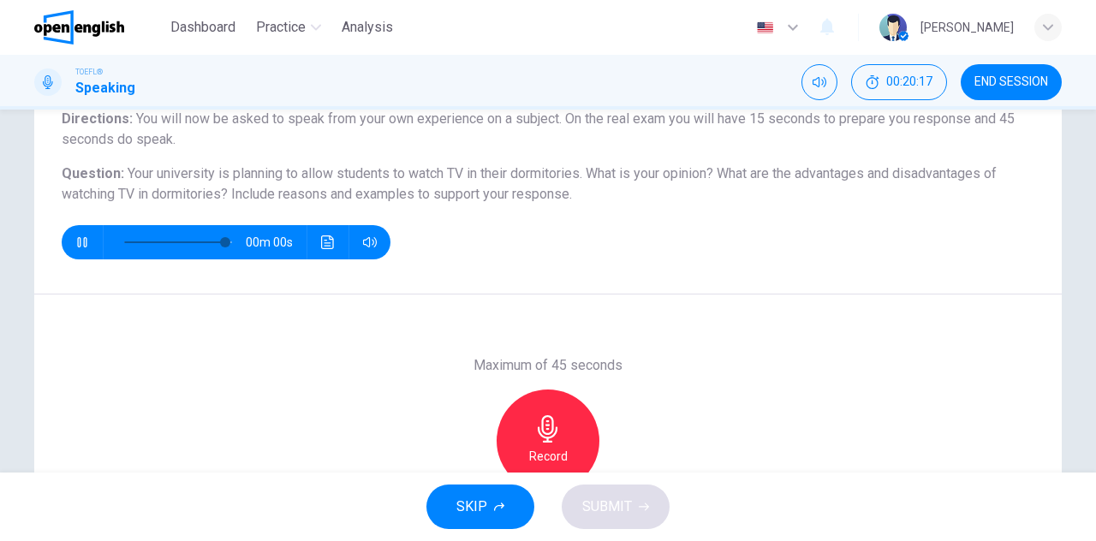
type input "*"
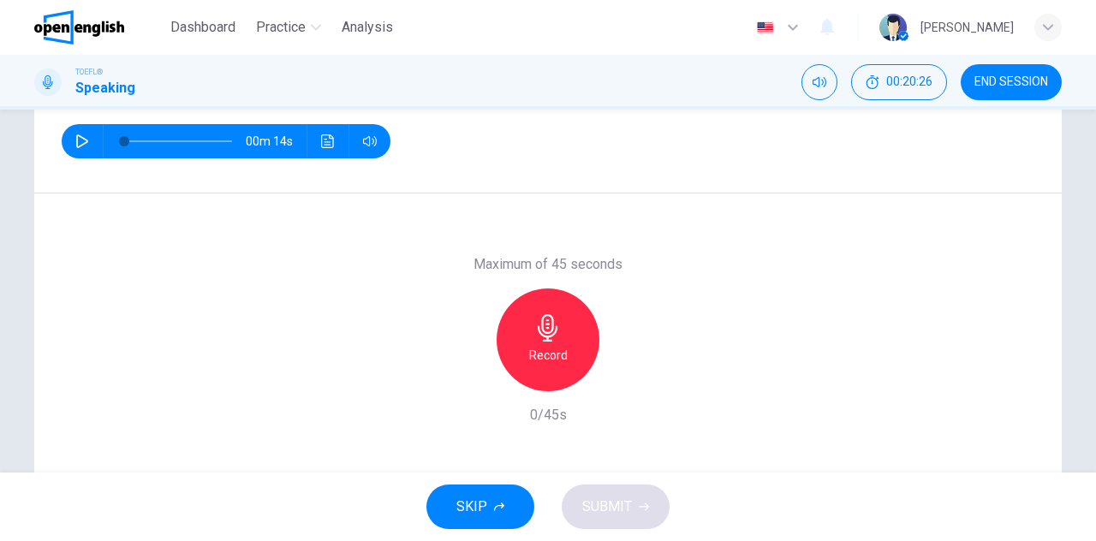
scroll to position [254, 0]
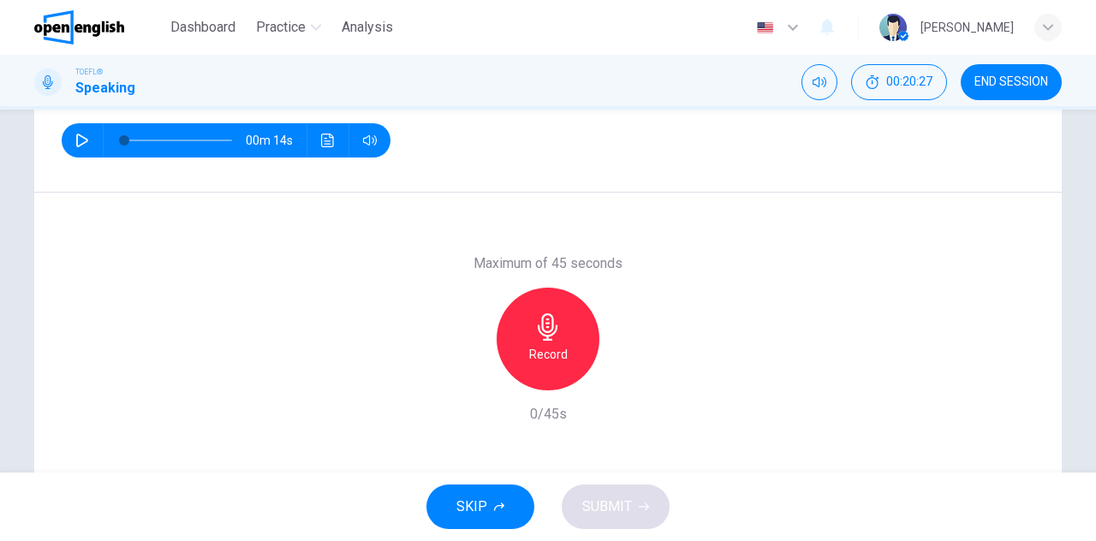
click at [518, 349] on div "Record" at bounding box center [548, 339] width 103 height 103
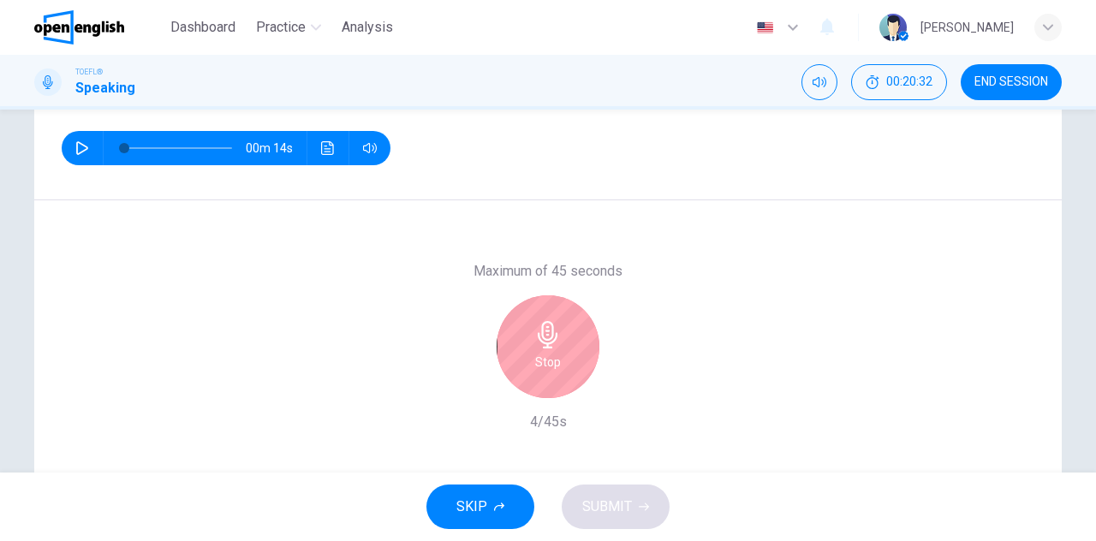
scroll to position [247, 0]
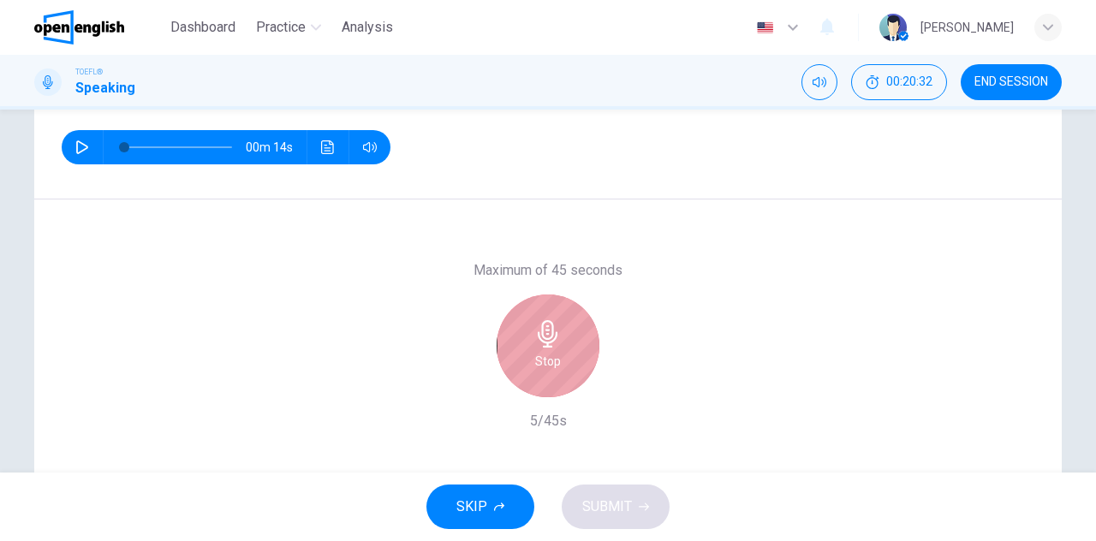
click at [580, 323] on div "Stop" at bounding box center [548, 346] width 103 height 103
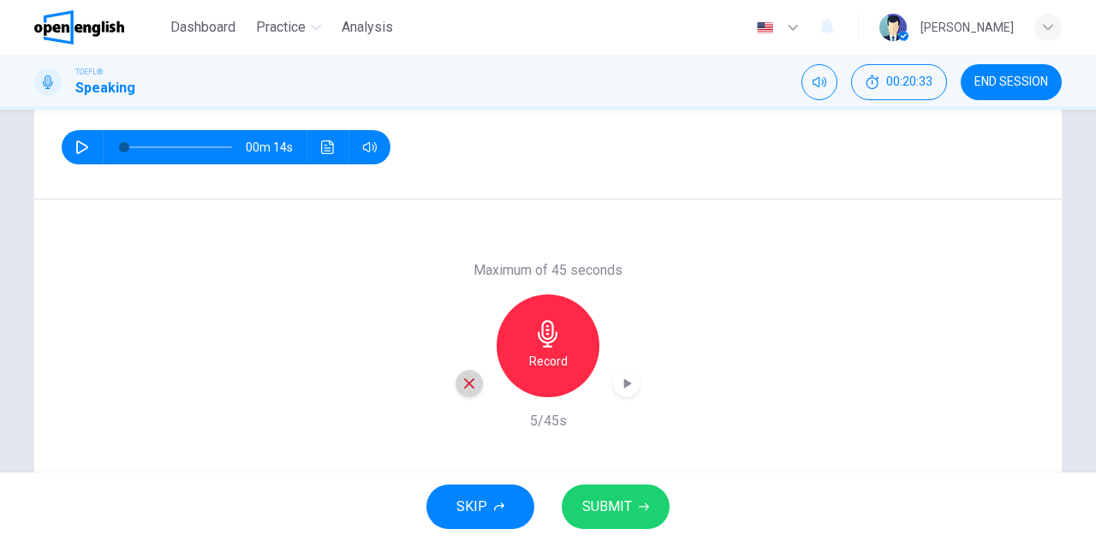
click at [463, 378] on icon "button" at bounding box center [469, 383] width 15 height 15
click at [546, 358] on h6 "Record" at bounding box center [548, 361] width 39 height 21
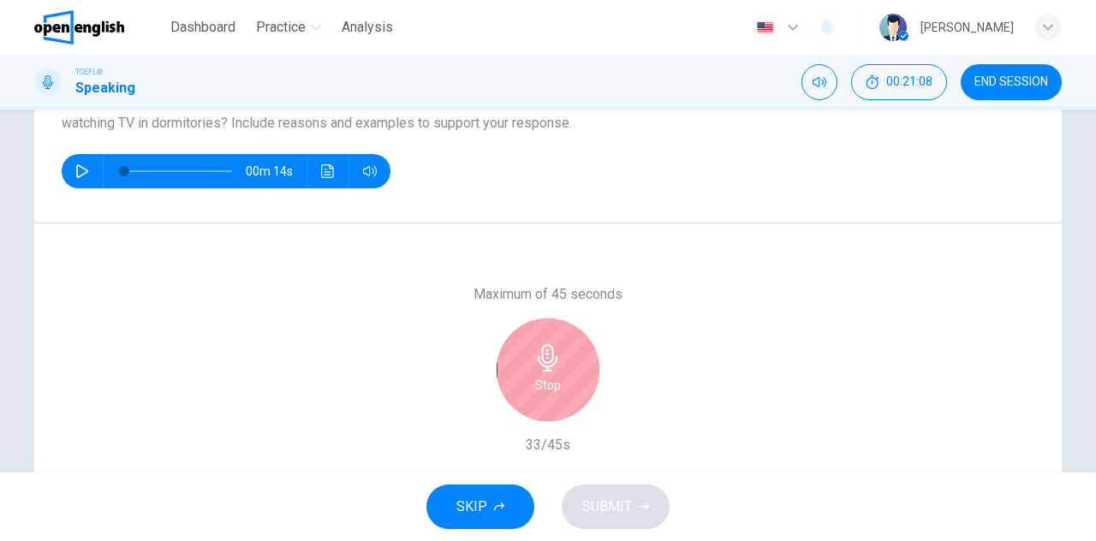
scroll to position [225, 0]
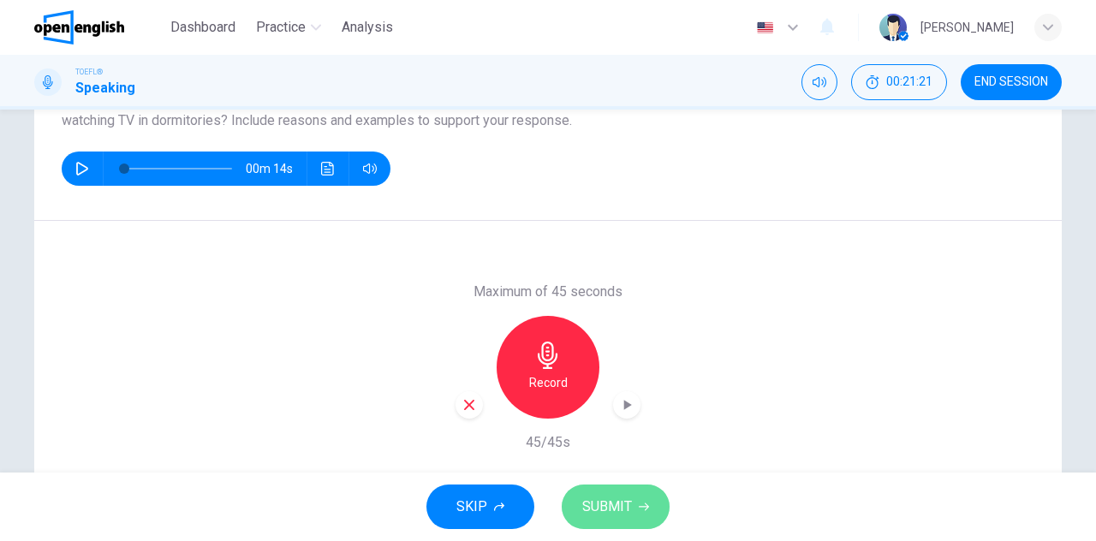
click at [618, 503] on span "SUBMIT" at bounding box center [607, 507] width 50 height 24
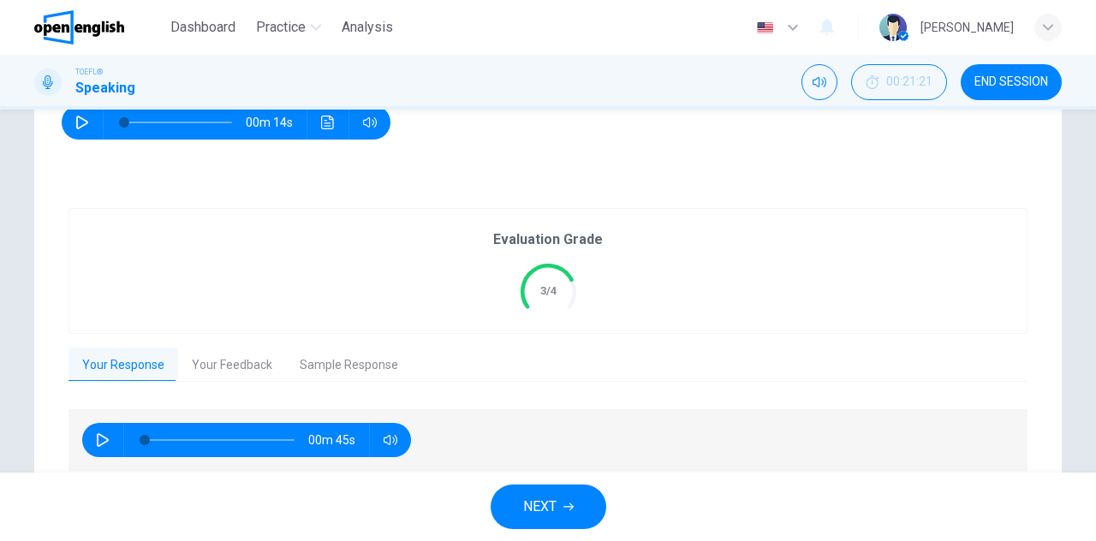
scroll to position [339, 0]
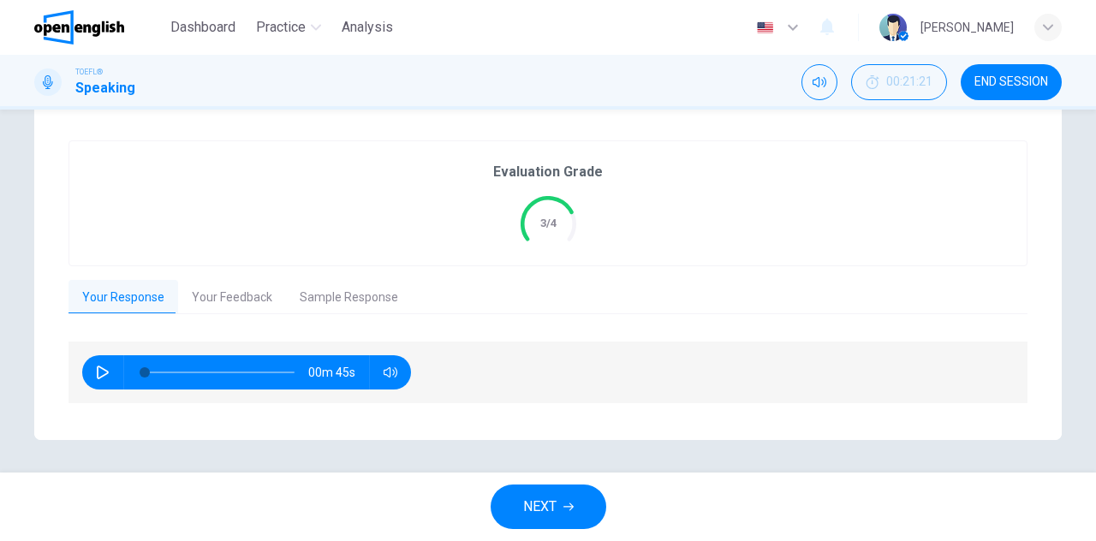
click at [267, 307] on button "Your Feedback" at bounding box center [232, 298] width 108 height 36
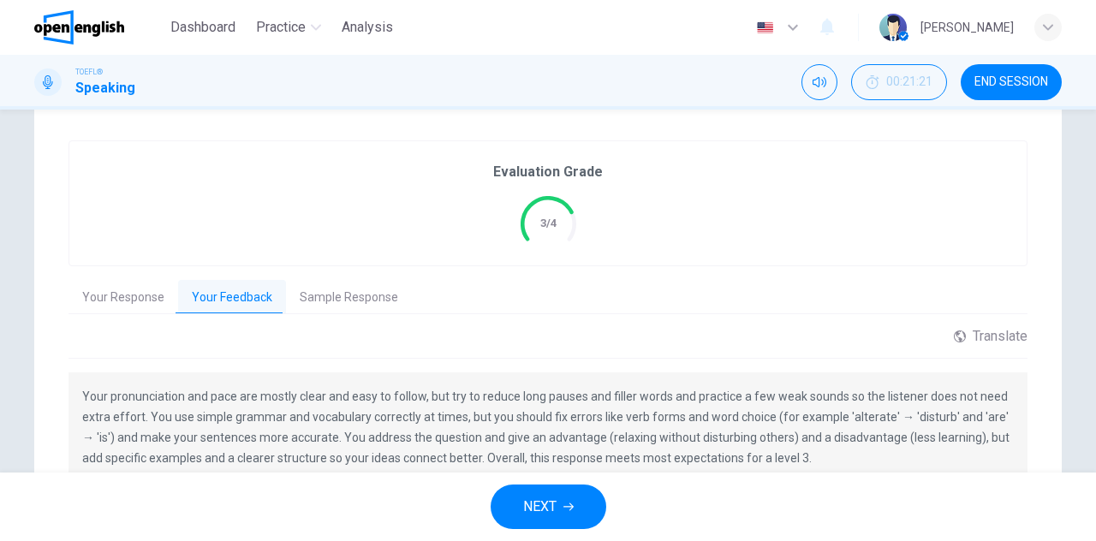
scroll to position [444, 0]
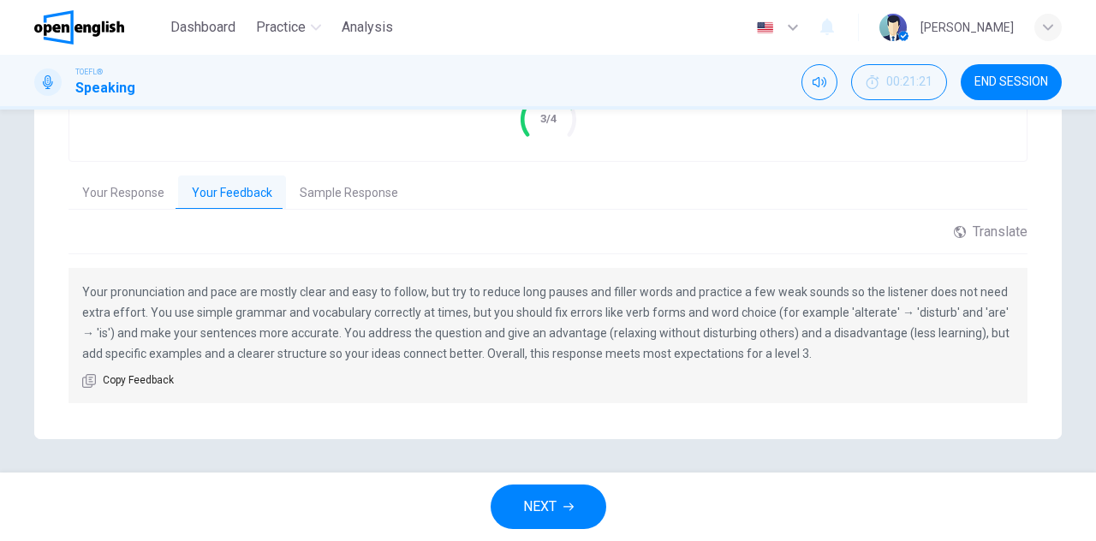
drag, startPoint x: 788, startPoint y: 359, endPoint x: 581, endPoint y: 357, distance: 207.3
click at [581, 357] on p "Your pronunciation and pace are mostly clear and easy to follow, but try to red…" at bounding box center [548, 323] width 932 height 82
click at [581, 503] on button "NEXT" at bounding box center [549, 507] width 116 height 45
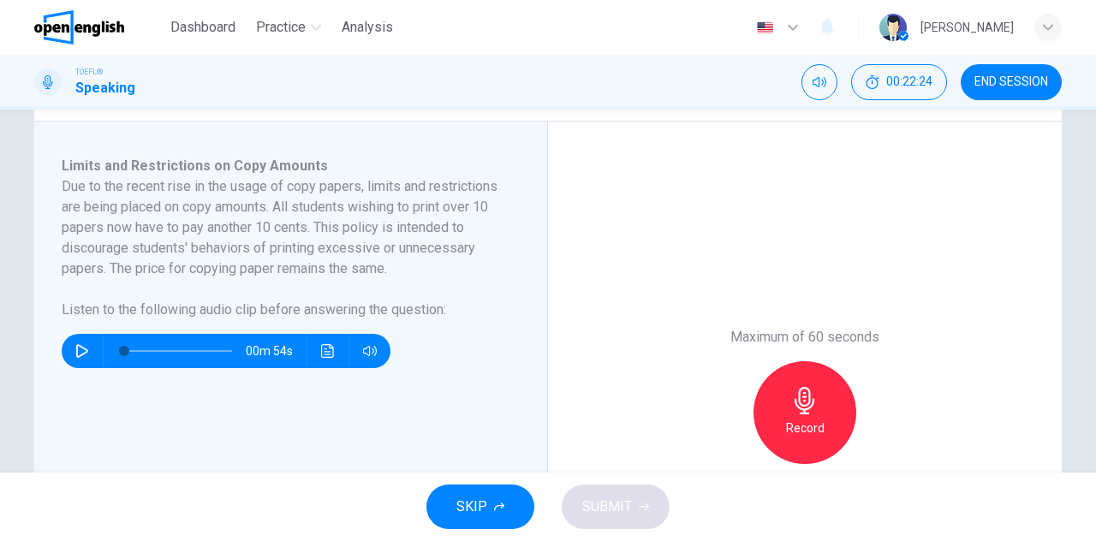
scroll to position [271, 0]
click at [76, 343] on icon "button" at bounding box center [82, 350] width 12 height 14
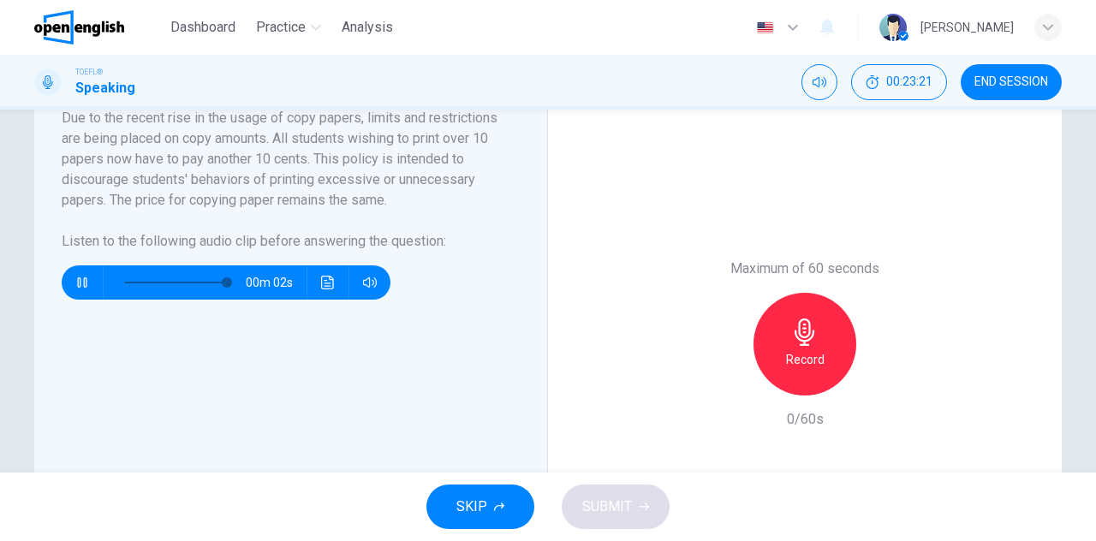
scroll to position [337, 0]
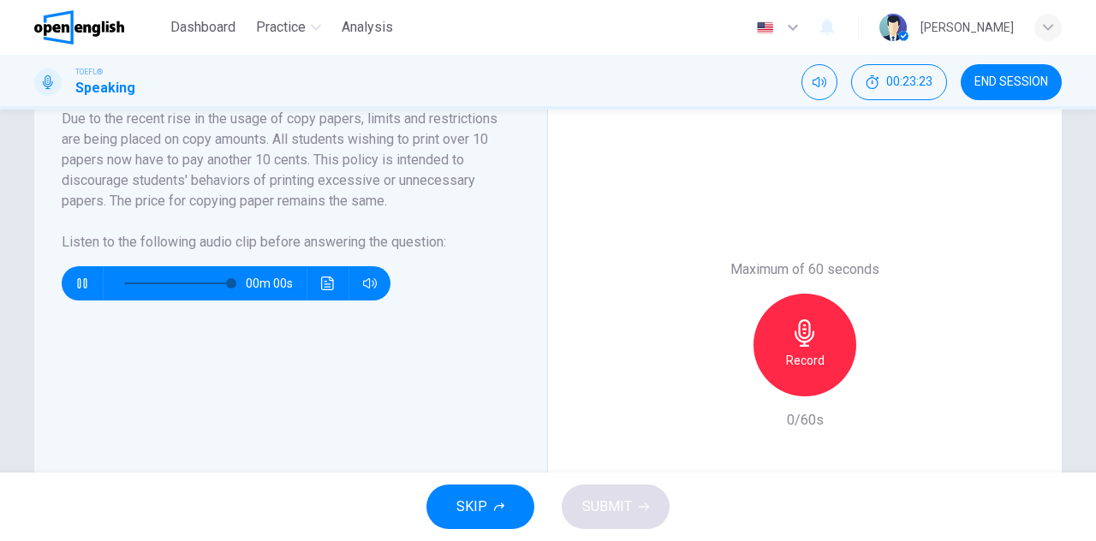
type input "*"
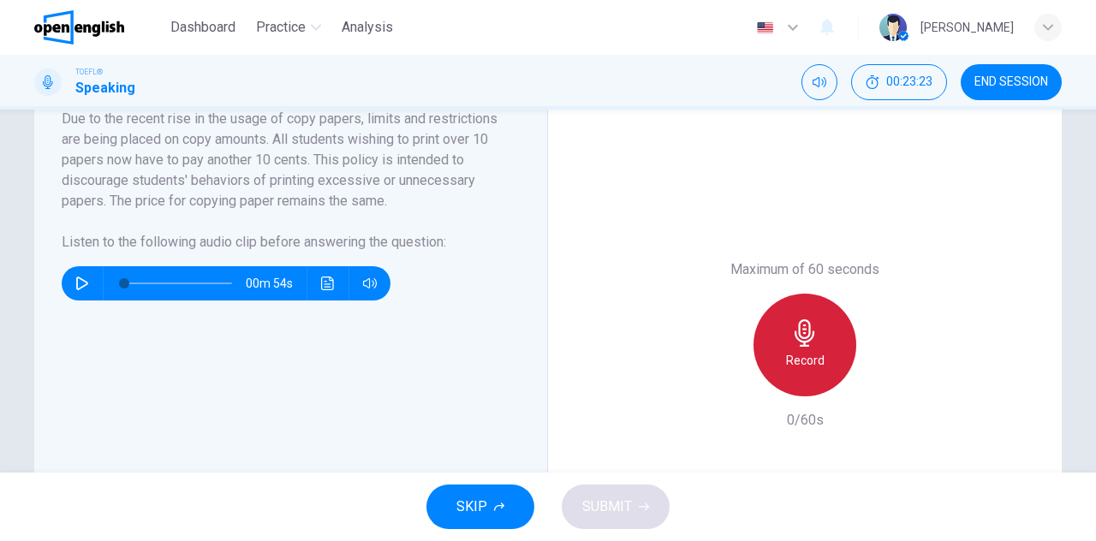
click at [802, 325] on icon "button" at bounding box center [804, 332] width 27 height 27
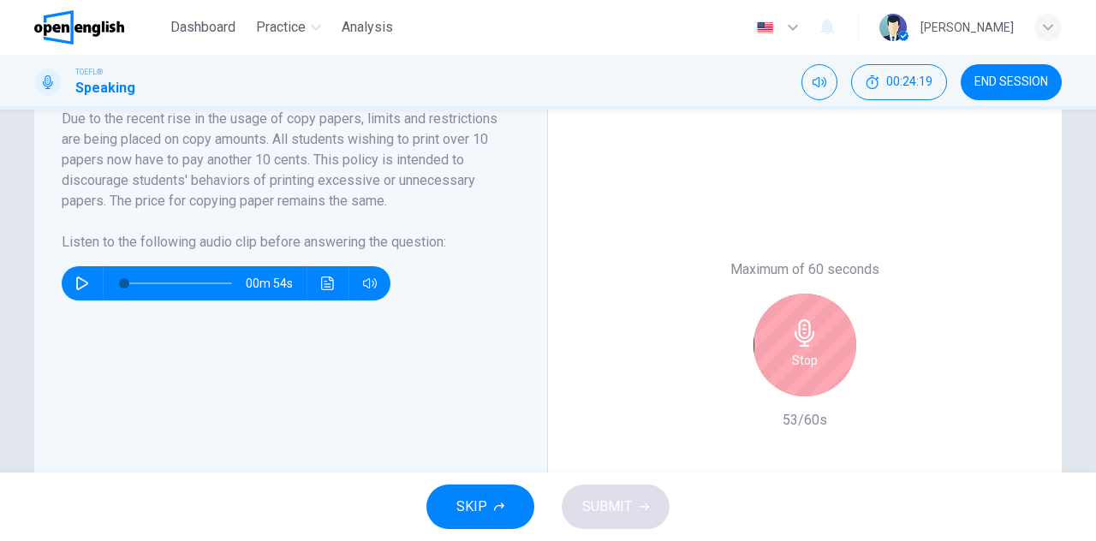
click at [807, 332] on icon "button" at bounding box center [804, 332] width 27 height 27
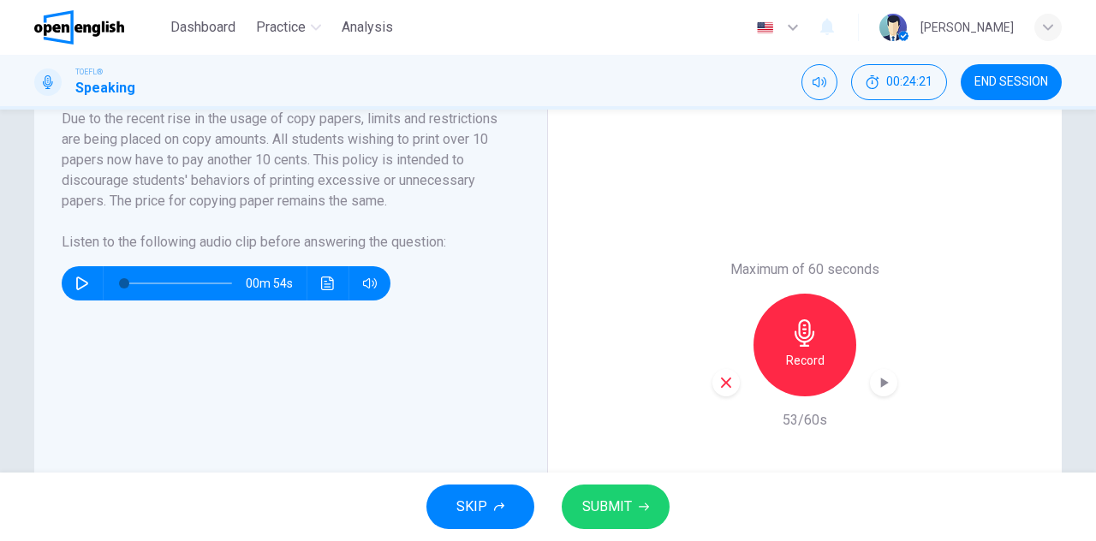
click at [613, 486] on button "SUBMIT" at bounding box center [616, 507] width 108 height 45
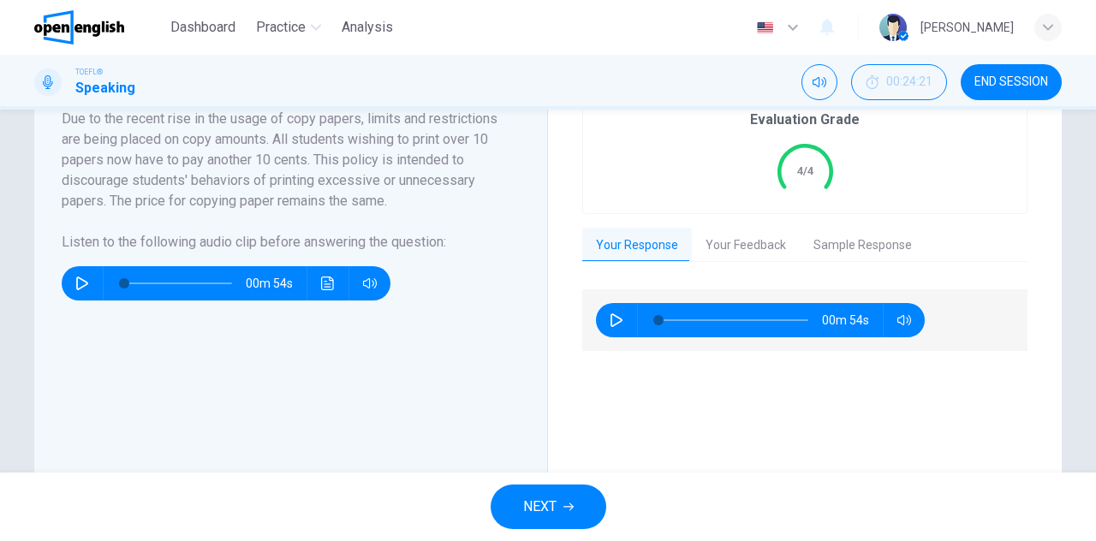
click at [755, 247] on button "Your Feedback" at bounding box center [746, 246] width 108 height 36
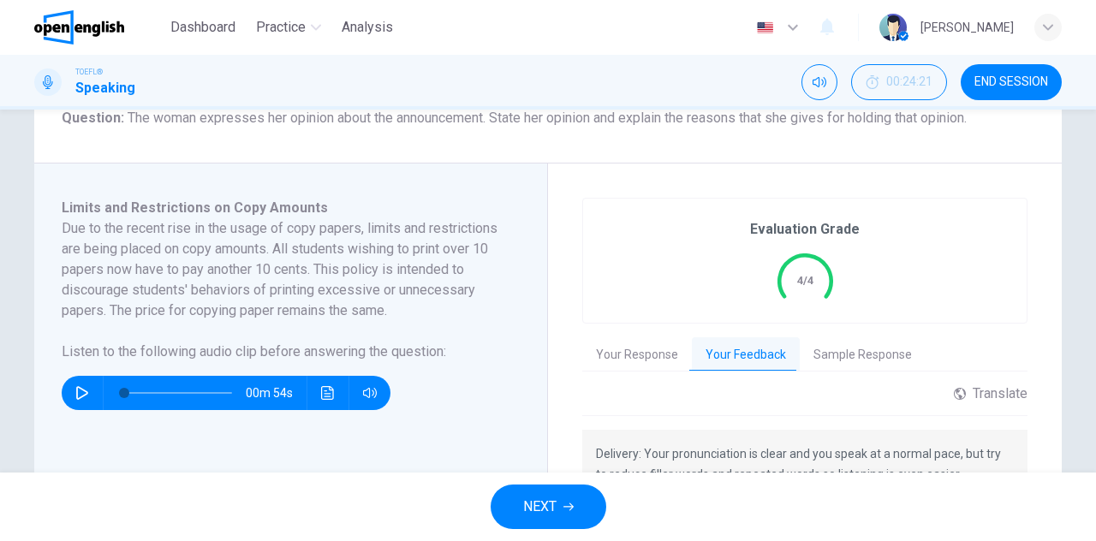
scroll to position [415, 0]
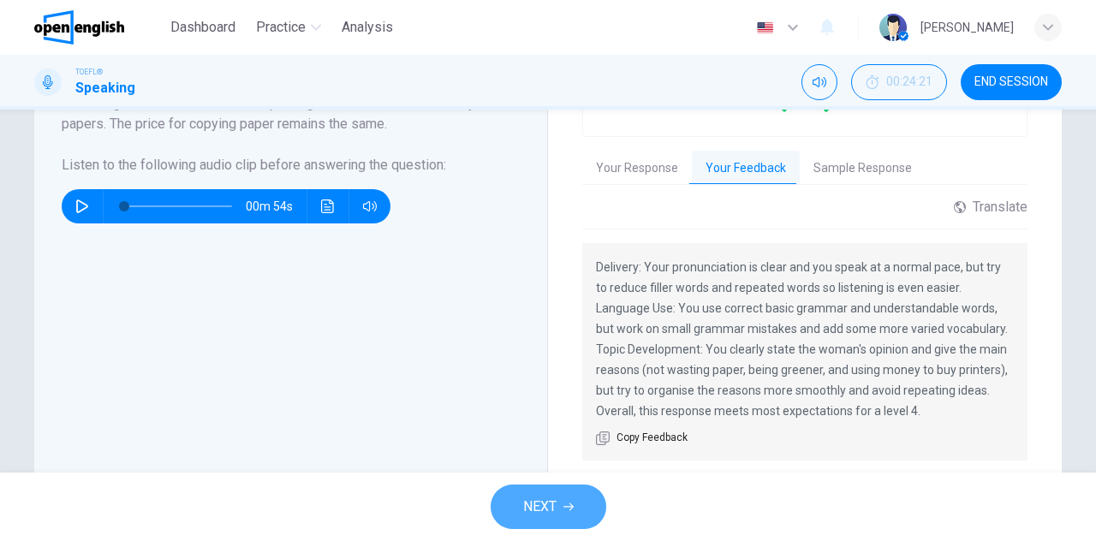
click at [547, 512] on span "NEXT" at bounding box center [539, 507] width 33 height 24
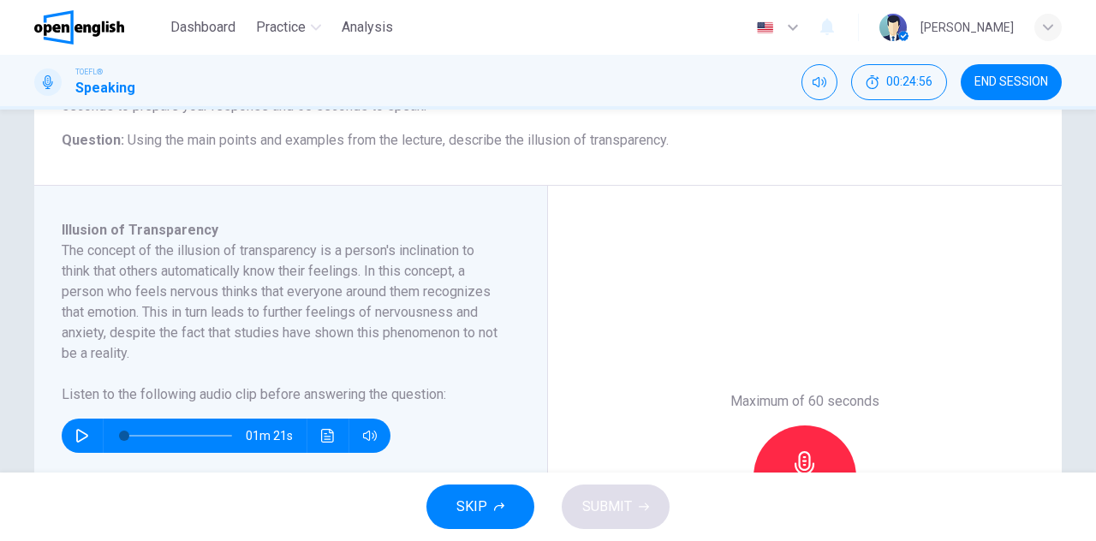
scroll to position [214, 0]
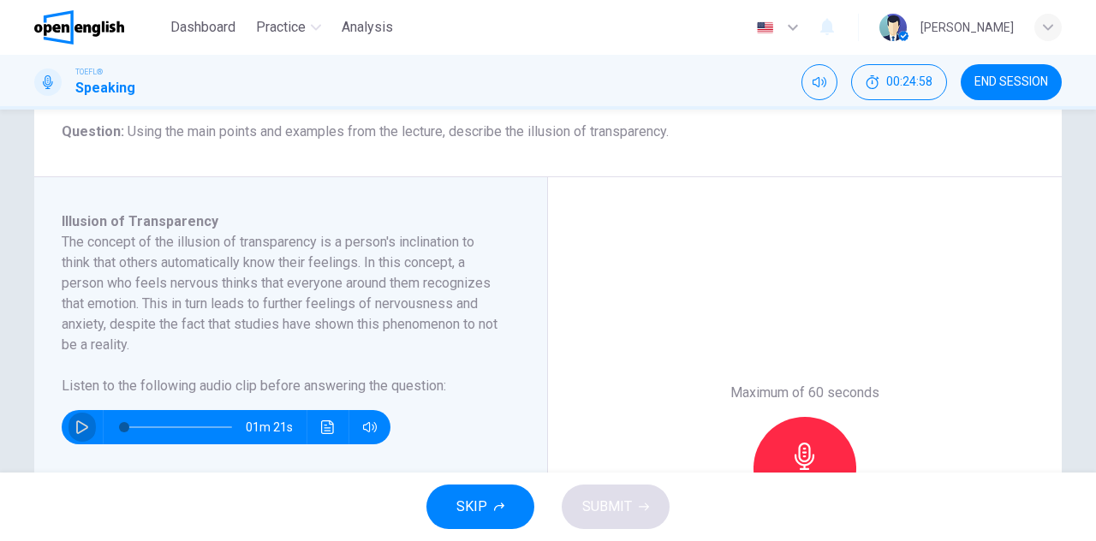
click at [76, 421] on icon "button" at bounding box center [82, 428] width 12 height 14
click at [78, 431] on icon "button" at bounding box center [82, 428] width 14 height 14
click at [63, 419] on div "01m 20s" at bounding box center [226, 427] width 329 height 34
click at [89, 429] on button "button" at bounding box center [82, 427] width 27 height 34
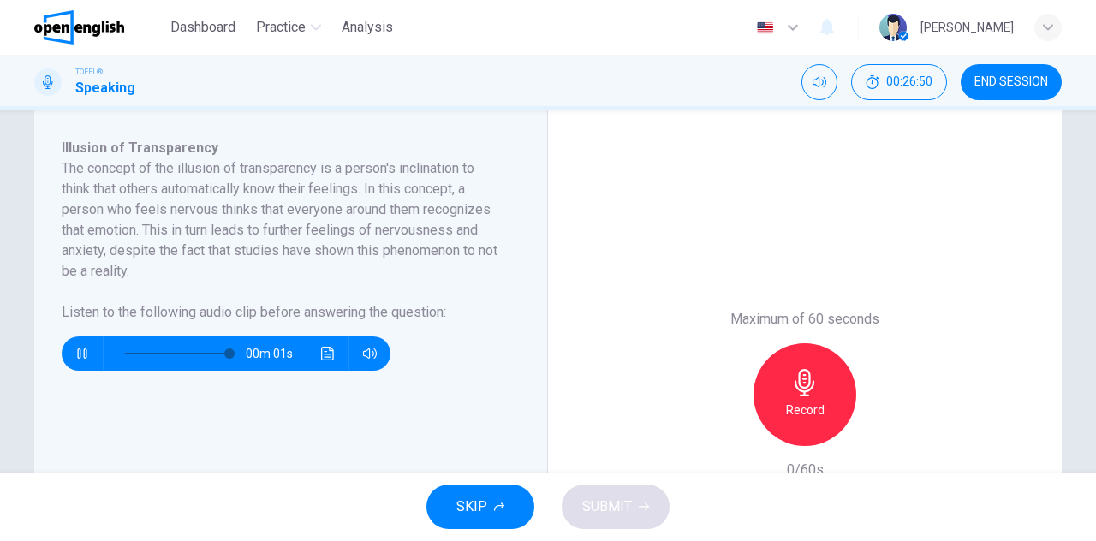
scroll to position [288, 0]
click at [76, 343] on button "button" at bounding box center [82, 354] width 27 height 34
click at [69, 343] on button "button" at bounding box center [82, 354] width 27 height 34
click at [819, 411] on h6 "Record" at bounding box center [805, 410] width 39 height 21
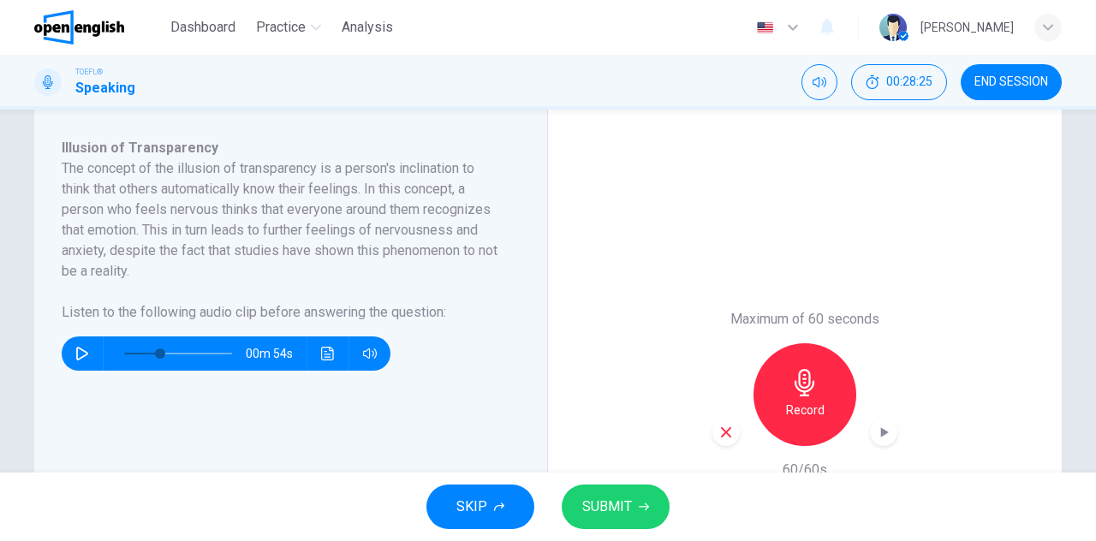
click at [620, 490] on button "SUBMIT" at bounding box center [616, 507] width 108 height 45
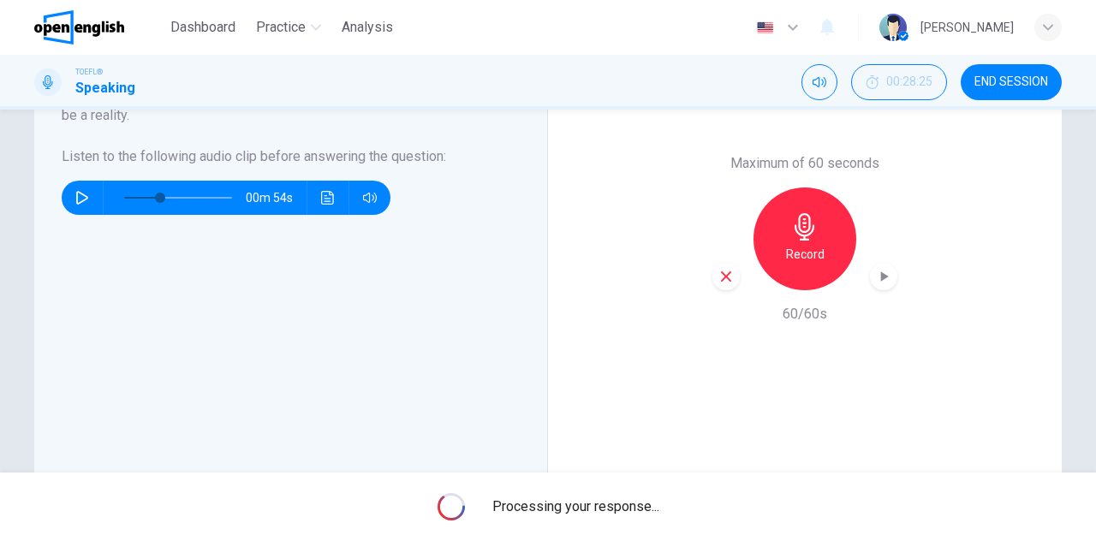
scroll to position [444, 0]
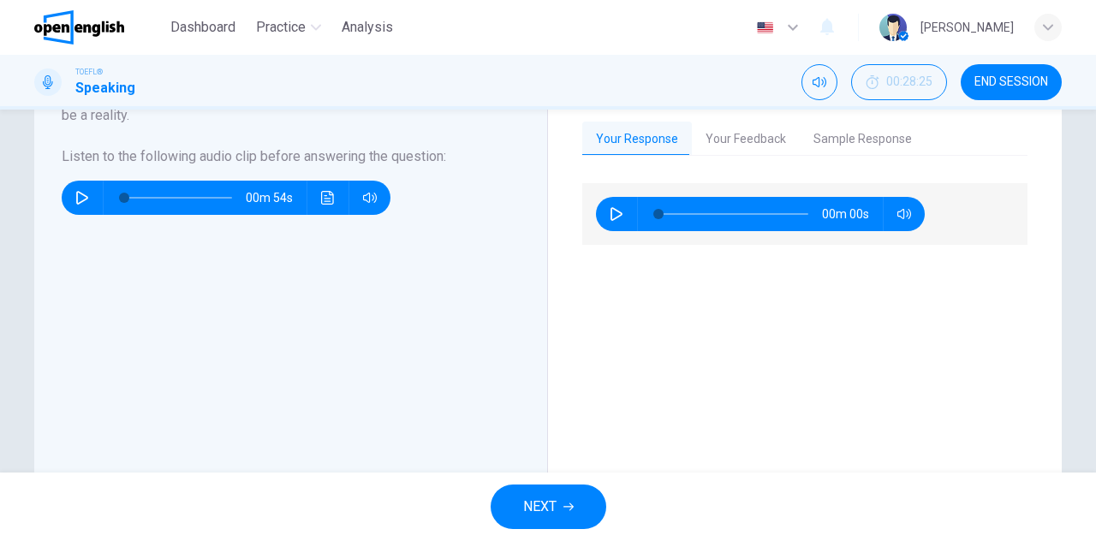
type input "*"
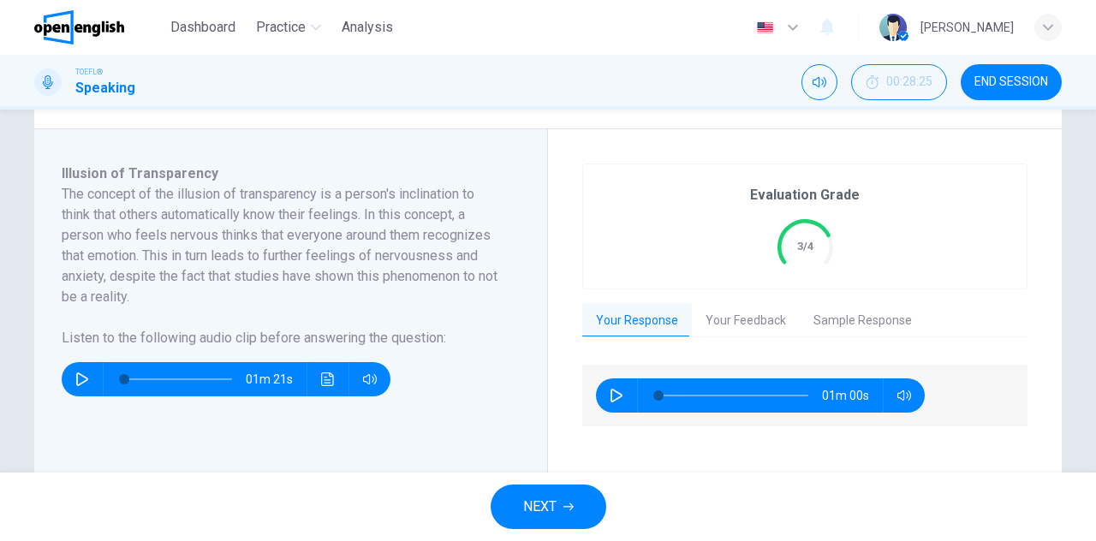
scroll to position [284, 0]
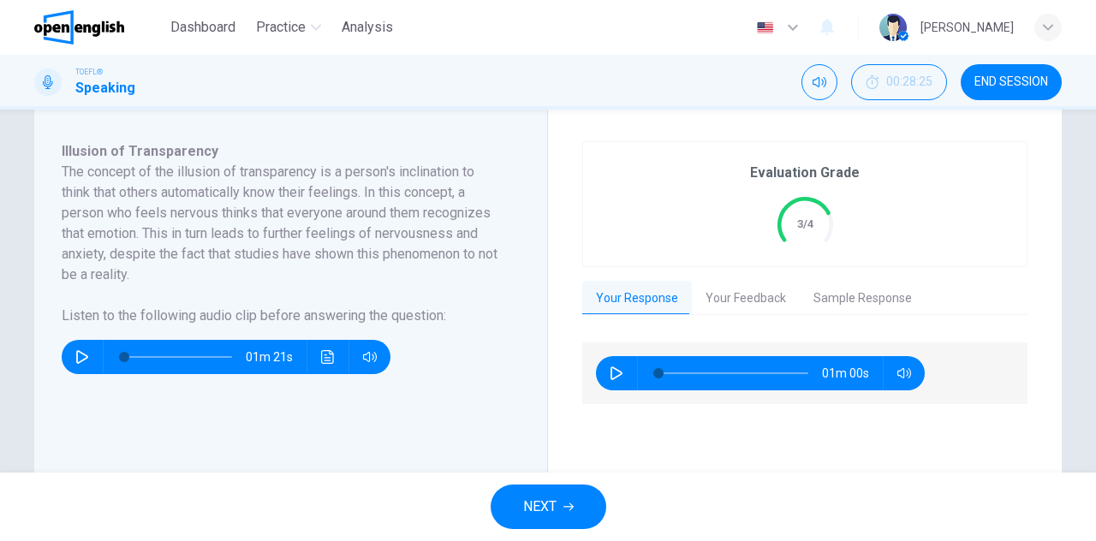
click at [752, 311] on button "Your Feedback" at bounding box center [746, 299] width 108 height 36
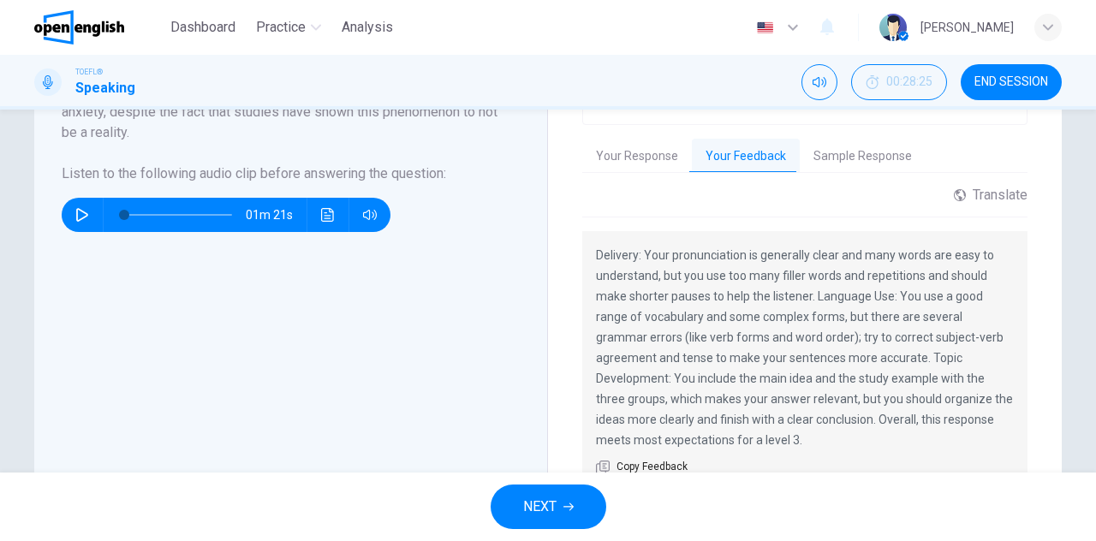
scroll to position [534, 0]
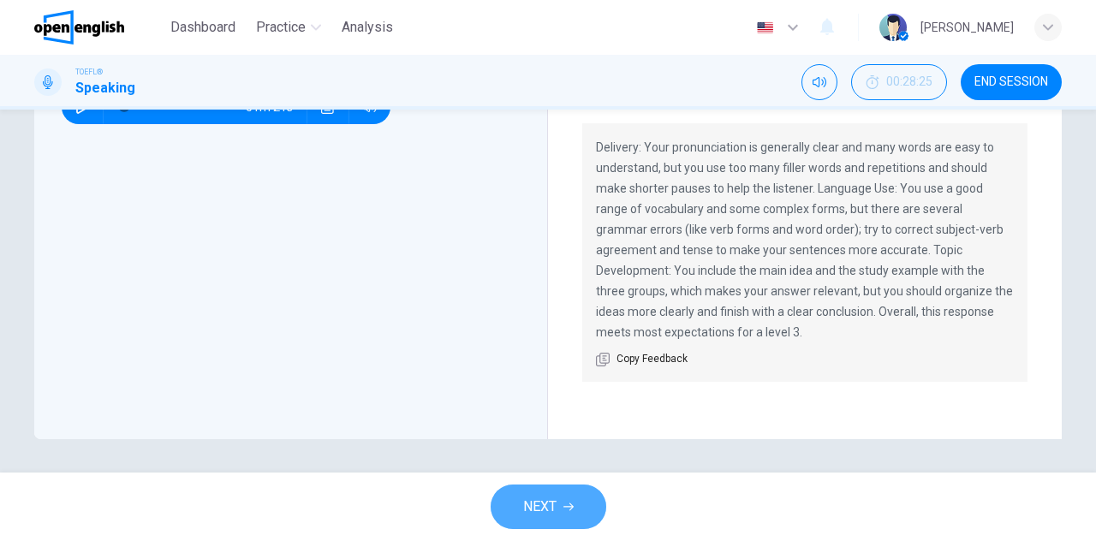
click at [543, 492] on button "NEXT" at bounding box center [549, 507] width 116 height 45
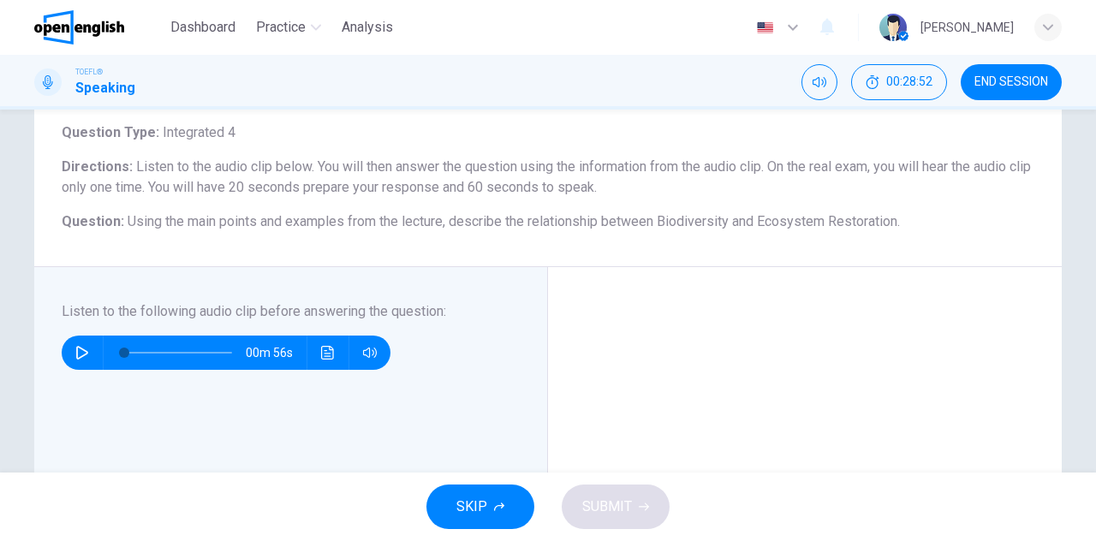
scroll to position [104, 0]
click at [81, 347] on icon "button" at bounding box center [82, 352] width 14 height 14
type input "*"
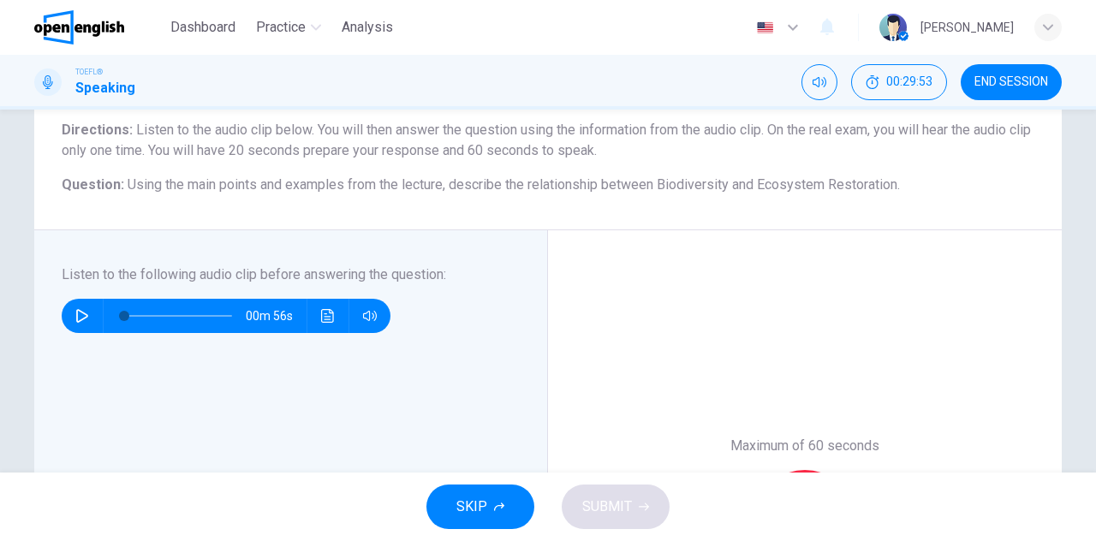
scroll to position [176, 0]
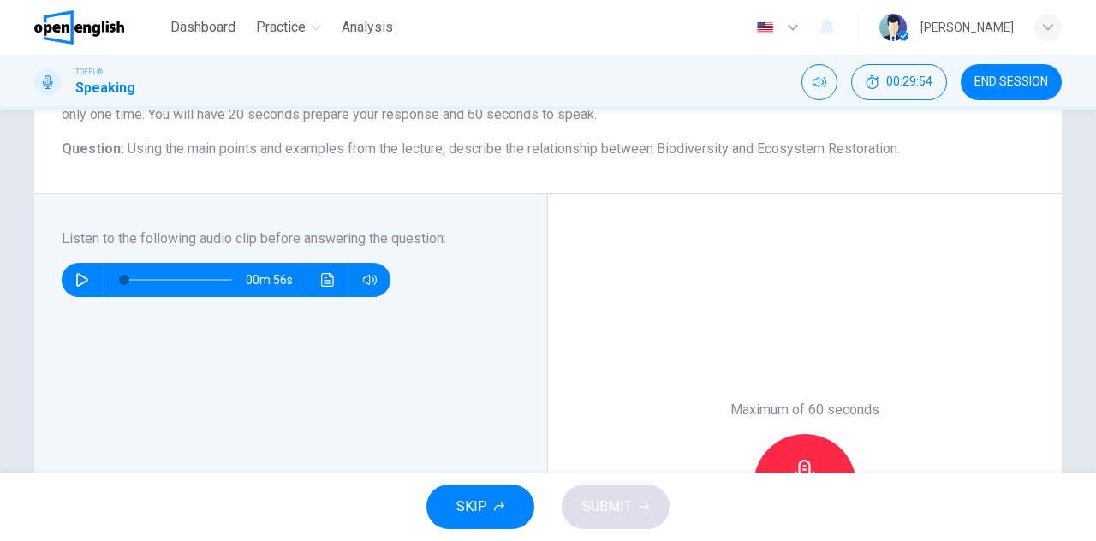
click at [815, 455] on div "Record" at bounding box center [805, 485] width 103 height 103
click at [812, 460] on icon "button" at bounding box center [804, 473] width 27 height 27
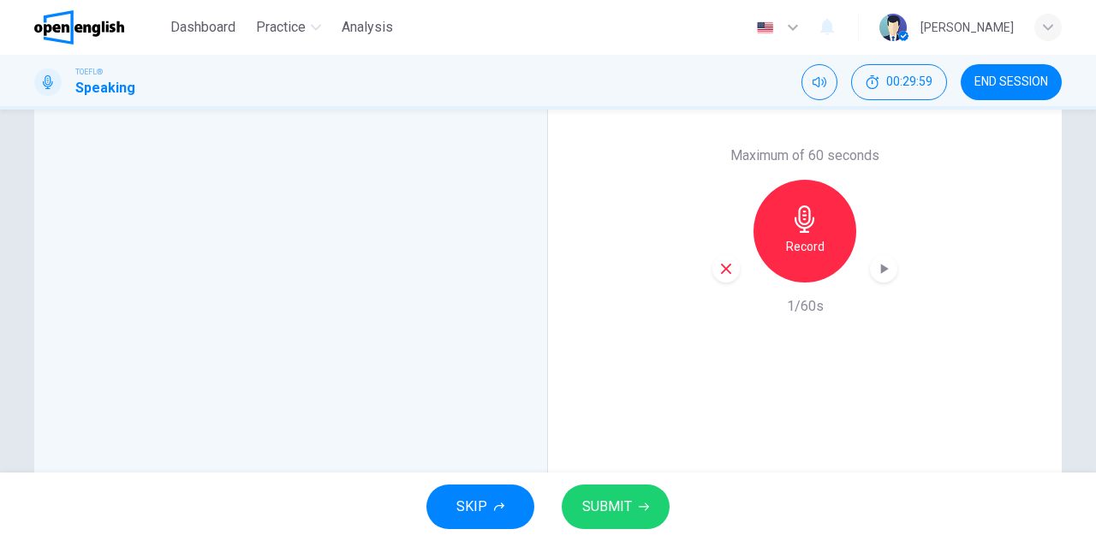
scroll to position [440, 0]
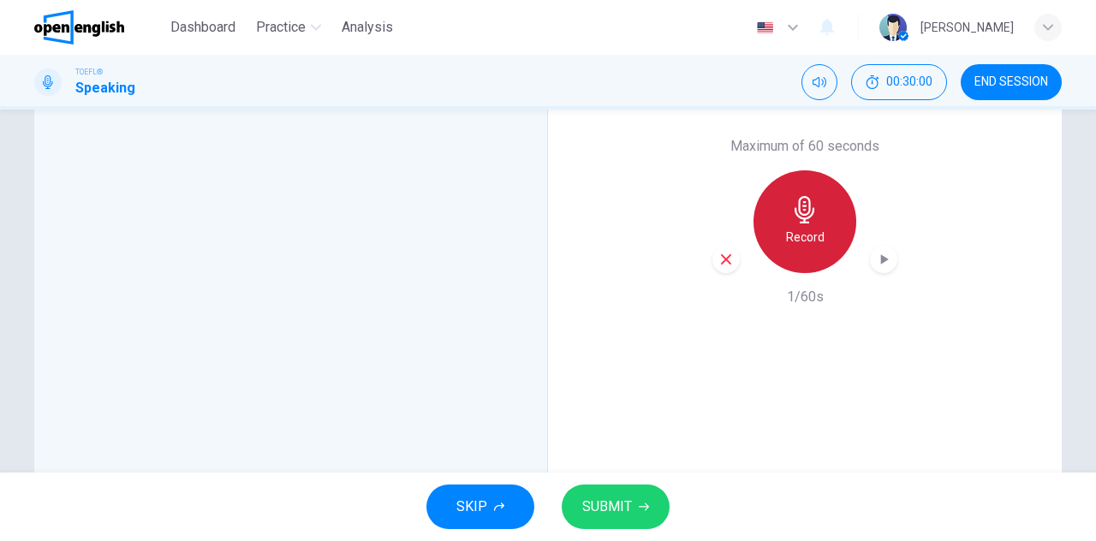
click at [815, 215] on div "Record" at bounding box center [805, 221] width 103 height 103
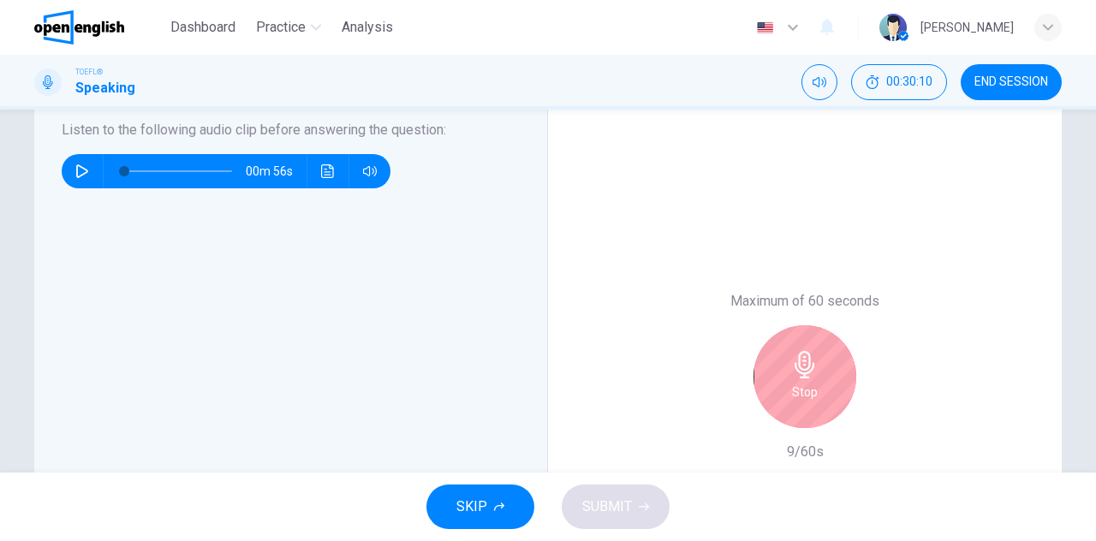
scroll to position [272, 0]
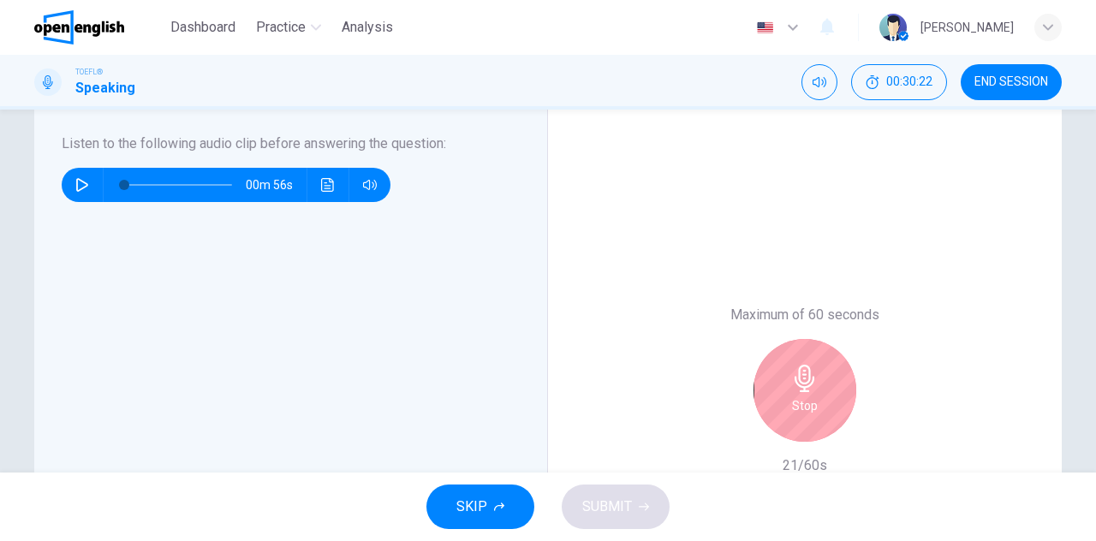
click at [804, 410] on h6 "Stop" at bounding box center [805, 406] width 26 height 21
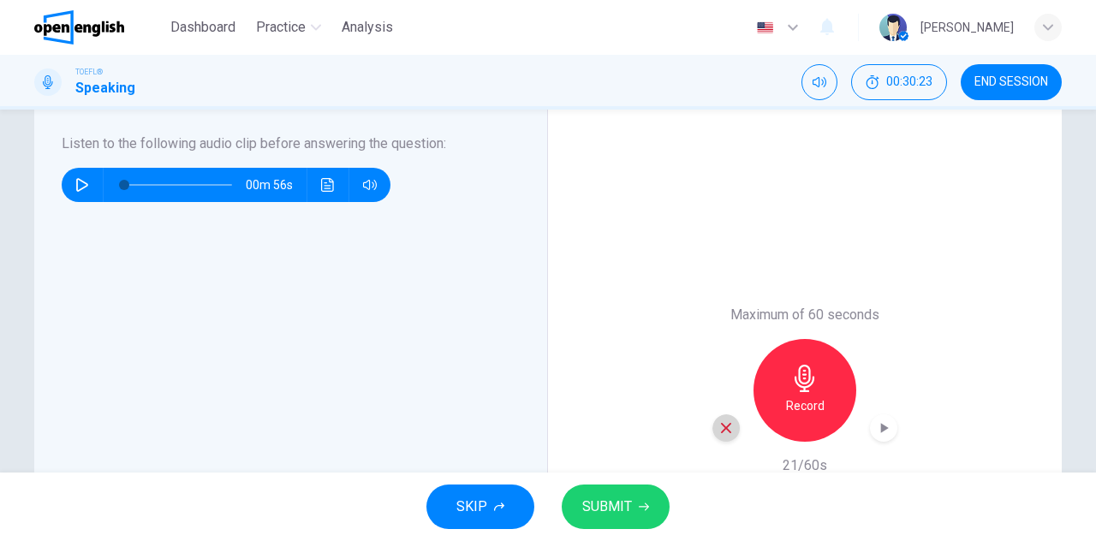
click at [719, 423] on icon "button" at bounding box center [726, 428] width 15 height 15
click at [822, 379] on div "Record" at bounding box center [805, 390] width 103 height 103
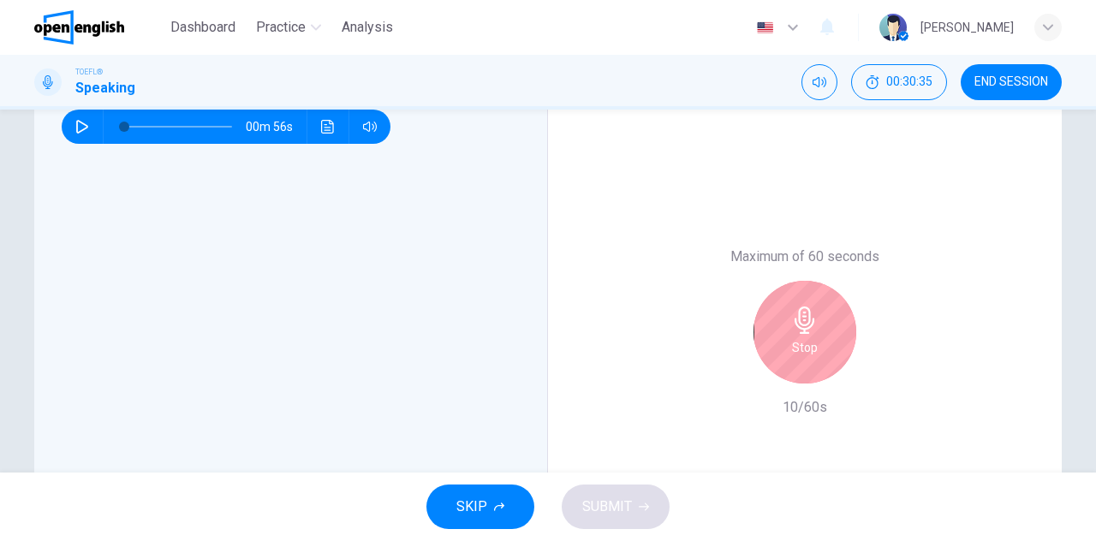
scroll to position [381, 0]
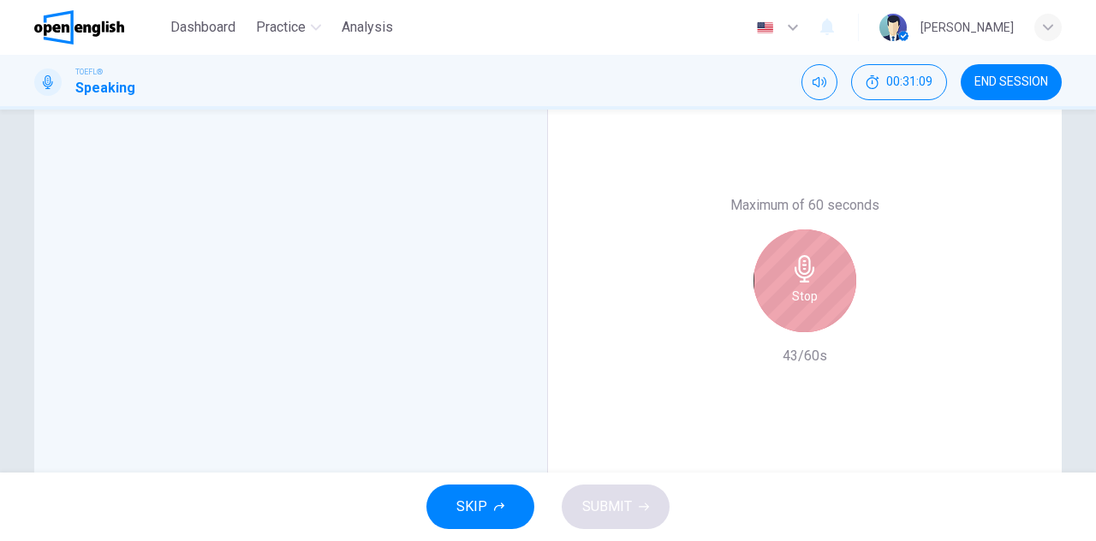
click at [796, 265] on icon "button" at bounding box center [805, 268] width 20 height 27
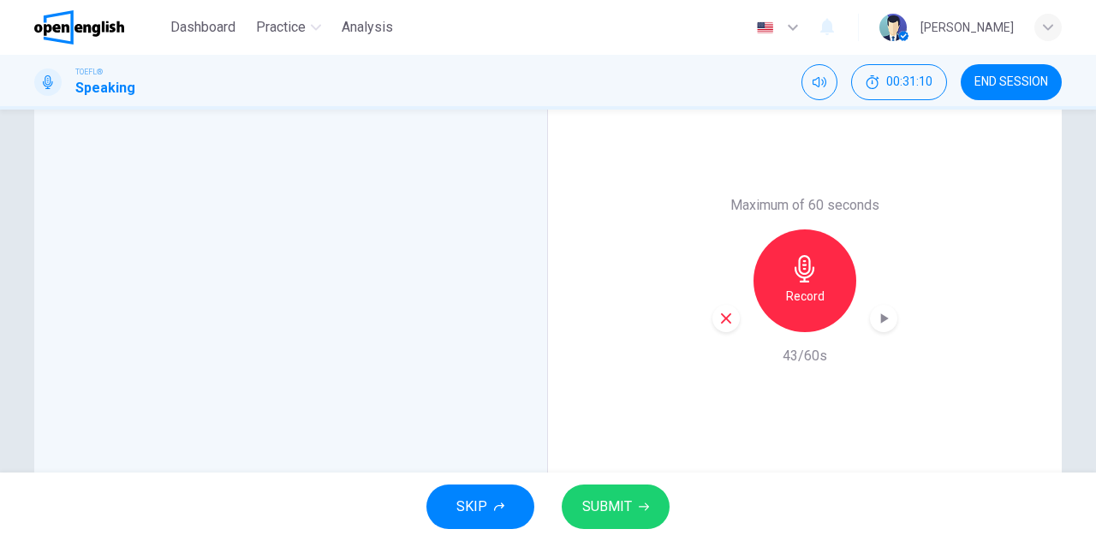
click at [723, 316] on icon "button" at bounding box center [726, 318] width 10 height 10
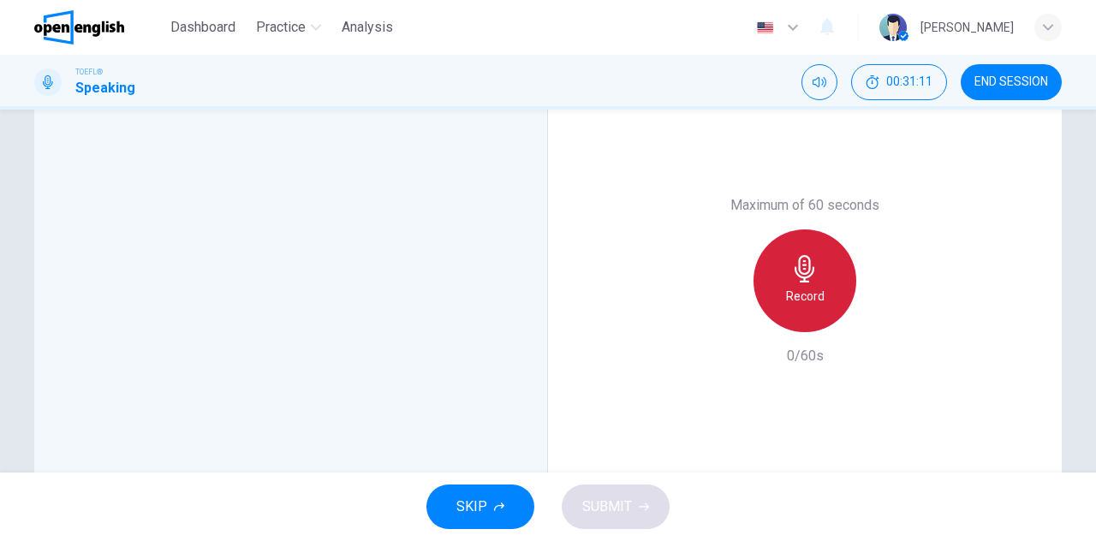
click at [811, 290] on h6 "Record" at bounding box center [805, 296] width 39 height 21
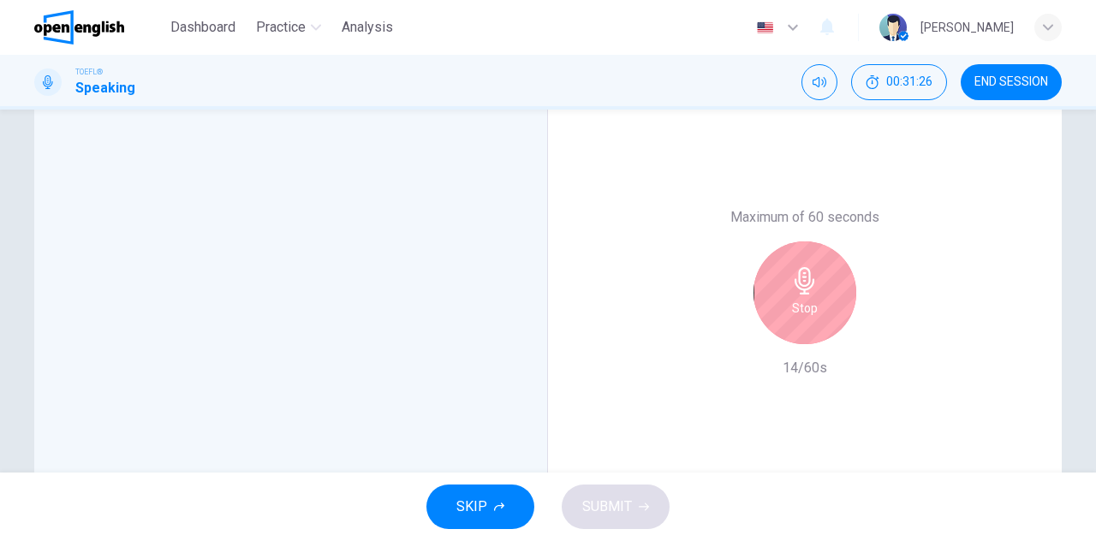
scroll to position [370, 0]
click at [831, 292] on div "Stop" at bounding box center [805, 292] width 103 height 103
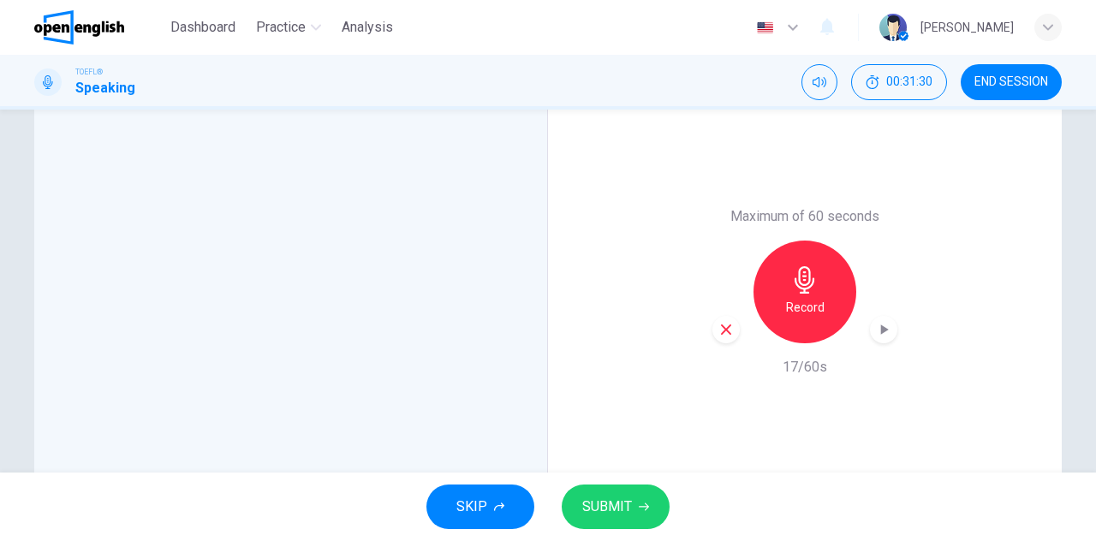
click at [725, 330] on icon "button" at bounding box center [726, 329] width 15 height 15
click at [846, 301] on div "Record" at bounding box center [805, 292] width 103 height 103
click at [618, 493] on button "SUBMIT" at bounding box center [616, 507] width 108 height 45
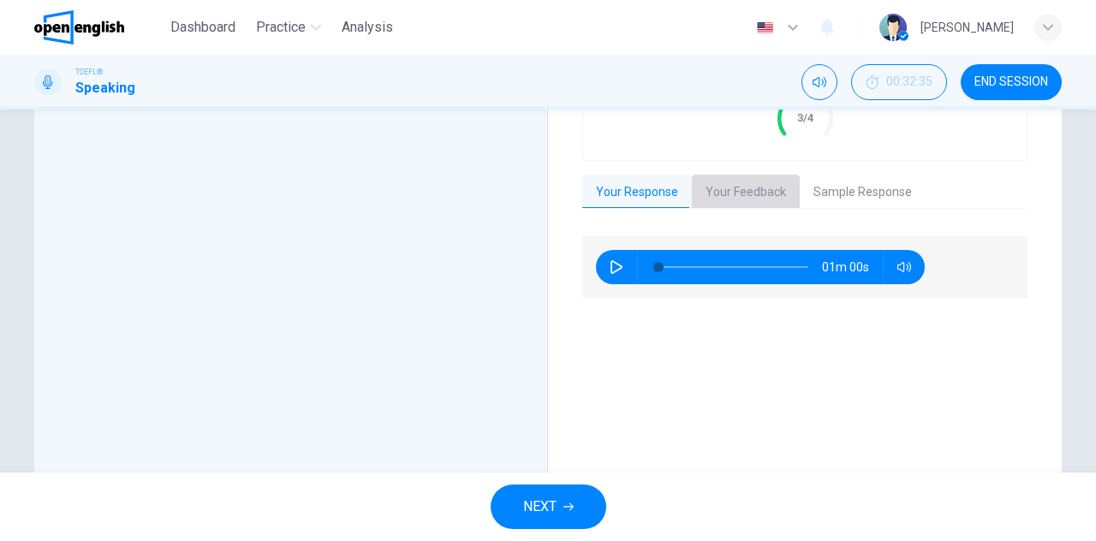
drag, startPoint x: 761, startPoint y: 205, endPoint x: 769, endPoint y: 200, distance: 9.6
click at [769, 200] on button "Your Feedback" at bounding box center [746, 193] width 108 height 36
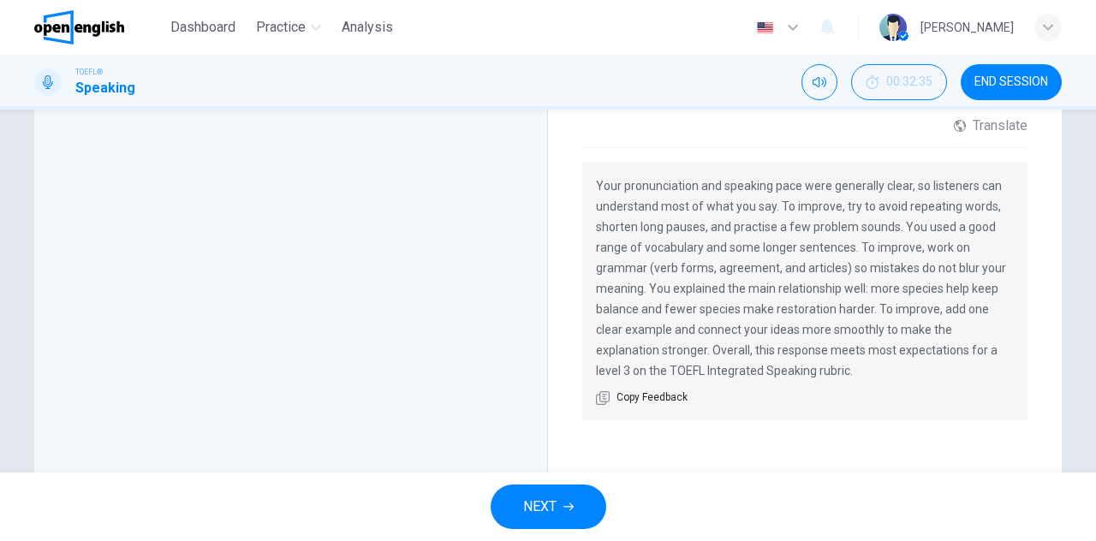
scroll to position [496, 0]
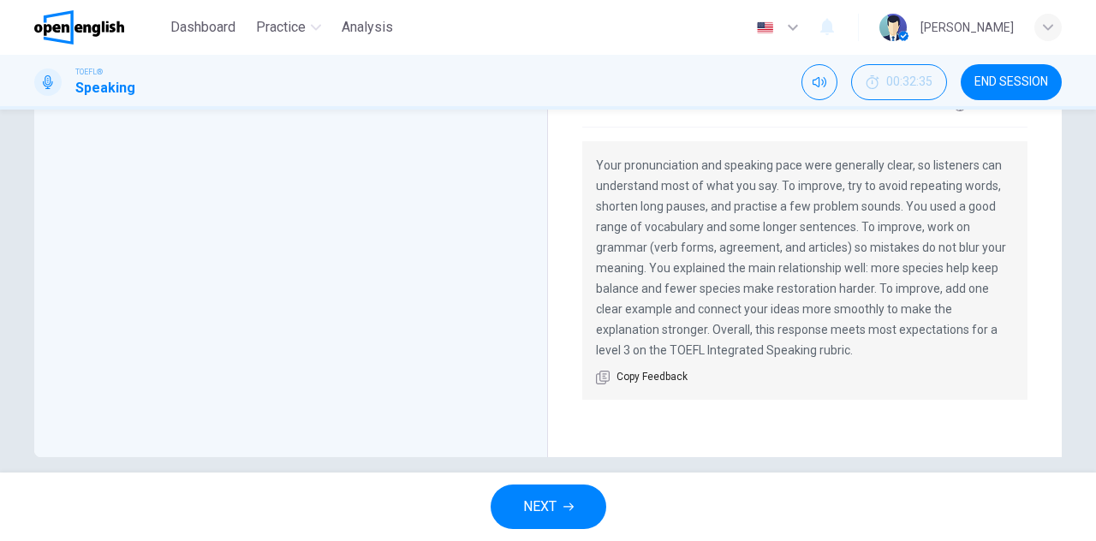
click at [540, 486] on button "NEXT" at bounding box center [549, 507] width 116 height 45
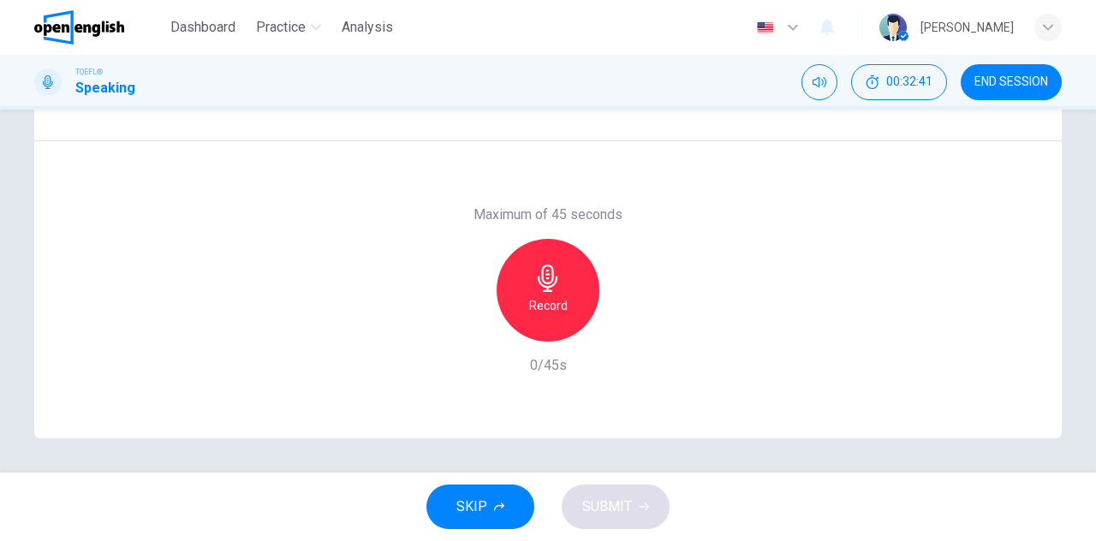
scroll to position [212, 0]
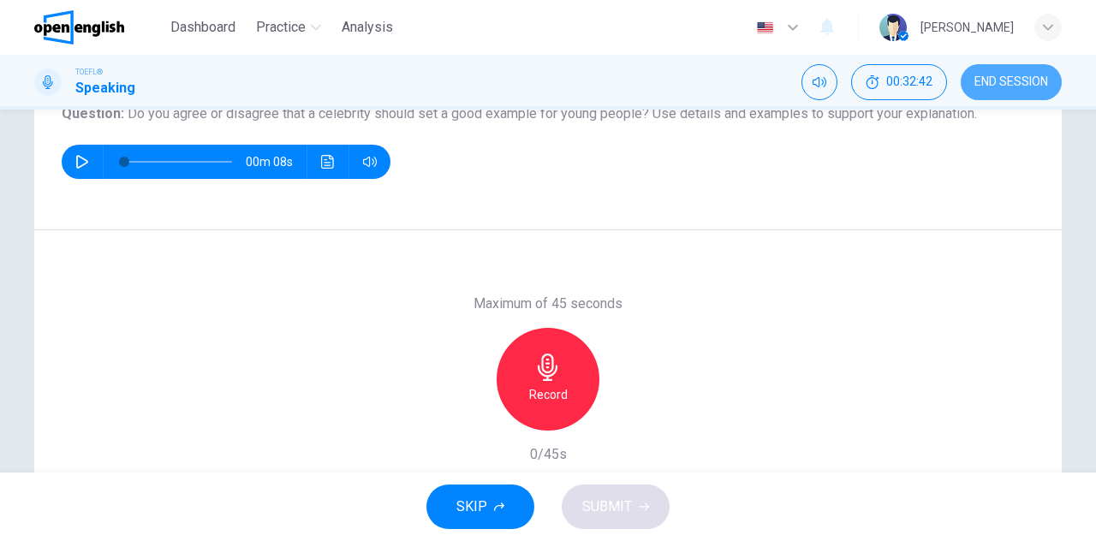
click at [1036, 77] on span "END SESSION" at bounding box center [1012, 82] width 74 height 14
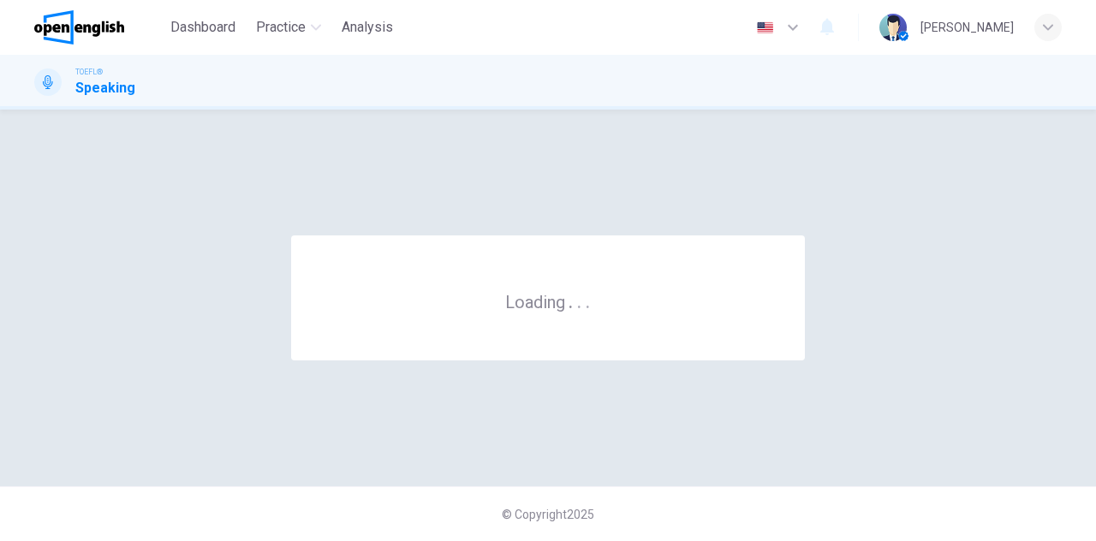
scroll to position [0, 0]
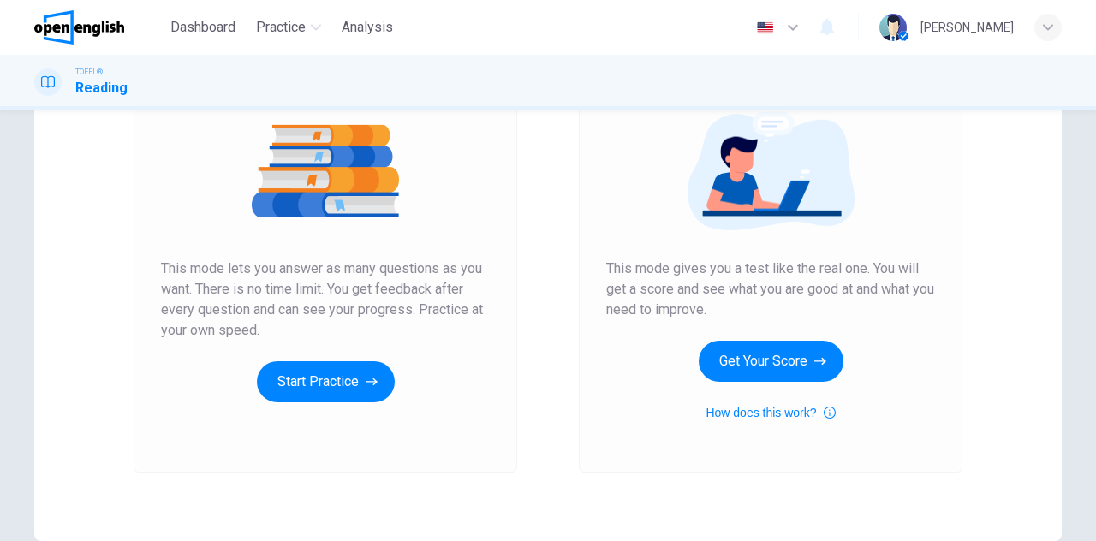
scroll to position [197, 0]
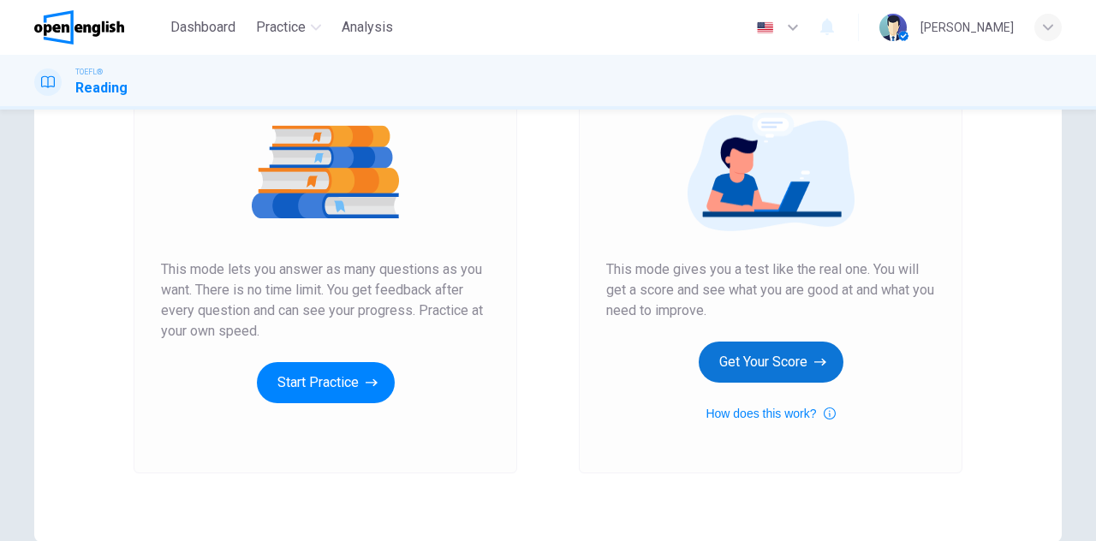
click at [767, 355] on button "Get Your Score" at bounding box center [771, 362] width 145 height 41
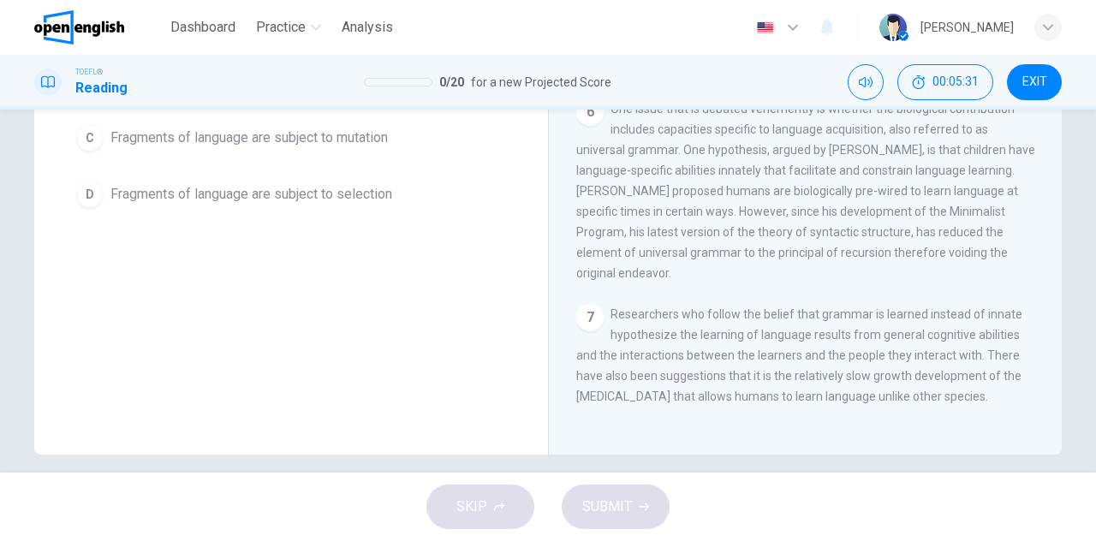
scroll to position [0, 0]
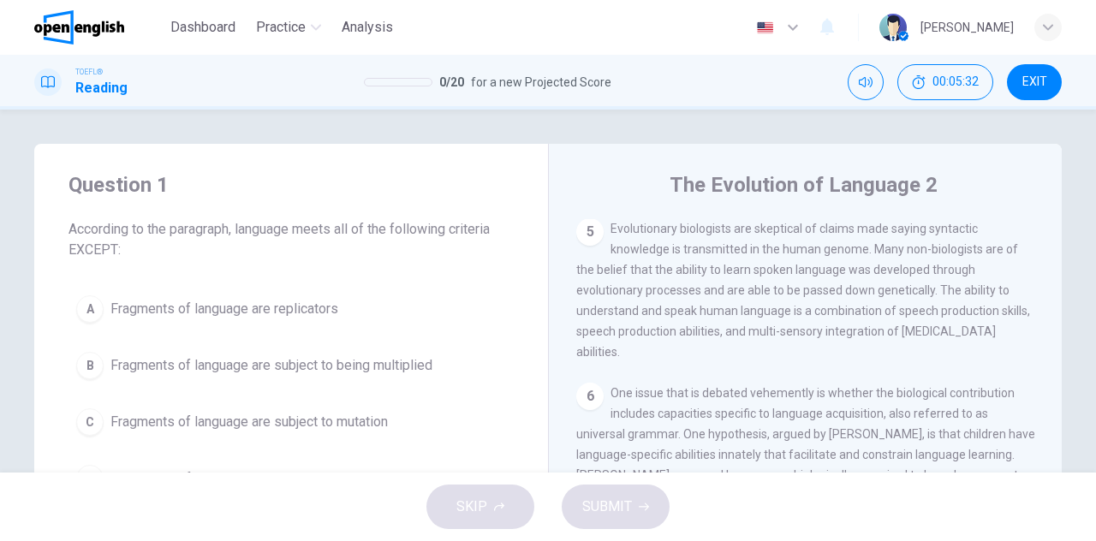
click at [838, 329] on span "Evolutionary biologists are skeptical of claims made saying syntactic knowledge…" at bounding box center [803, 290] width 454 height 137
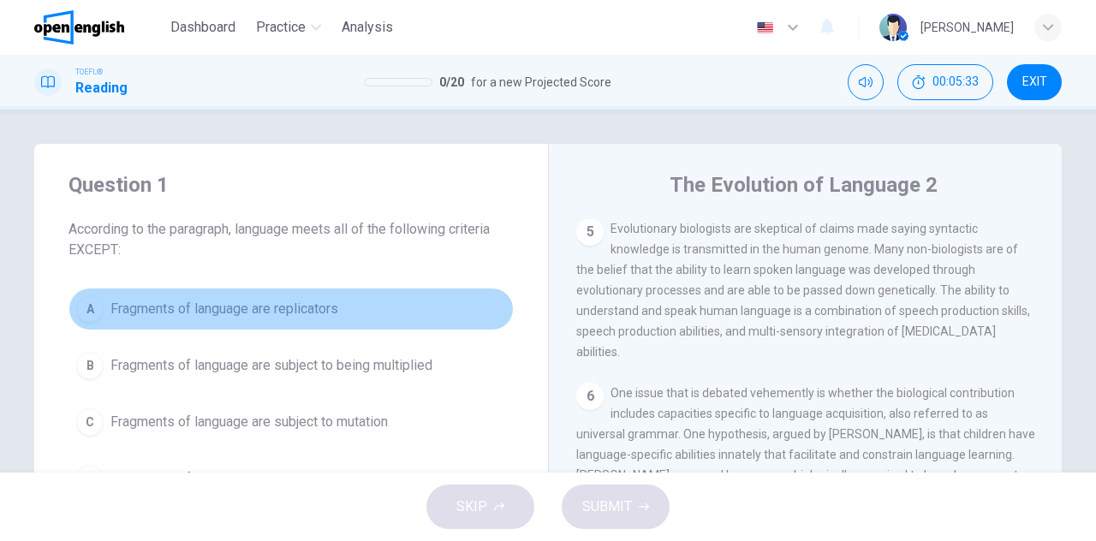
click at [476, 296] on button "A Fragments of language are replicators" at bounding box center [291, 309] width 445 height 43
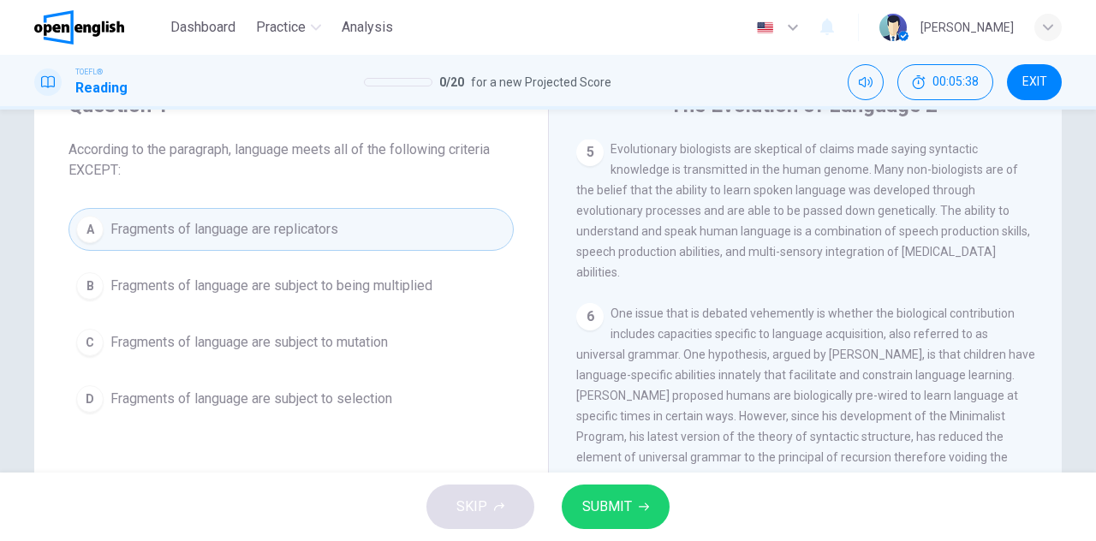
scroll to position [81, 0]
click at [164, 285] on span "Fragments of language are subject to being multiplied" at bounding box center [271, 285] width 322 height 21
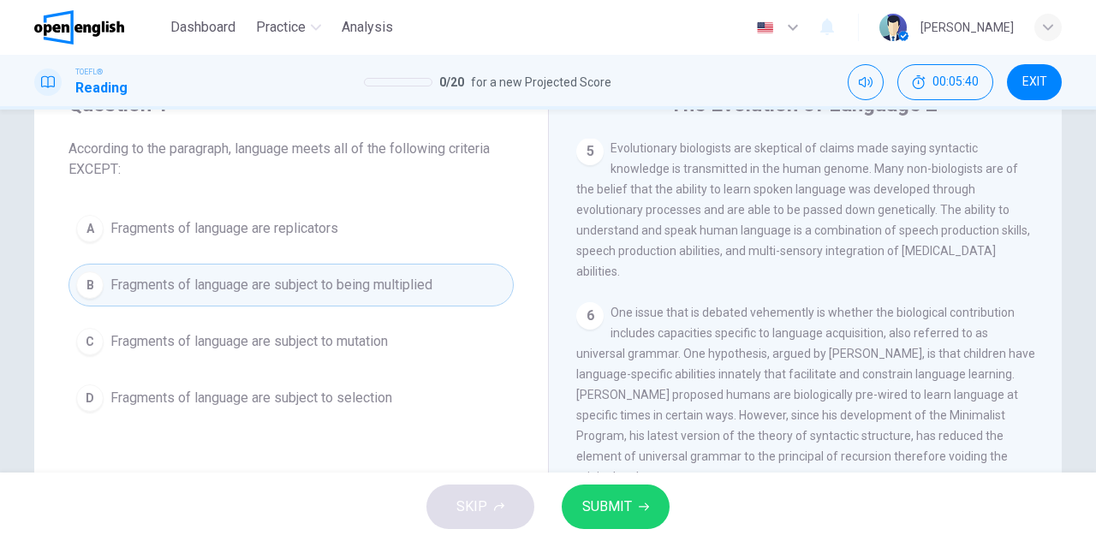
scroll to position [111, 0]
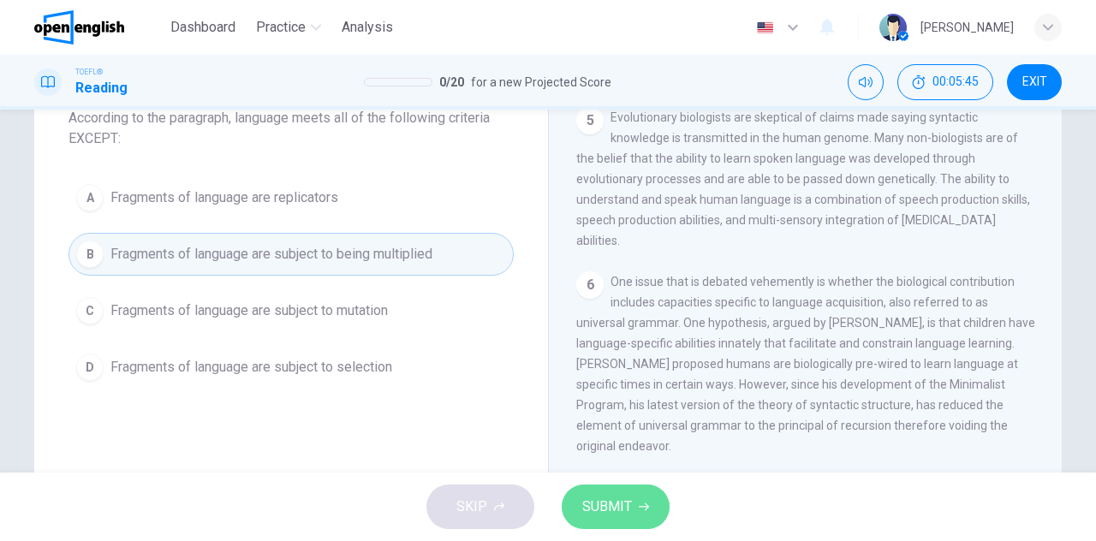
click at [636, 486] on button "SUBMIT" at bounding box center [616, 507] width 108 height 45
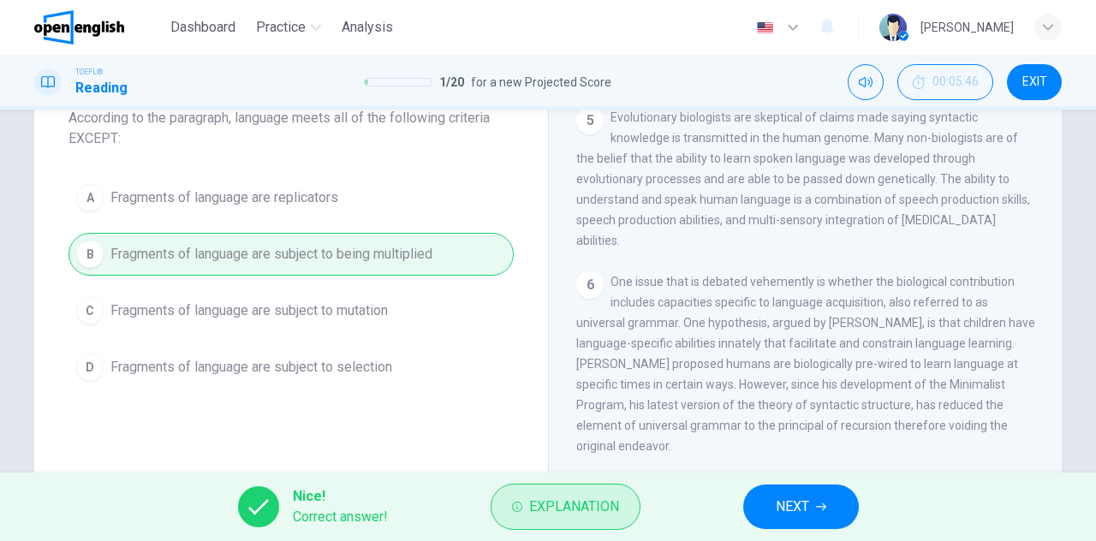
click at [594, 497] on span "Explanation" at bounding box center [574, 507] width 90 height 24
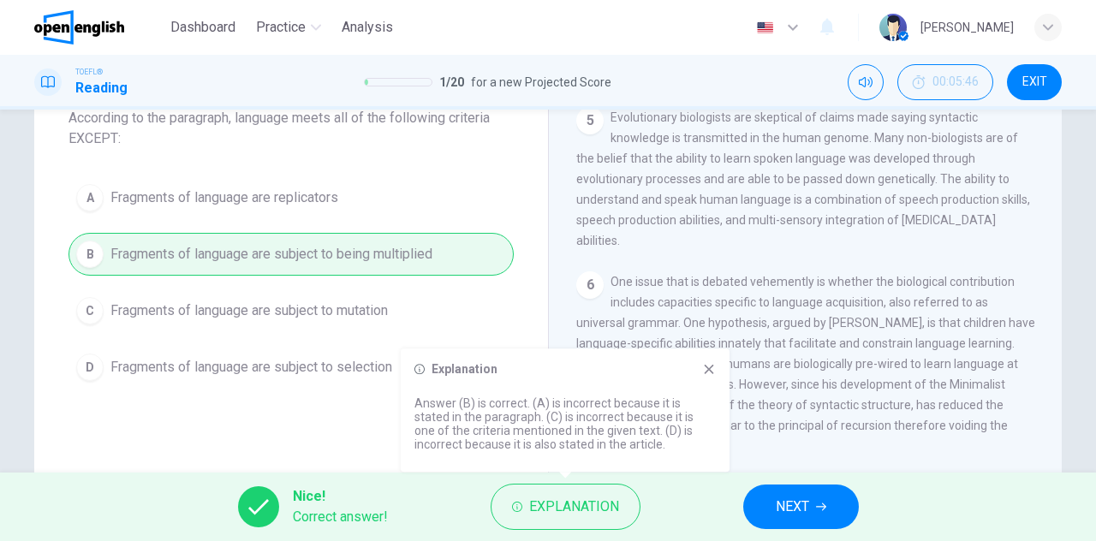
click at [783, 499] on span "NEXT" at bounding box center [792, 507] width 33 height 24
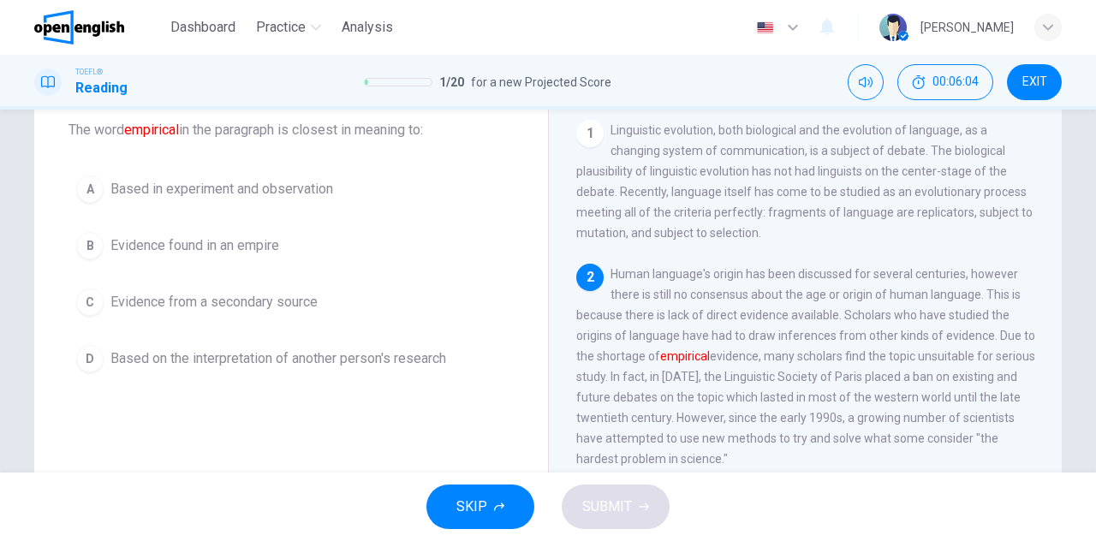
scroll to position [100, 0]
click at [175, 198] on button "A Based in experiment and observation" at bounding box center [291, 188] width 445 height 43
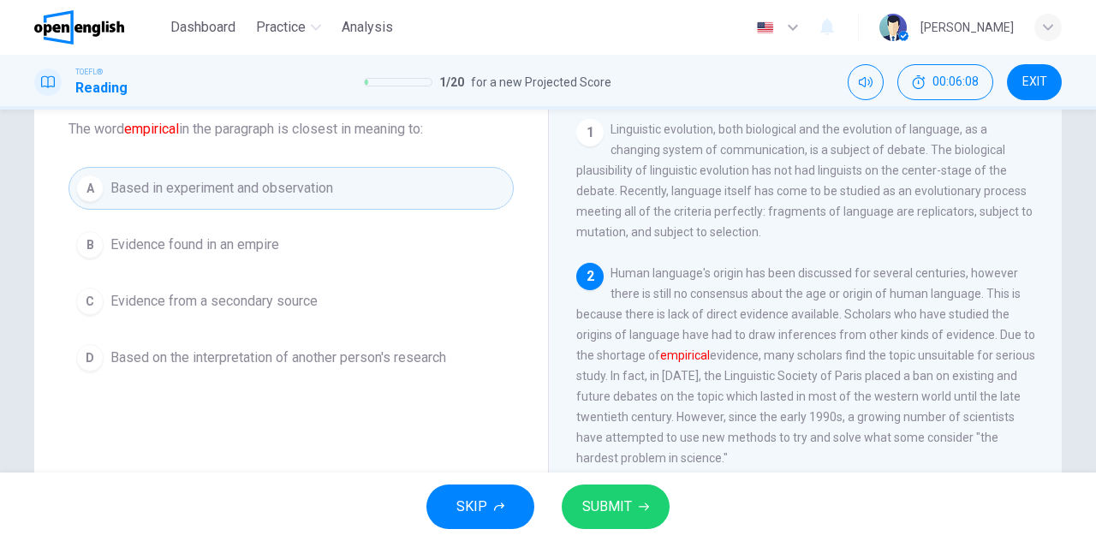
click at [591, 505] on span "SUBMIT" at bounding box center [607, 507] width 50 height 24
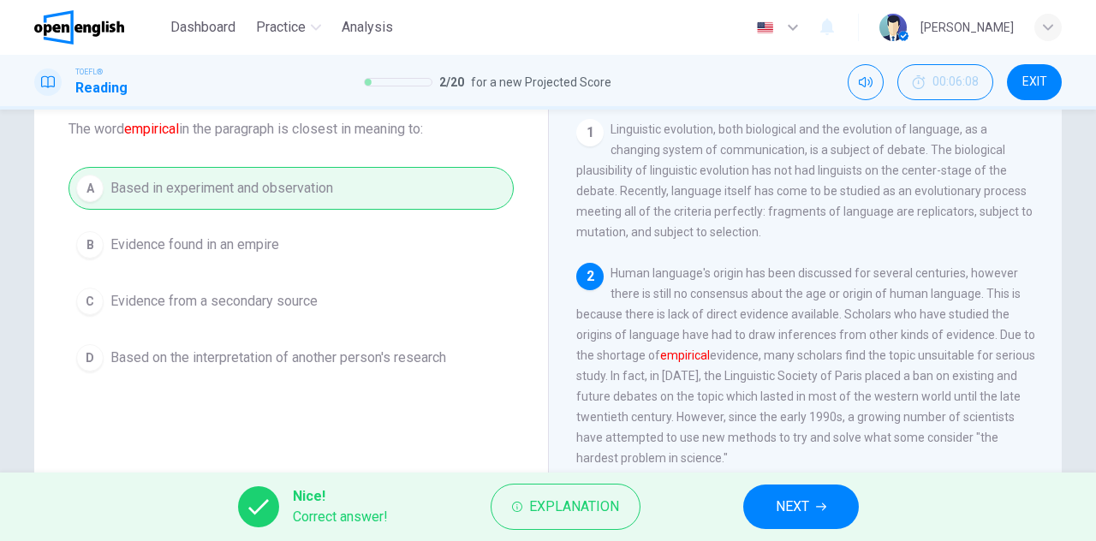
click at [792, 502] on span "NEXT" at bounding box center [792, 507] width 33 height 24
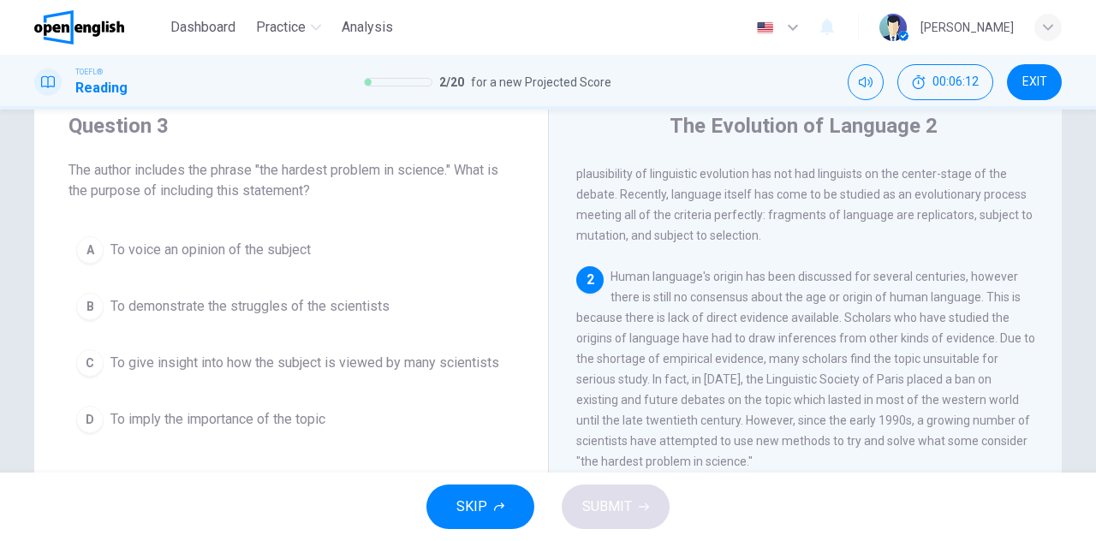
scroll to position [63, 0]
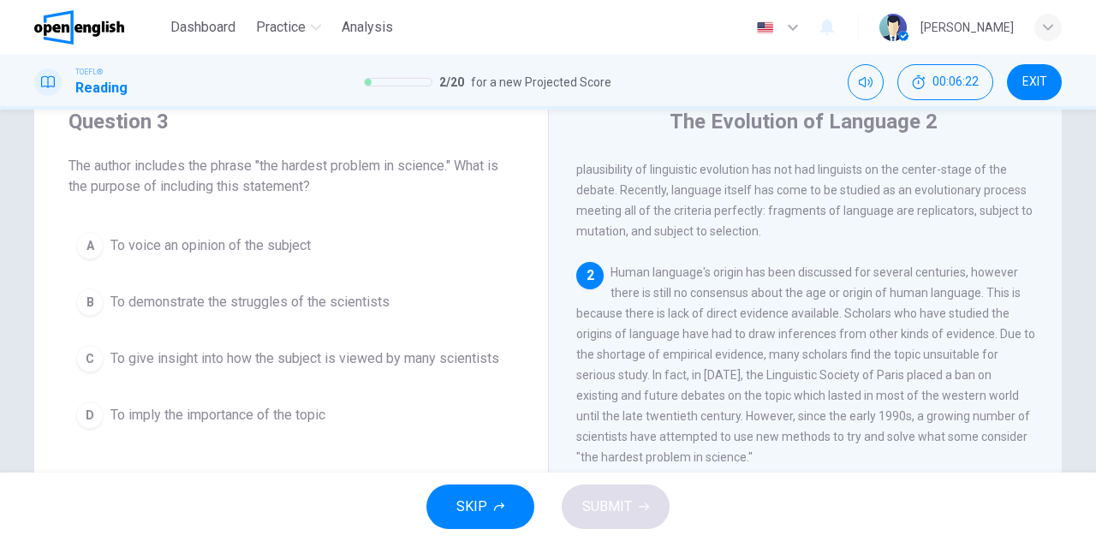
click at [218, 308] on span "To demonstrate the struggles of the scientists" at bounding box center [249, 302] width 279 height 21
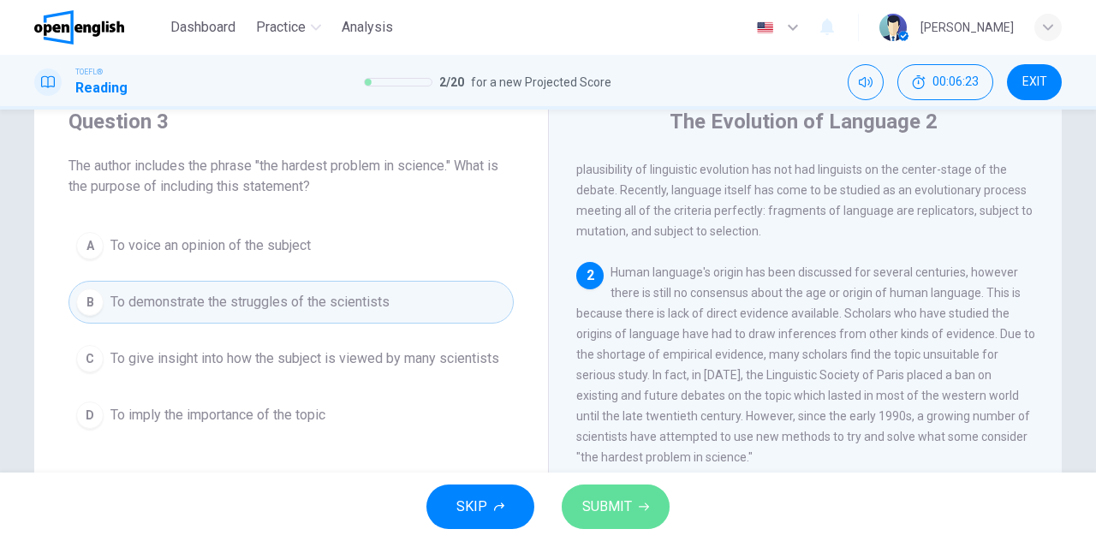
click at [630, 502] on span "SUBMIT" at bounding box center [607, 507] width 50 height 24
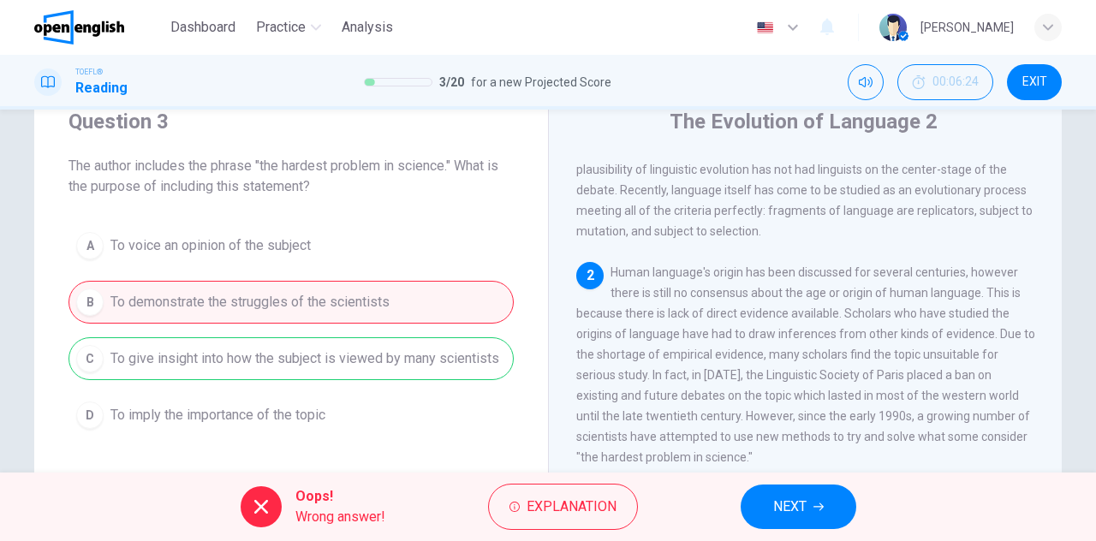
click at [303, 361] on div "A To voice an opinion of the subject B To demonstrate the struggles of the scie…" at bounding box center [291, 330] width 445 height 212
click at [815, 493] on button "NEXT" at bounding box center [799, 507] width 116 height 45
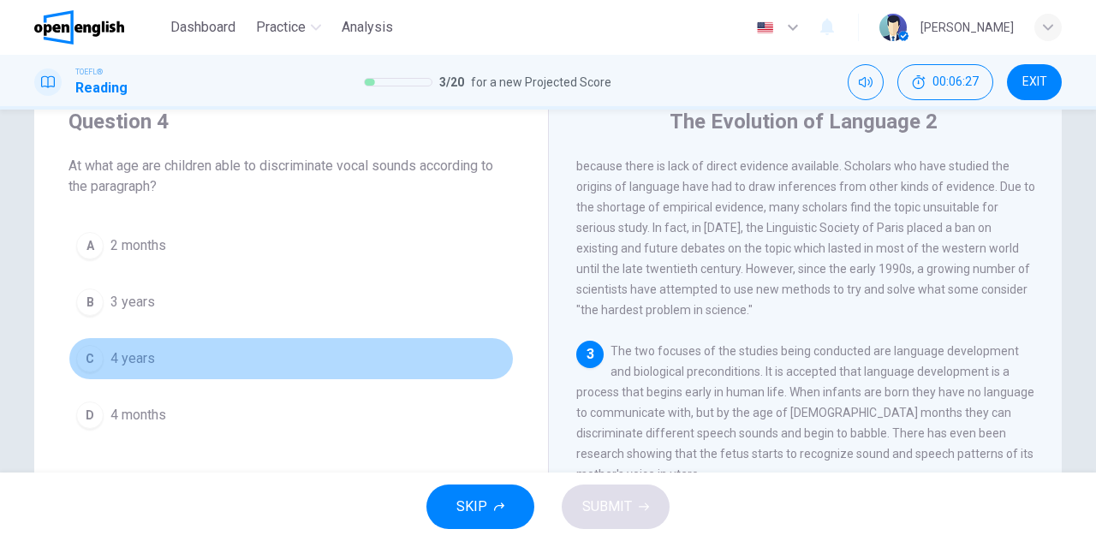
click at [137, 354] on span "4 years" at bounding box center [132, 359] width 45 height 21
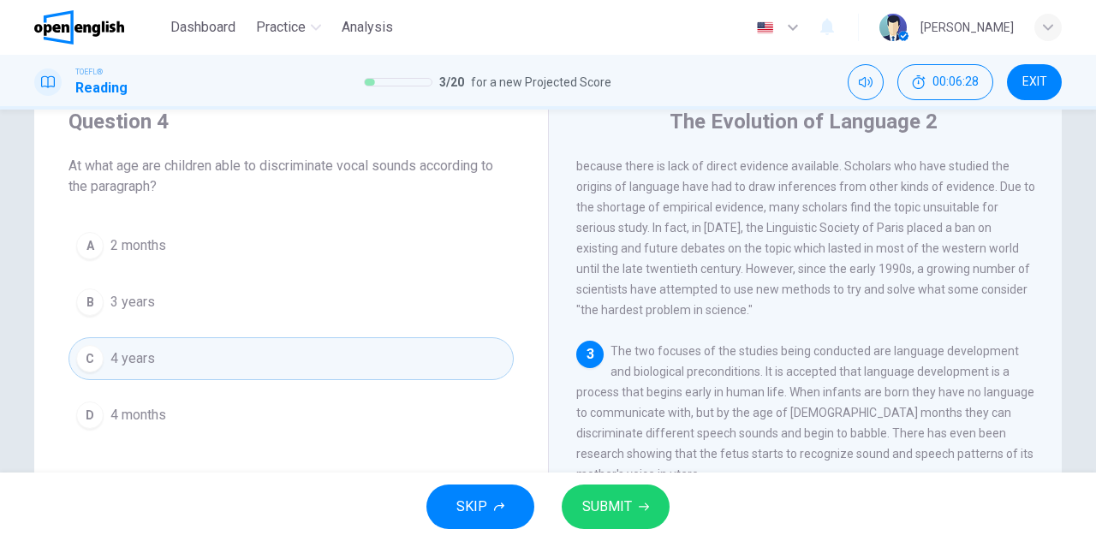
click at [594, 492] on button "SUBMIT" at bounding box center [616, 507] width 108 height 45
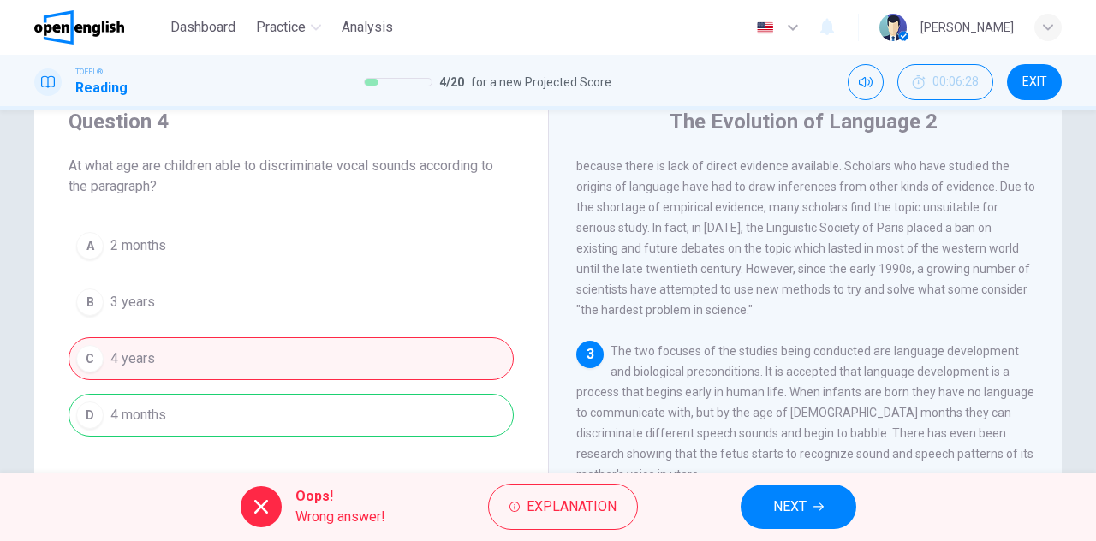
click at [793, 519] on button "NEXT" at bounding box center [799, 507] width 116 height 45
